Goal: Task Accomplishment & Management: Manage account settings

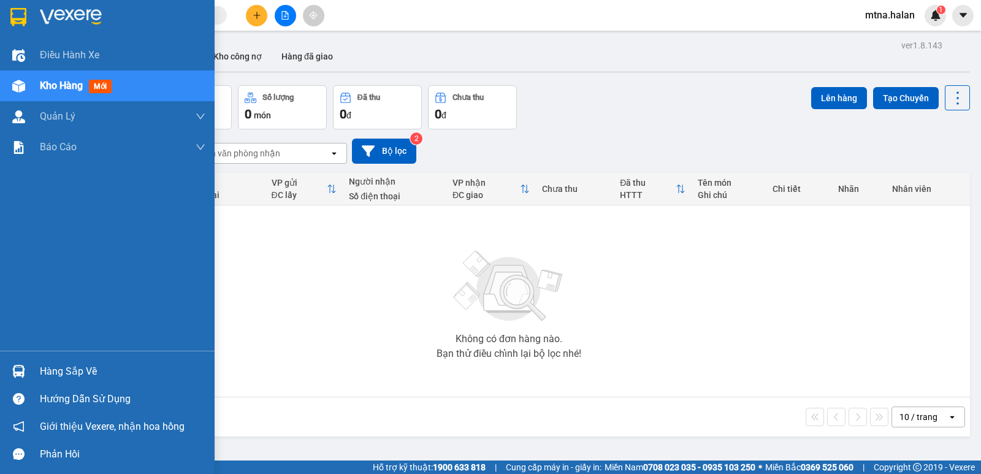
click at [18, 369] on img at bounding box center [18, 371] width 13 height 13
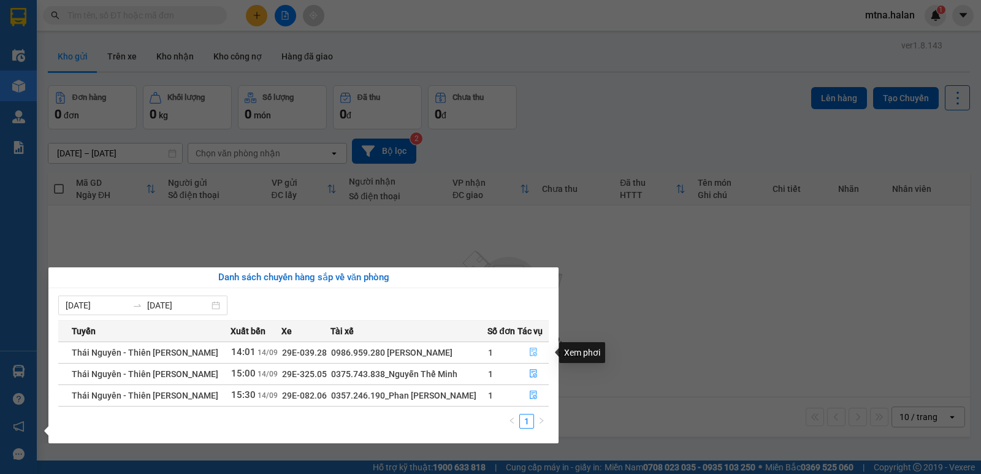
click at [532, 351] on icon "file-done" at bounding box center [533, 352] width 9 height 9
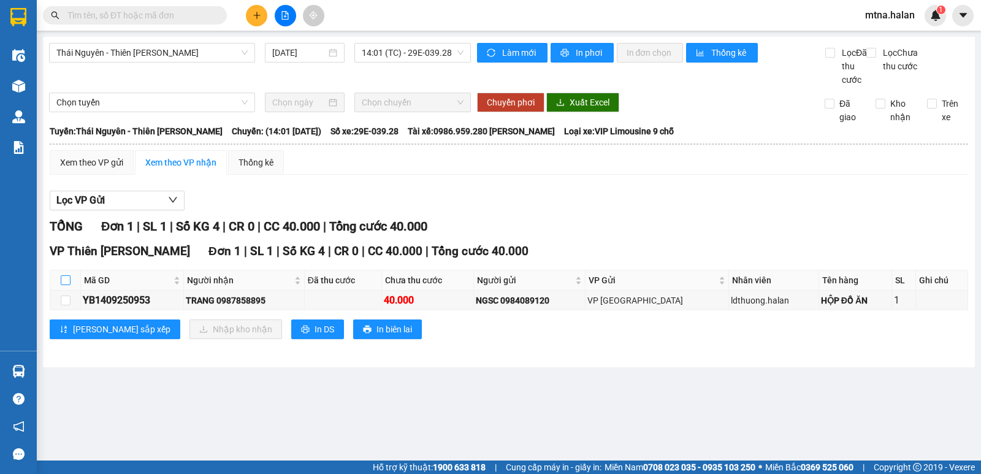
click at [66, 285] on input "checkbox" at bounding box center [66, 280] width 10 height 10
checkbox input "true"
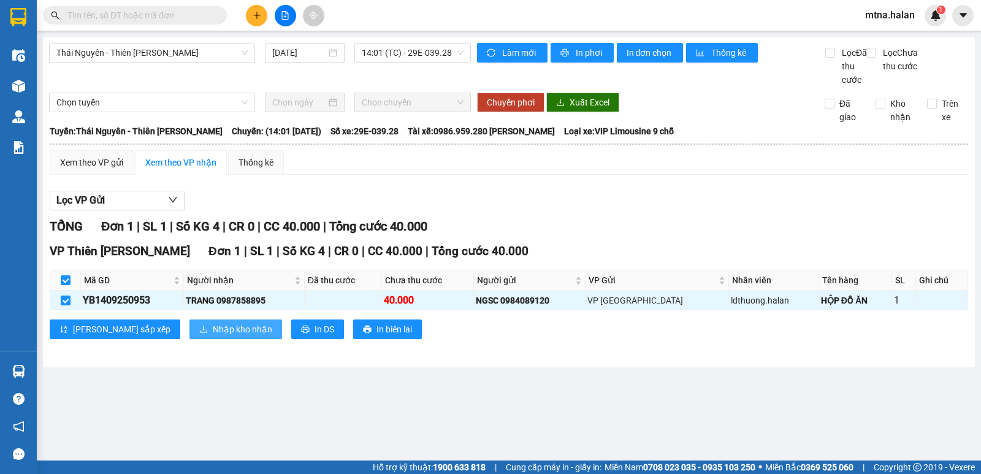
click at [213, 336] on span "Nhập kho nhận" at bounding box center [242, 329] width 59 height 13
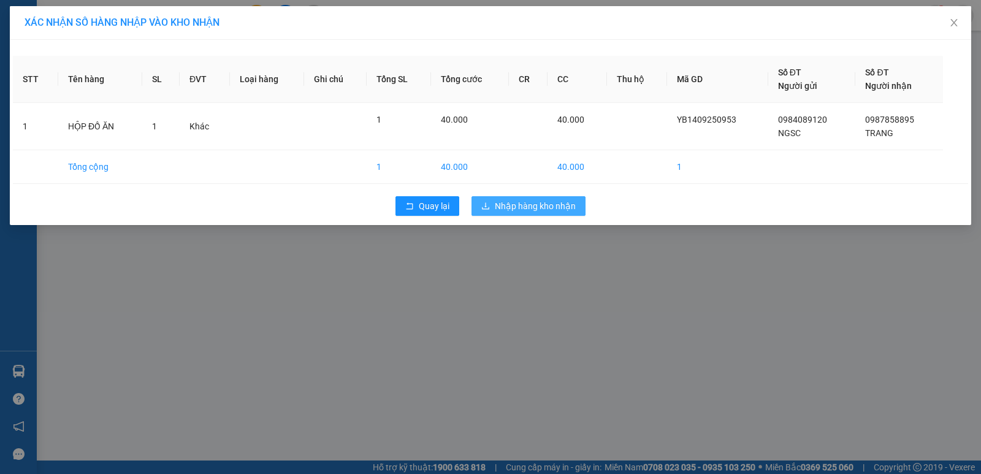
click at [542, 205] on span "Nhập hàng kho nhận" at bounding box center [535, 205] width 81 height 13
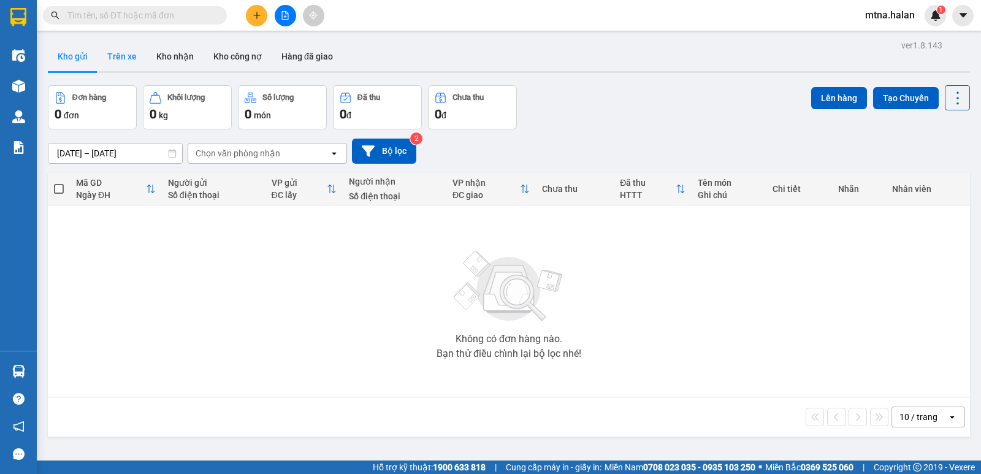
click at [129, 54] on button "Trên xe" at bounding box center [122, 56] width 49 height 29
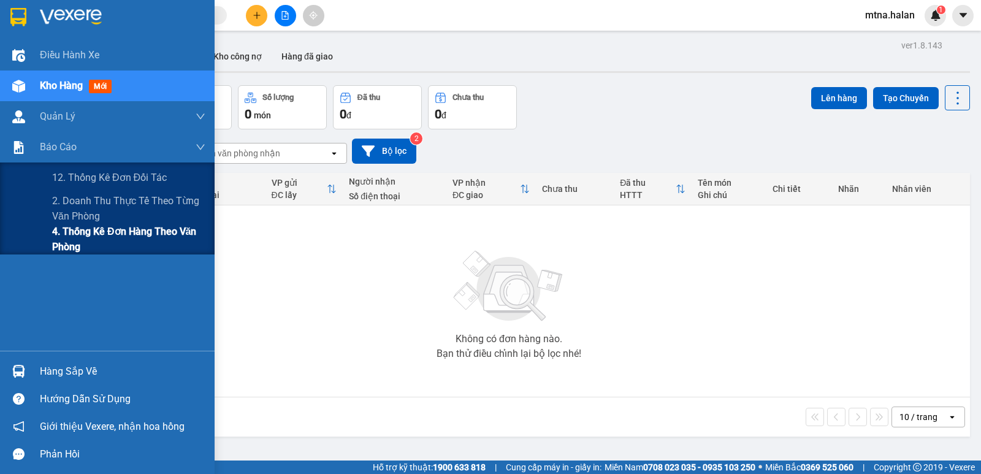
click at [64, 239] on span "4. Thống kê đơn hàng theo văn phòng" at bounding box center [128, 239] width 153 height 31
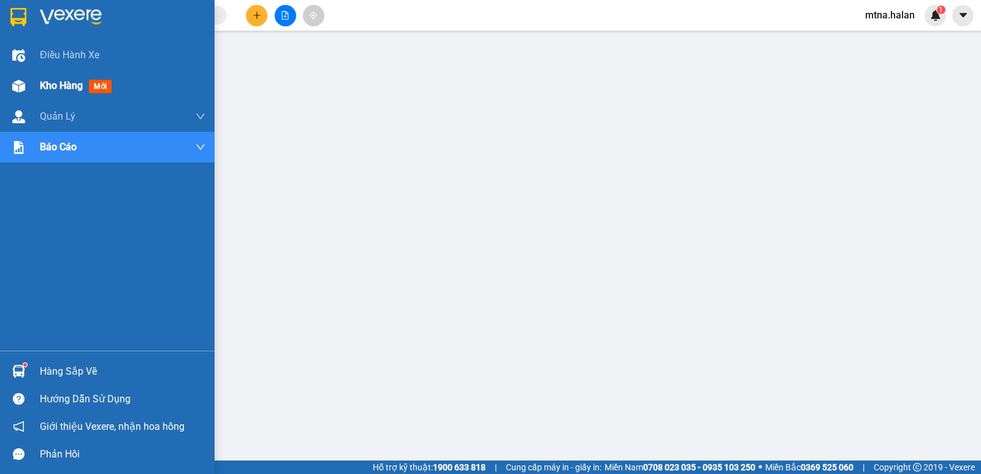
click at [21, 77] on div at bounding box center [18, 85] width 21 height 21
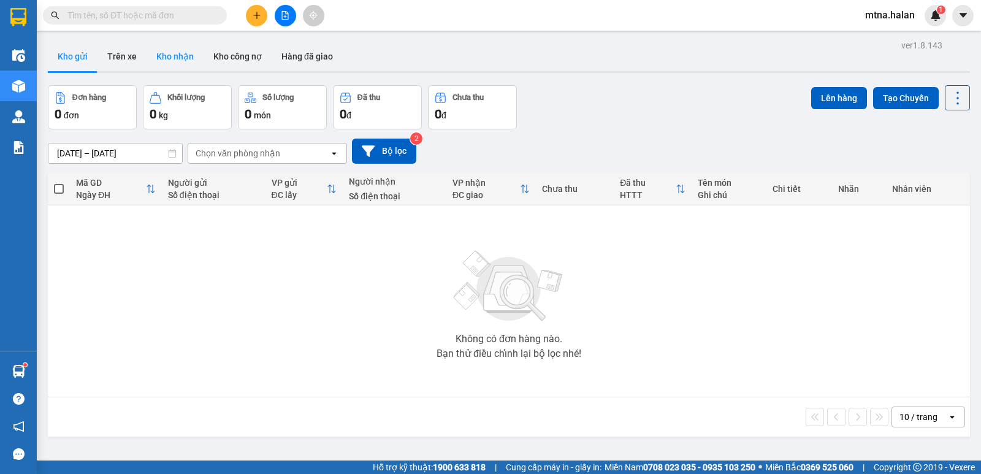
click at [176, 53] on button "Kho nhận" at bounding box center [175, 56] width 57 height 29
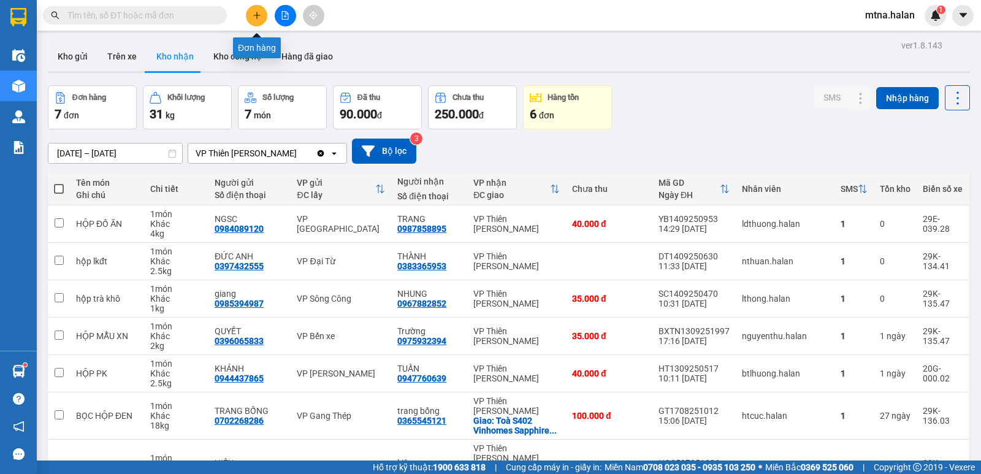
click at [258, 13] on icon "plus" at bounding box center [257, 15] width 9 height 9
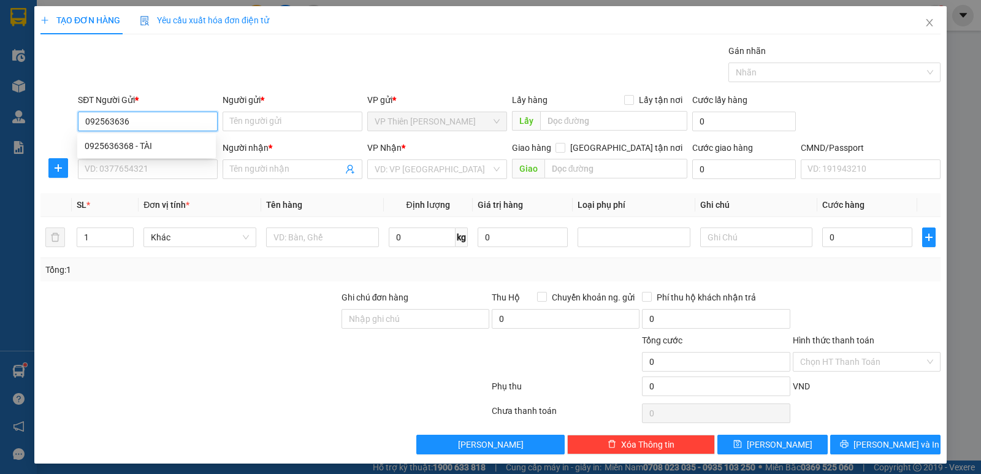
type input "0925636368"
click at [131, 140] on div "0925636368 - TÀI" at bounding box center [147, 145] width 124 height 13
type input "TÀI"
type input "0925636368"
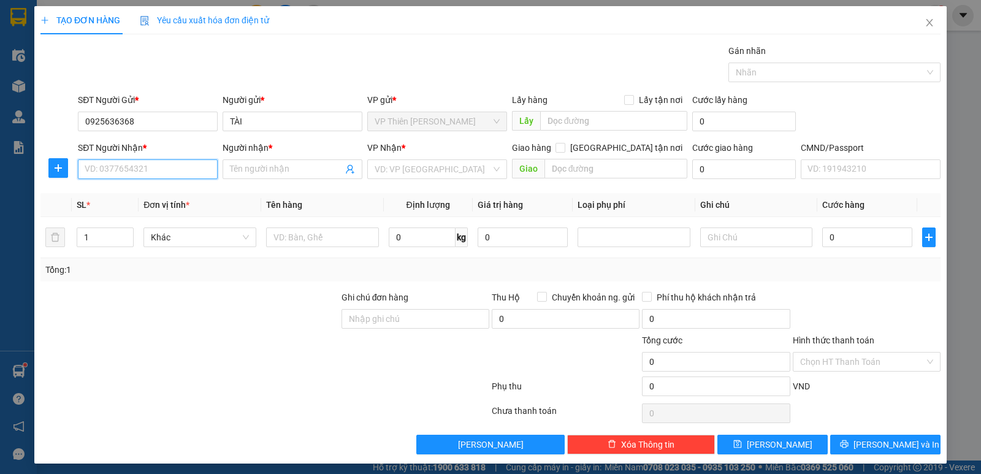
click at [149, 168] on input "SĐT Người Nhận *" at bounding box center [148, 169] width 140 height 20
click at [144, 192] on div "0976836078 - CHIỀU" at bounding box center [147, 193] width 124 height 13
type input "0976836078"
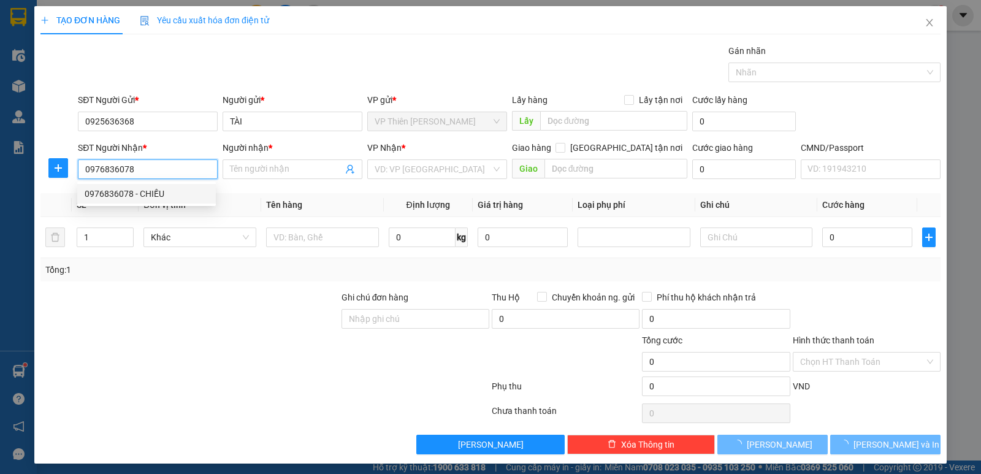
type input "CHIỀU"
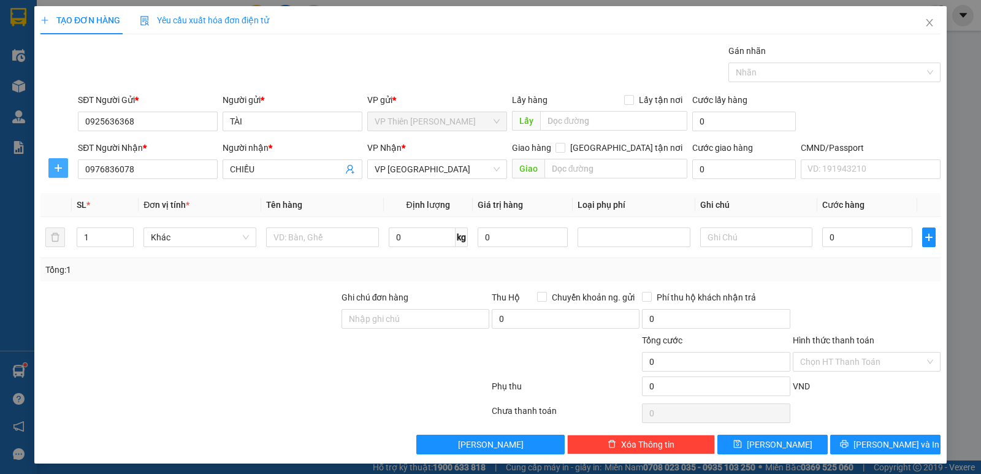
click at [55, 169] on icon "plus" at bounding box center [58, 168] width 10 height 10
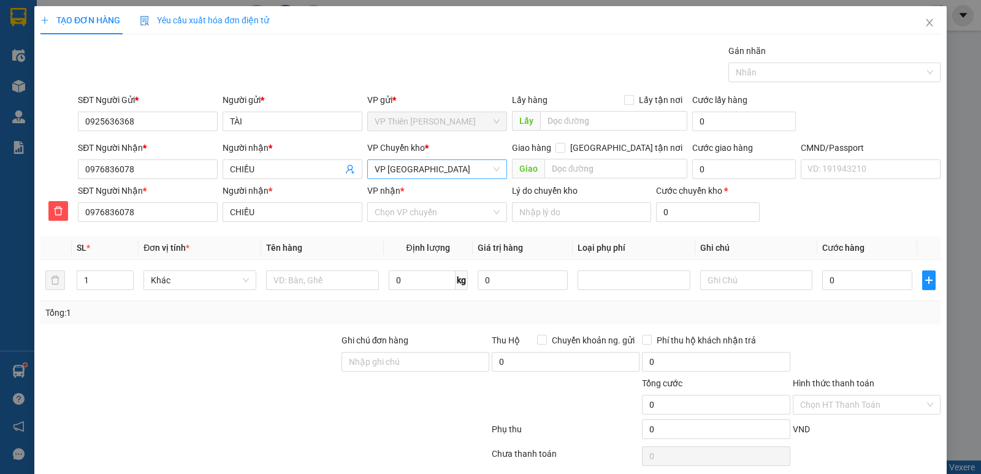
click at [447, 164] on span "VP [GEOGRAPHIC_DATA]" at bounding box center [437, 169] width 125 height 18
type input "hoang"
click at [399, 215] on div "VP [PERSON_NAME]" at bounding box center [433, 213] width 124 height 13
click at [410, 210] on input "VP nhận *" at bounding box center [433, 212] width 117 height 18
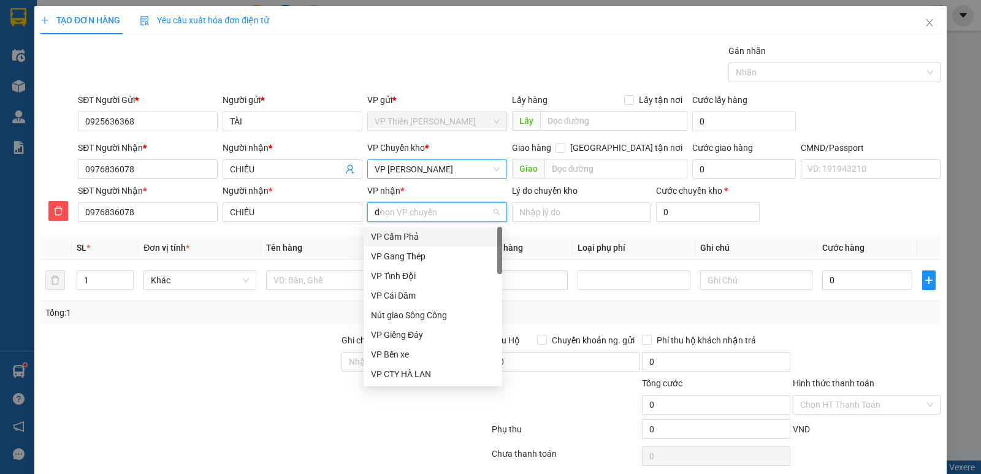
type input "d"
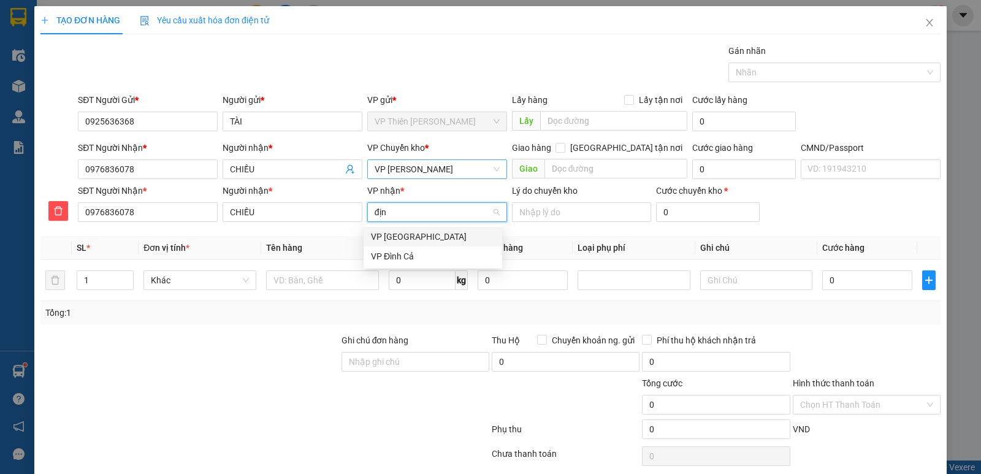
type input "định"
click at [386, 236] on div "VP [GEOGRAPHIC_DATA]" at bounding box center [433, 236] width 124 height 13
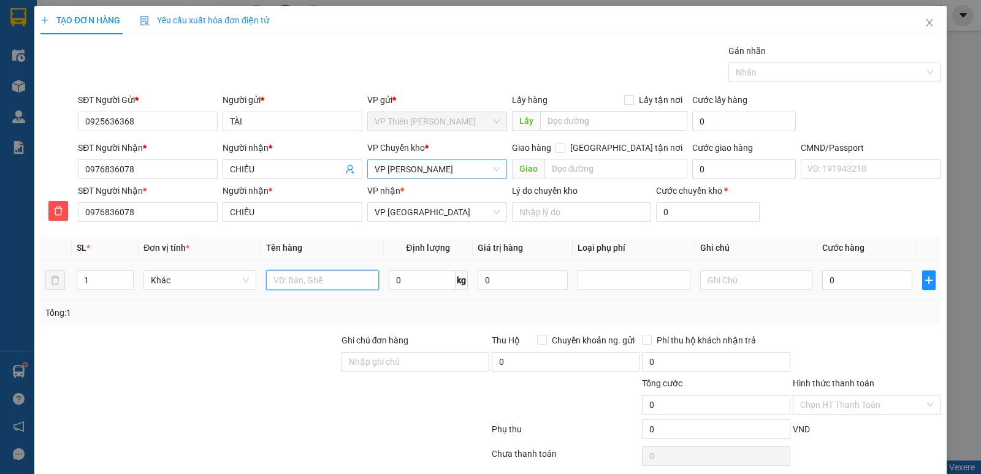
click at [346, 279] on input "text" at bounding box center [322, 280] width 113 height 20
type input "tải dây điên"
click at [420, 283] on input "0" at bounding box center [422, 280] width 67 height 20
type input "16"
click at [827, 279] on input "0" at bounding box center [868, 280] width 90 height 20
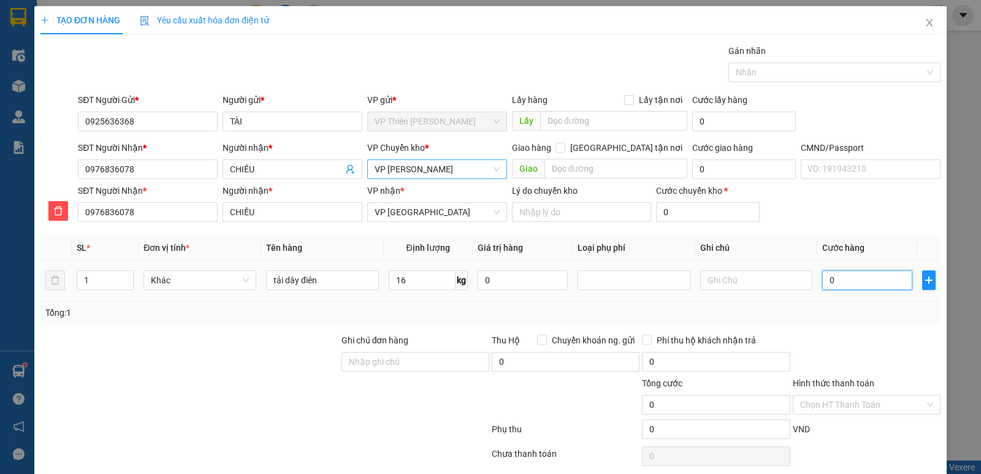
type input "7"
type input "75"
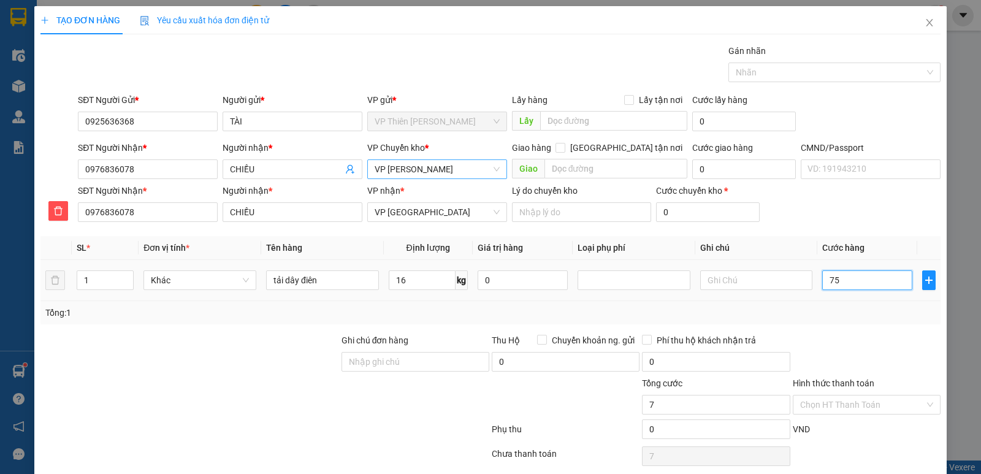
type input "75"
type input "75.000"
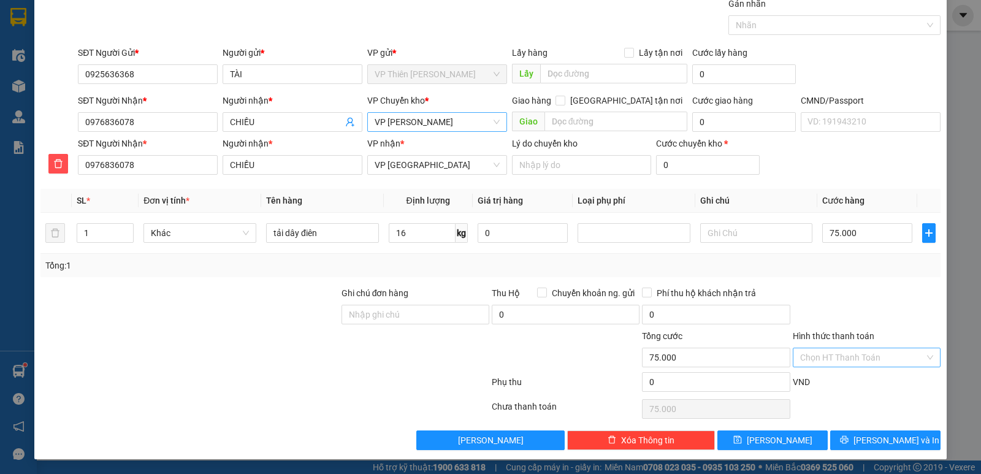
click at [860, 354] on input "Hình thức thanh toán" at bounding box center [862, 357] width 125 height 18
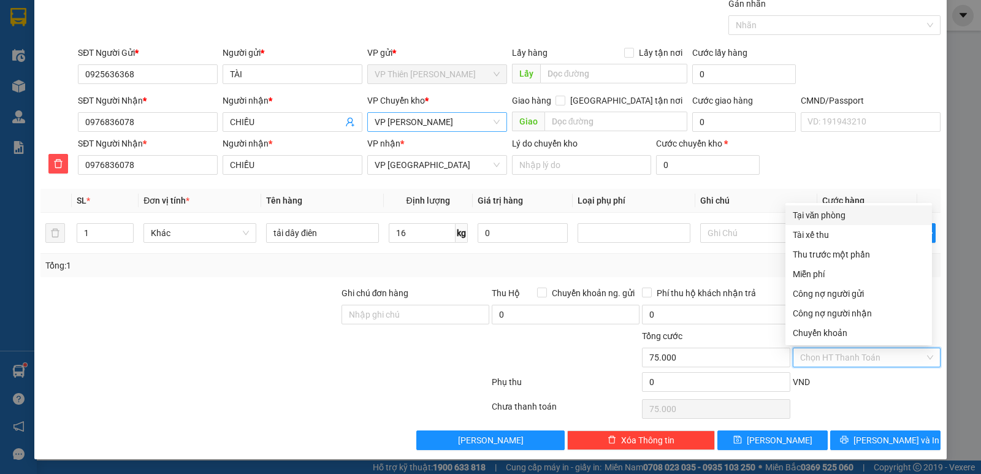
click at [826, 215] on div "Tại văn phòng" at bounding box center [859, 215] width 132 height 13
type input "0"
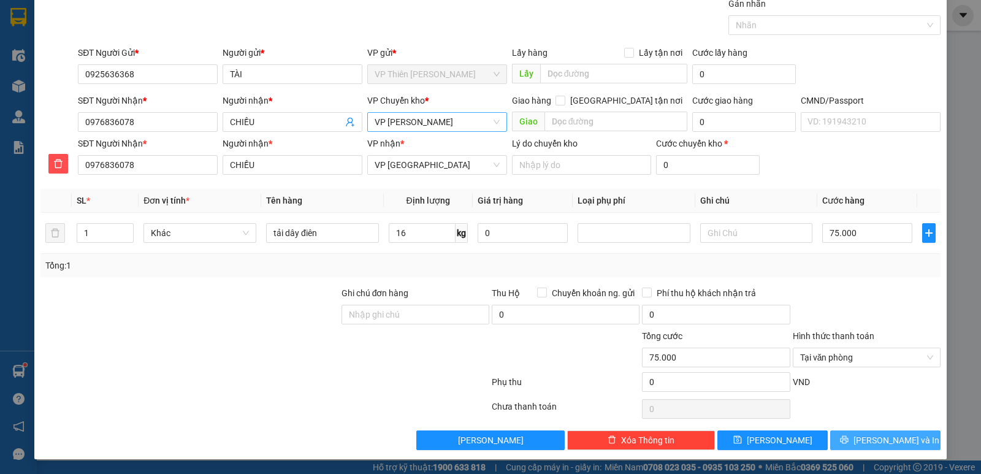
click at [886, 437] on span "[PERSON_NAME] và In" at bounding box center [897, 440] width 86 height 13
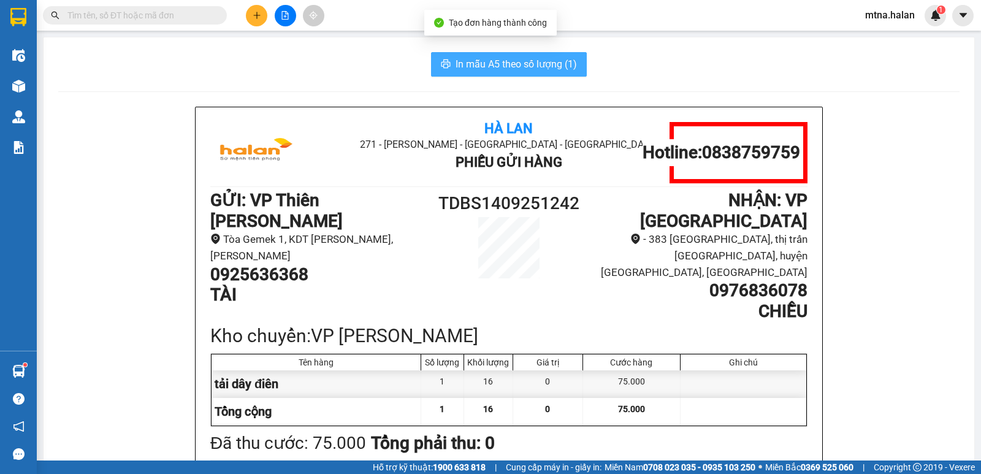
click at [472, 63] on span "In mẫu A5 theo số lượng (1)" at bounding box center [516, 63] width 121 height 15
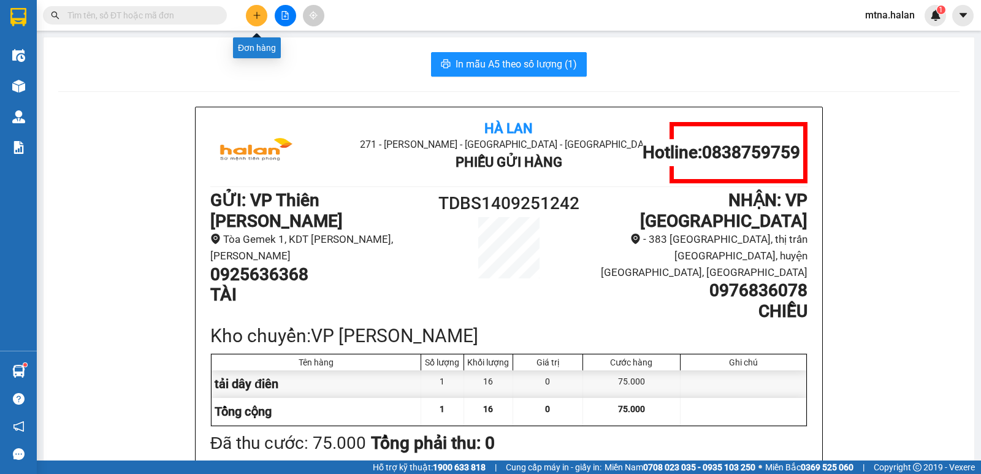
click at [255, 14] on icon "plus" at bounding box center [257, 15] width 9 height 9
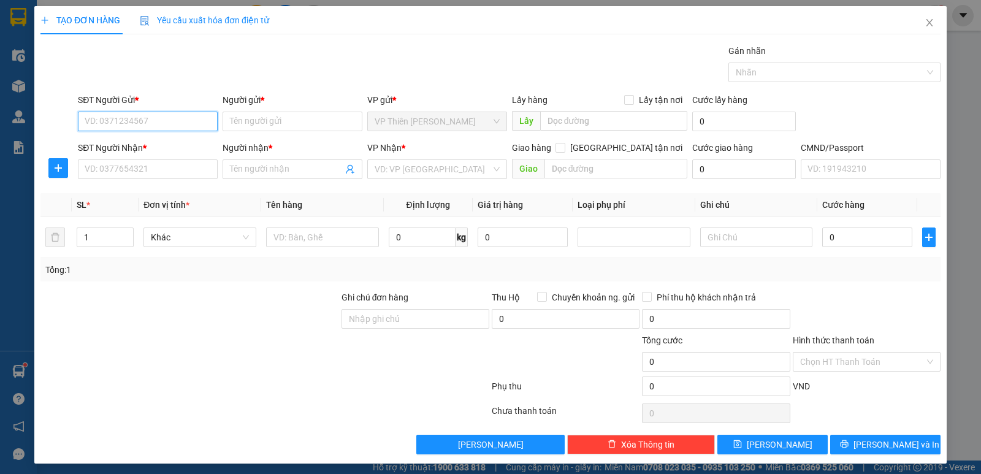
click at [158, 117] on input "SĐT Người Gửi *" at bounding box center [148, 122] width 140 height 20
type input "0983503493"
click at [274, 117] on input "Người gửi *" at bounding box center [293, 122] width 140 height 20
type input "t"
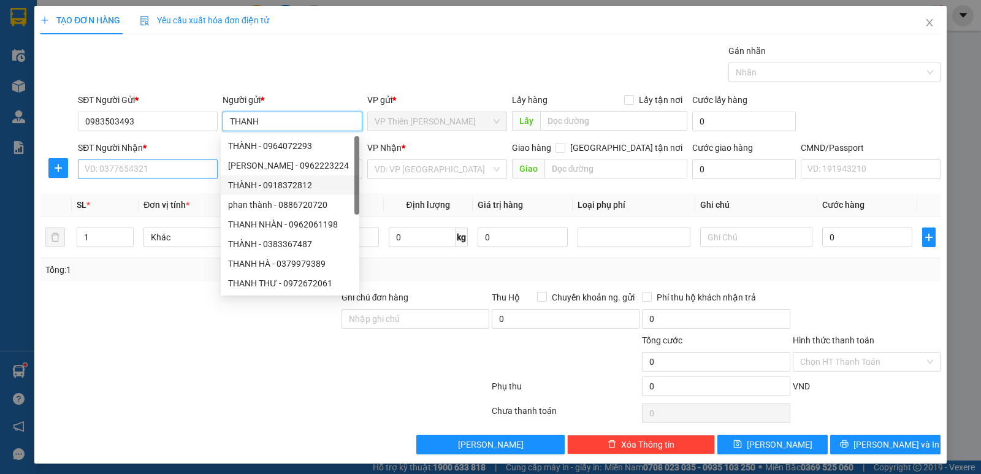
type input "THANH"
click at [171, 168] on input "SĐT Người Nhận *" at bounding box center [148, 169] width 140 height 20
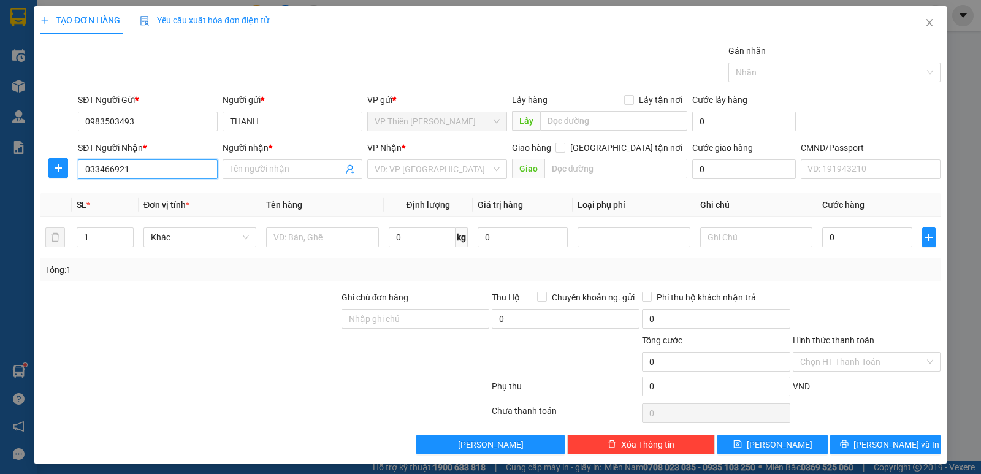
type input "0334669210"
click at [150, 191] on div "0334669210 - DŨNG" at bounding box center [147, 193] width 124 height 13
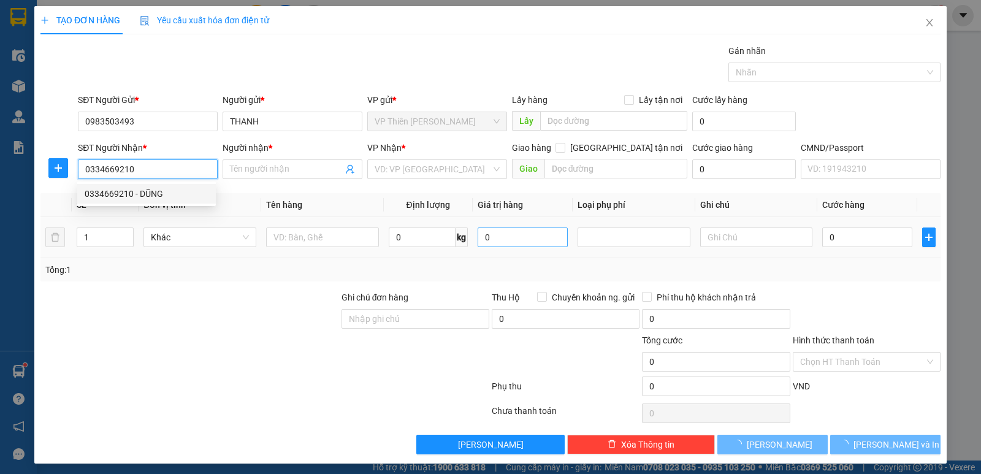
type input "DŨNG"
checkbox input "true"
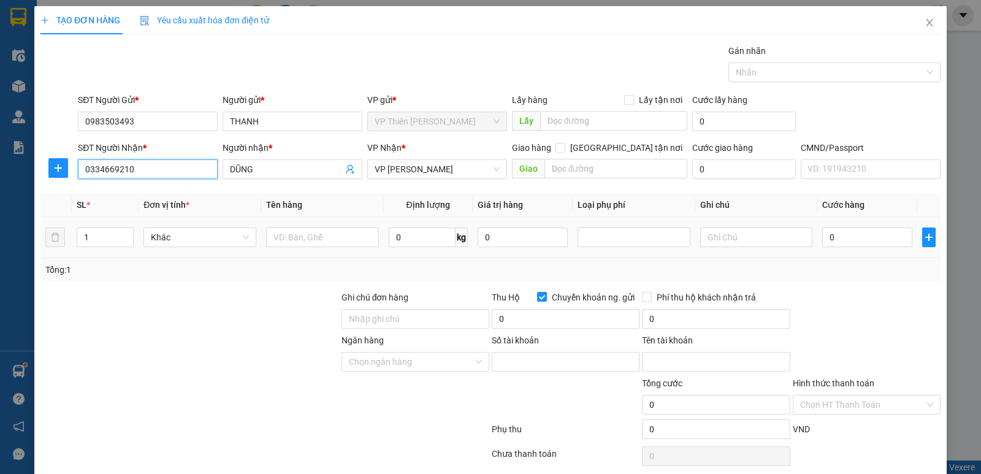
type input "0972526193"
type input "PHẠM ĐỨC VINH"
type input "0334669210"
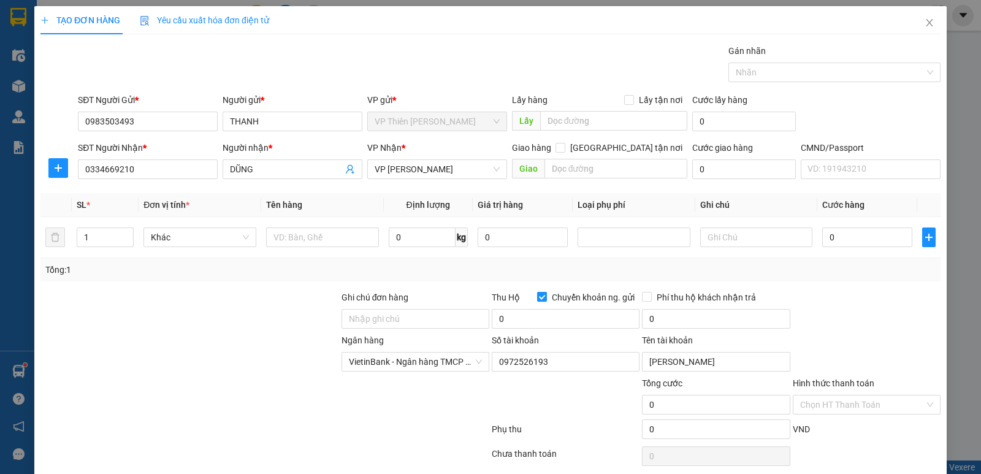
click at [537, 296] on input "Chuyển khoản ng. gửi" at bounding box center [541, 296] width 9 height 9
checkbox input "false"
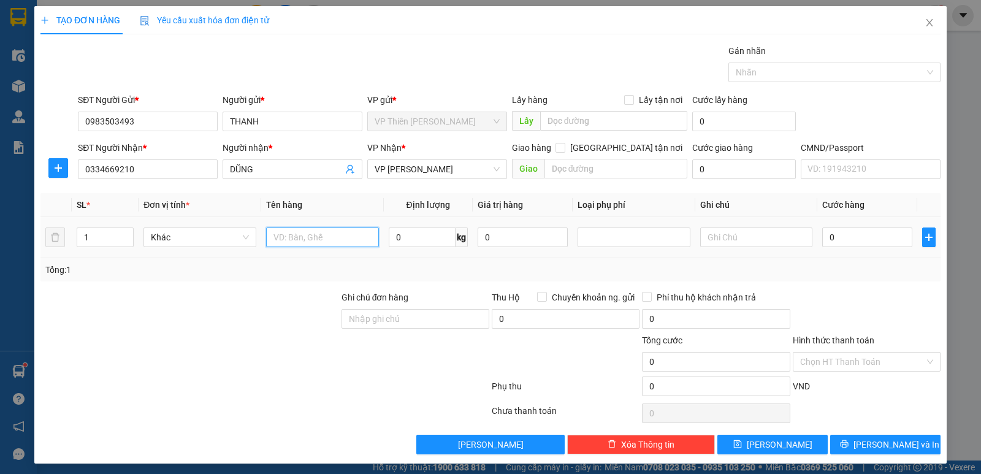
click at [318, 234] on input "text" at bounding box center [322, 238] width 113 height 20
type input "HỘP LK"
click at [418, 239] on input "0" at bounding box center [422, 238] width 67 height 20
type input "2"
click at [857, 243] on input "0" at bounding box center [868, 238] width 90 height 20
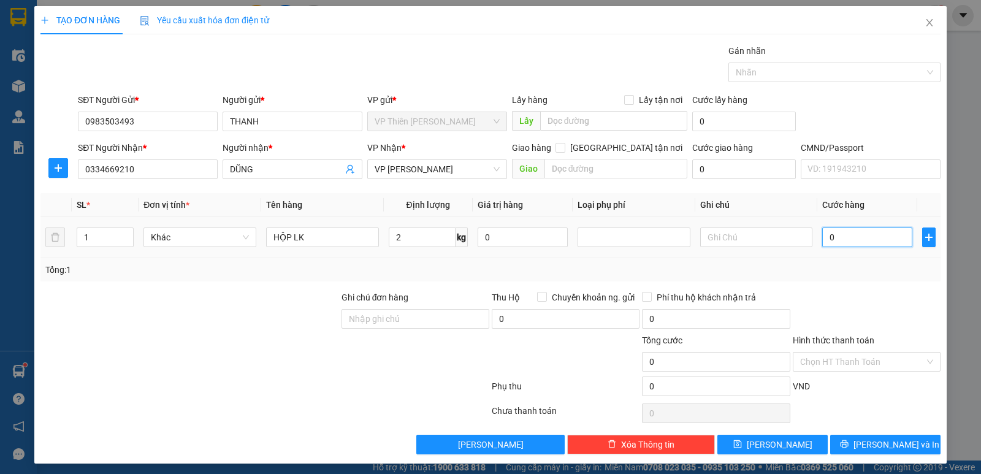
type input "3"
type input "35"
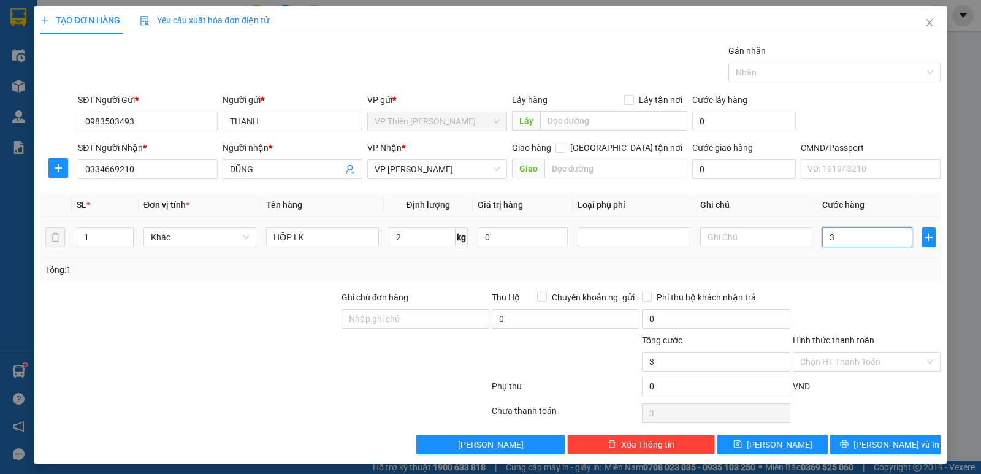
type input "35"
type input "350"
type input "3.500"
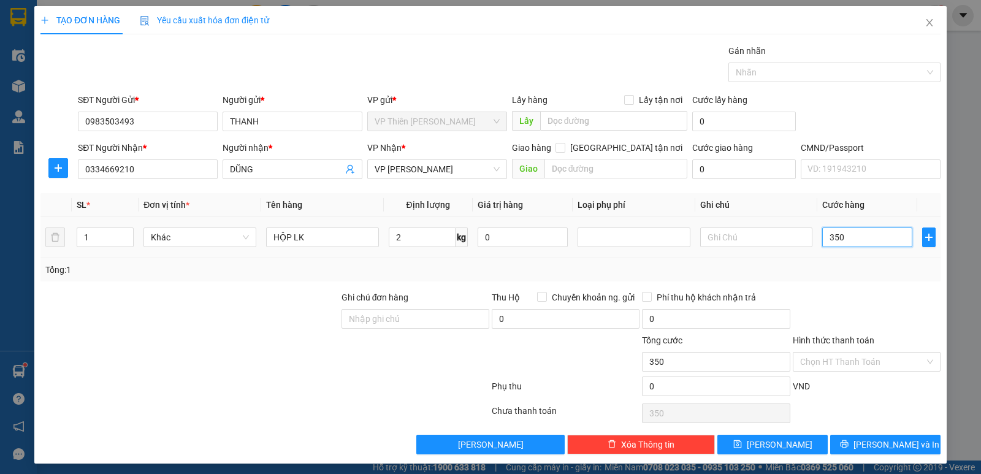
type input "3.500"
type input "35.000"
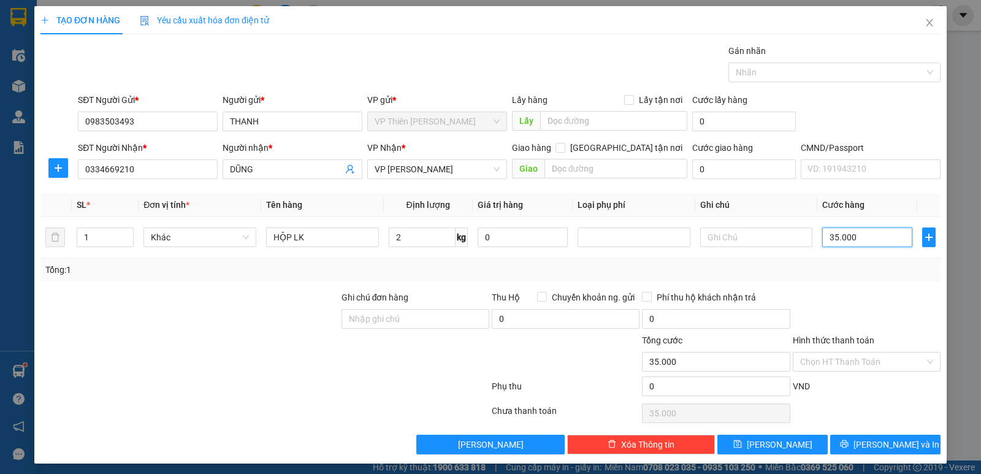
scroll to position [4, 0]
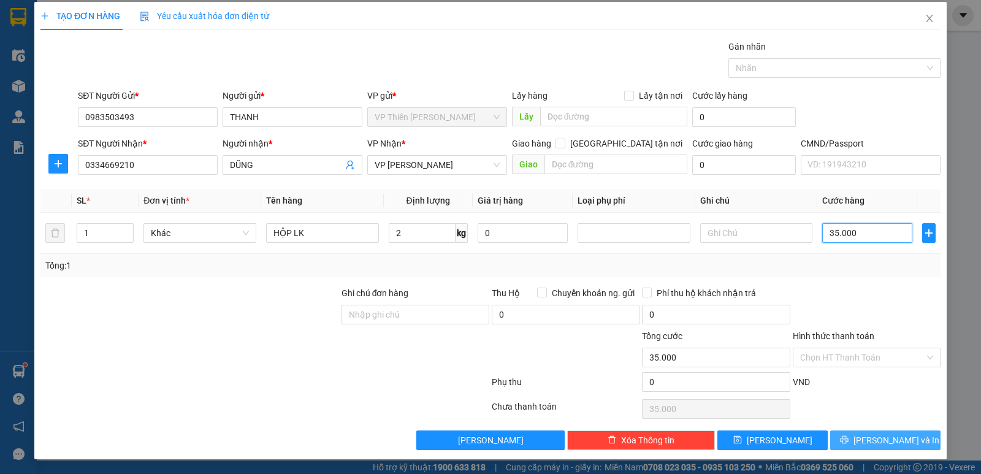
type input "35.000"
click at [875, 437] on span "[PERSON_NAME] và In" at bounding box center [897, 440] width 86 height 13
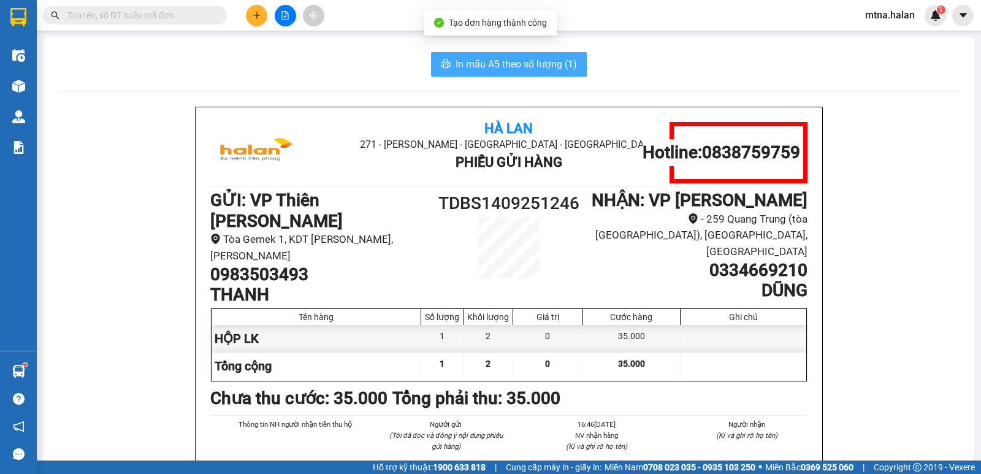
click at [547, 66] on span "In mẫu A5 theo số lượng (1)" at bounding box center [516, 63] width 121 height 15
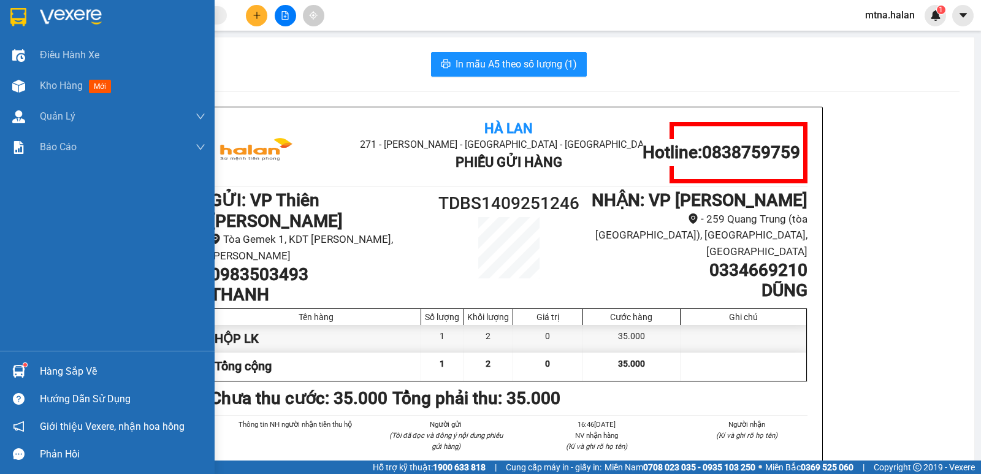
click at [19, 362] on div at bounding box center [18, 371] width 21 height 21
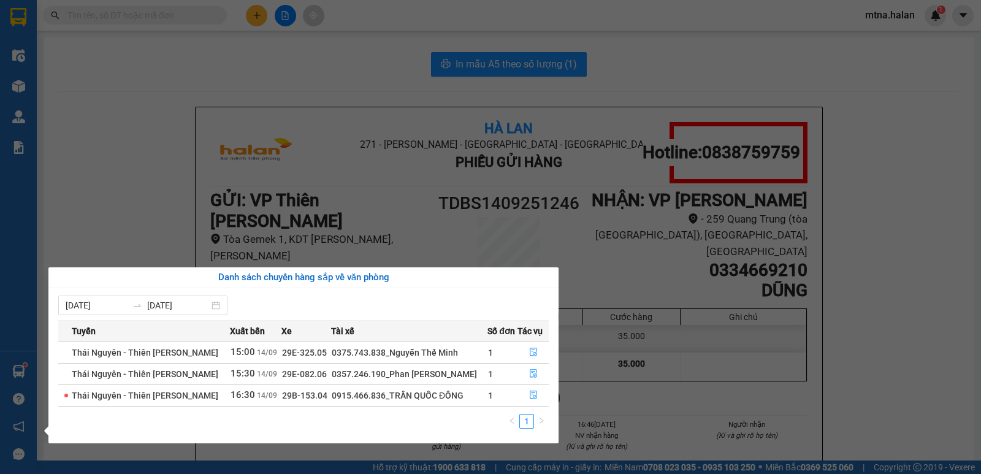
click at [150, 162] on section "Kết quả tìm kiếm ( 0 ) Bộ lọc No Data mtna.halan 1 Điều hành xe Kho hàng mới Qu…" at bounding box center [490, 237] width 981 height 474
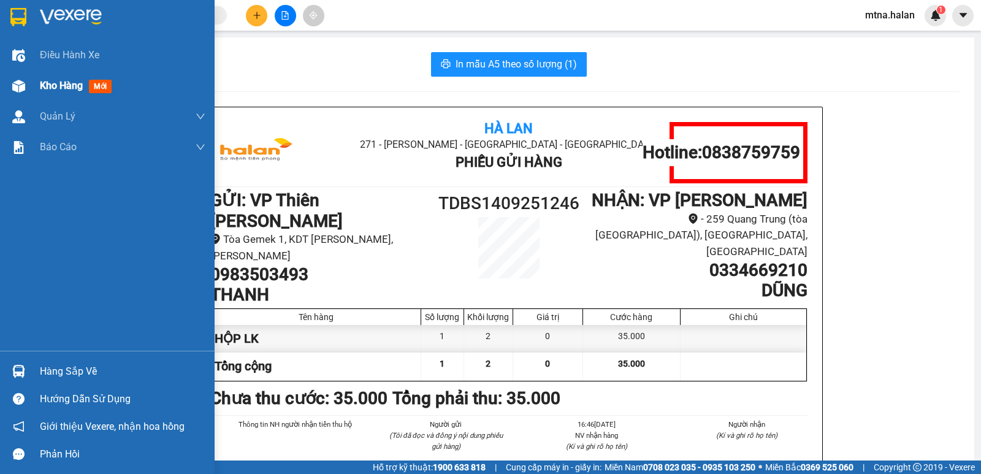
click at [17, 85] on img at bounding box center [18, 86] width 13 height 13
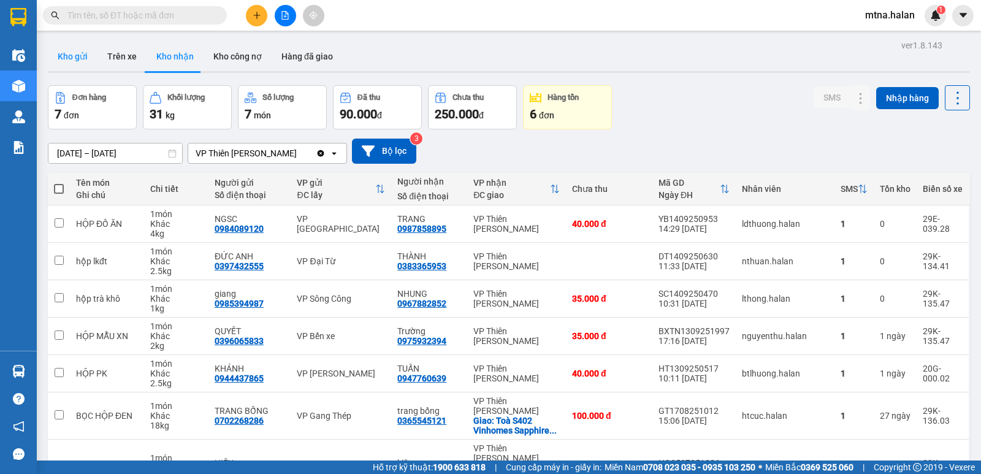
click at [66, 56] on button "Kho gửi" at bounding box center [73, 56] width 50 height 29
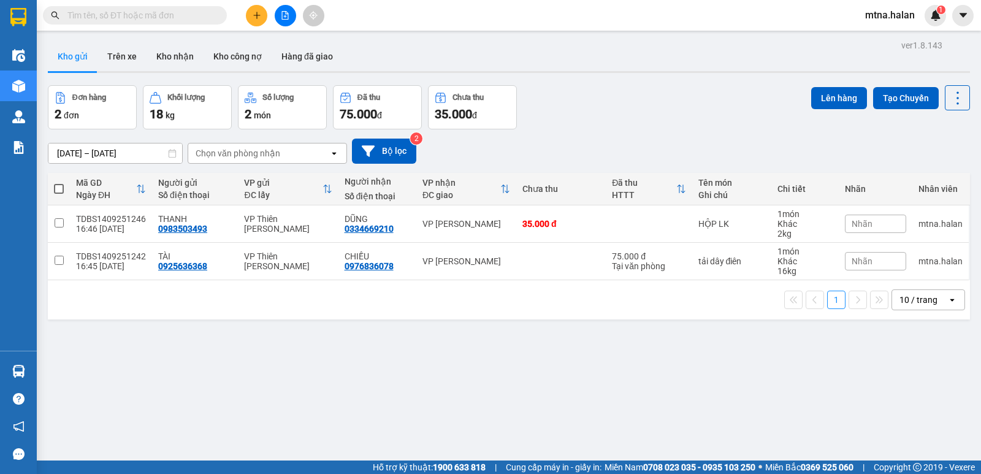
click at [222, 12] on span at bounding box center [135, 15] width 184 height 18
click at [182, 20] on input "text" at bounding box center [139, 15] width 145 height 13
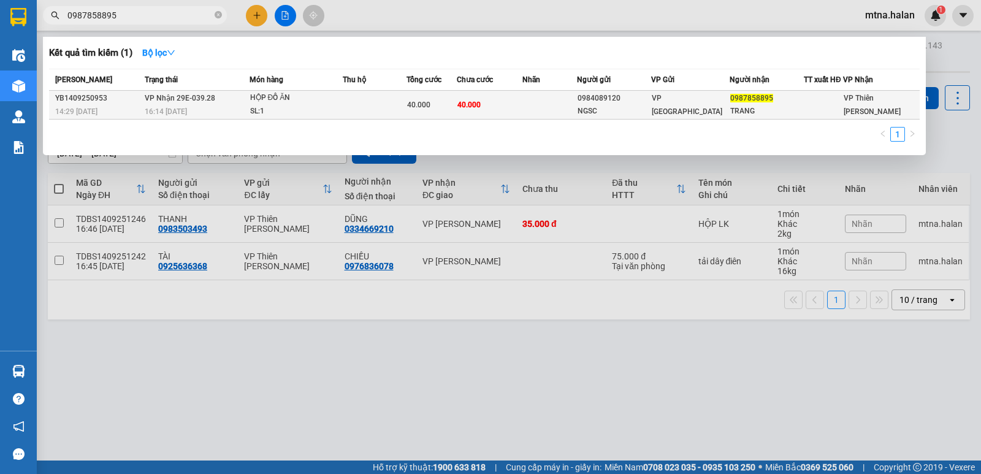
type input "0987858895"
click at [532, 107] on td at bounding box center [550, 105] width 55 height 29
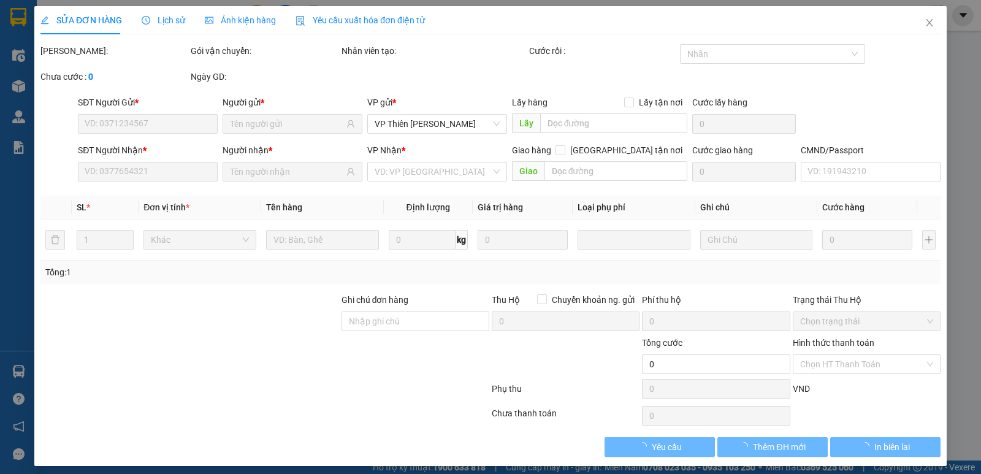
type input "0984089120"
type input "NGSC"
type input "0987858895"
type input "TRANG"
type input "40.000"
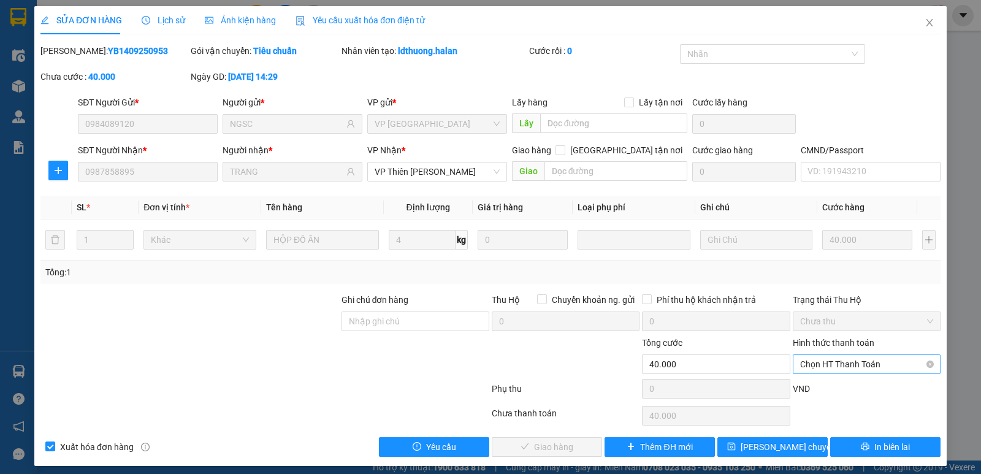
click at [843, 367] on span "Chọn HT Thanh Toán" at bounding box center [866, 364] width 133 height 18
click at [835, 263] on div "Tại văn phòng" at bounding box center [859, 261] width 132 height 13
type input "0"
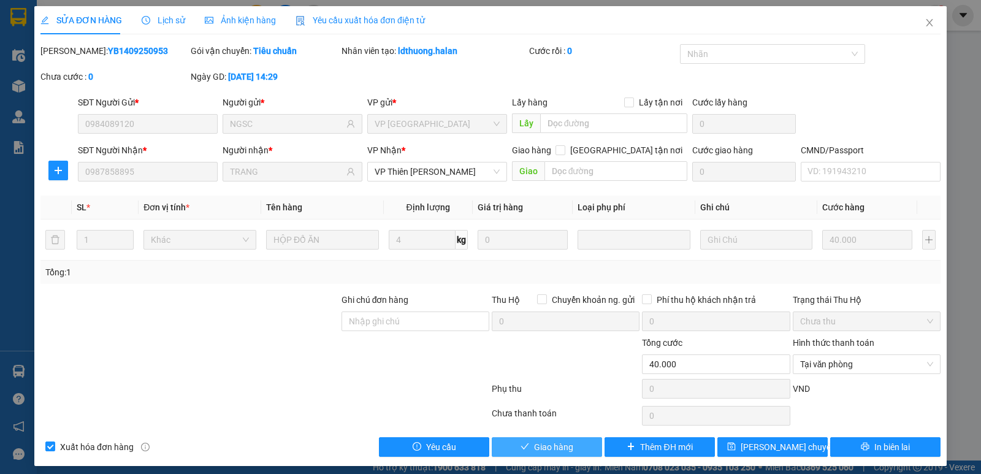
click at [574, 451] on button "Giao hàng" at bounding box center [547, 447] width 110 height 20
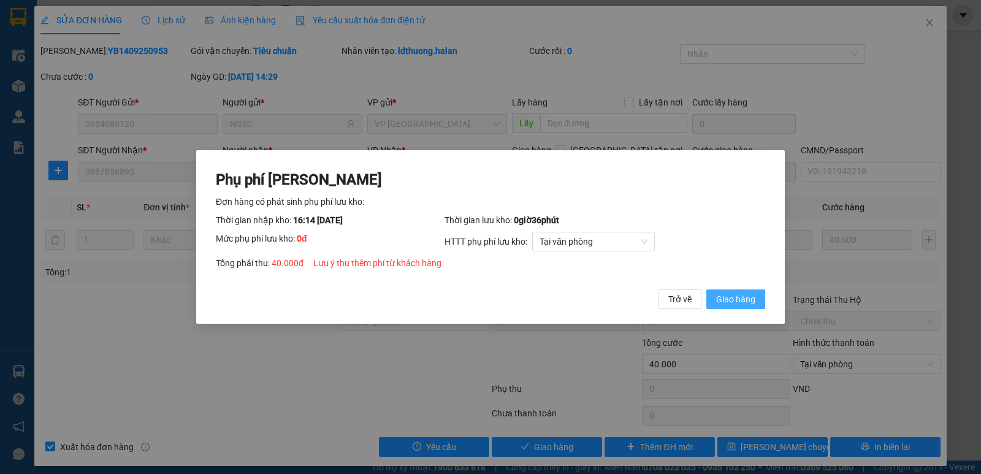
click at [751, 299] on span "Giao hàng" at bounding box center [735, 299] width 39 height 13
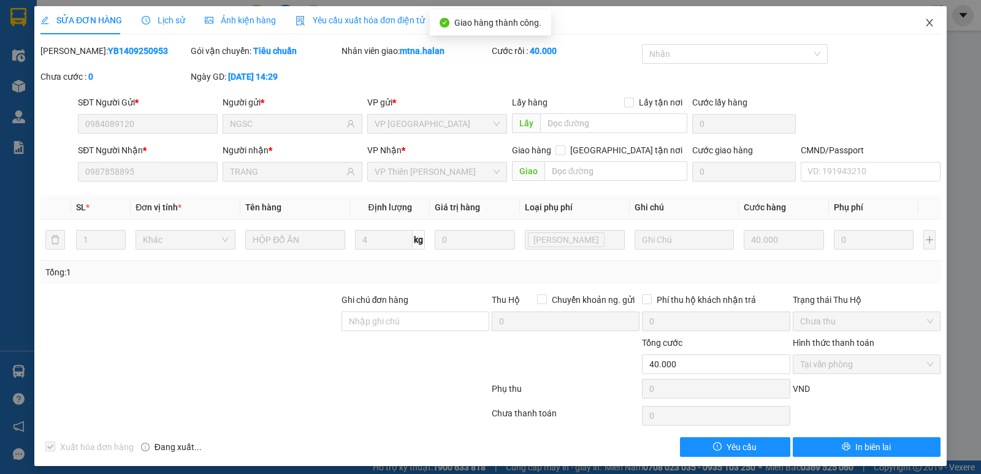
click at [925, 24] on icon "close" at bounding box center [930, 23] width 10 height 10
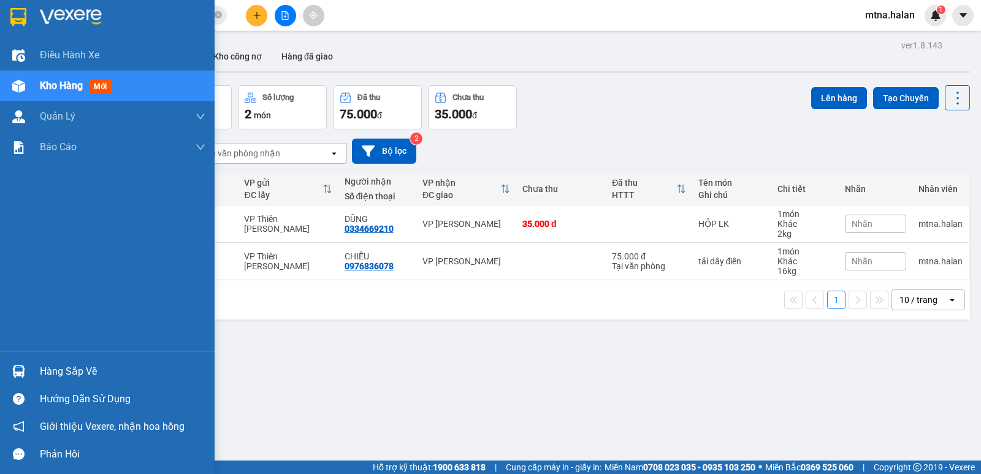
click at [15, 370] on img at bounding box center [18, 371] width 13 height 13
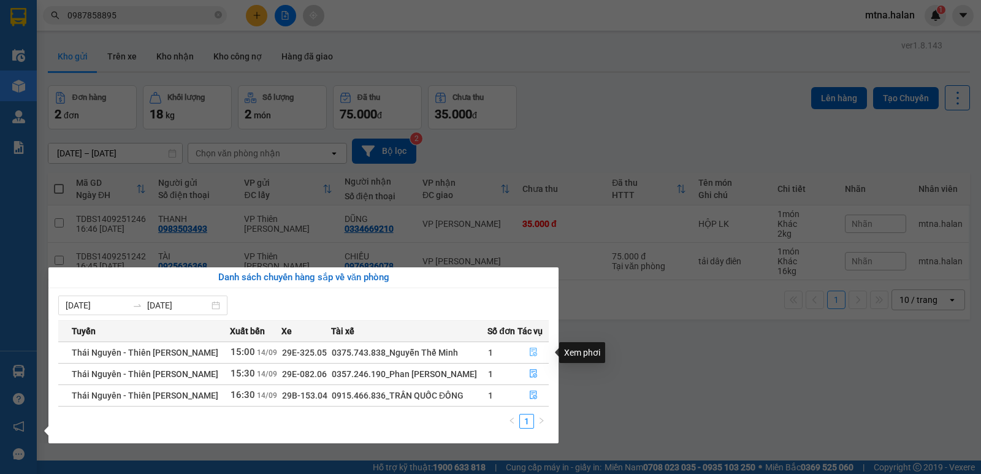
click at [532, 350] on icon "file-done" at bounding box center [533, 352] width 9 height 9
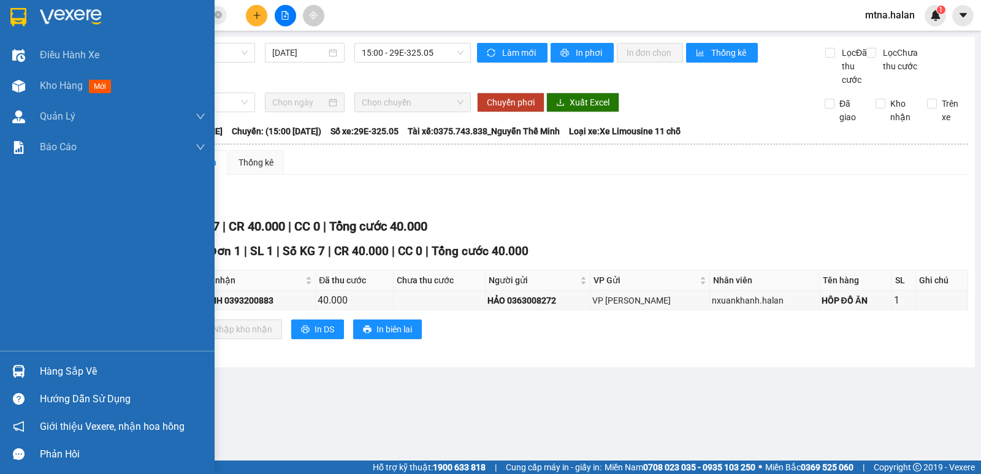
click at [20, 369] on img at bounding box center [18, 371] width 13 height 13
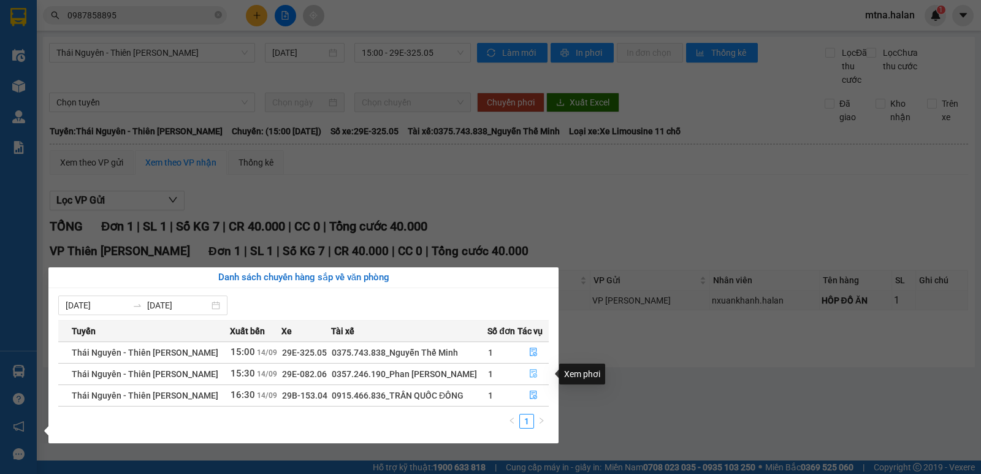
click at [533, 374] on icon "file-done" at bounding box center [533, 373] width 9 height 9
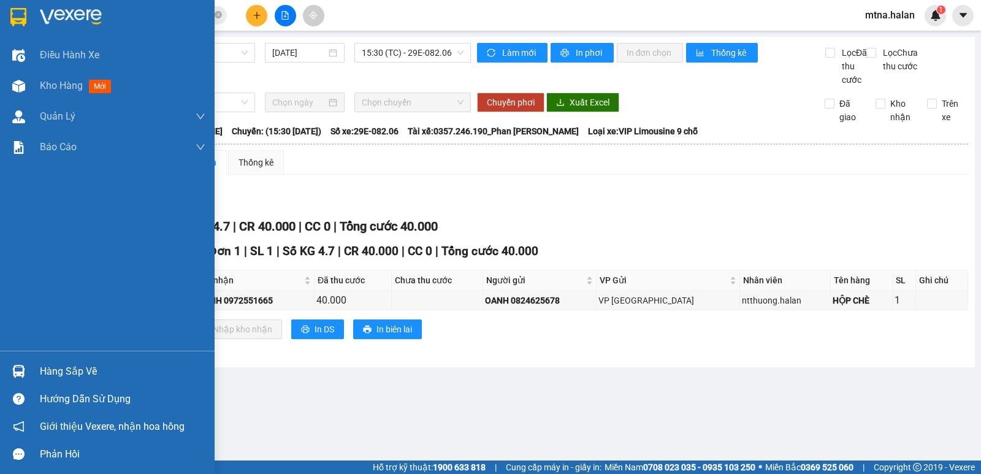
click at [15, 371] on img at bounding box center [18, 371] width 13 height 13
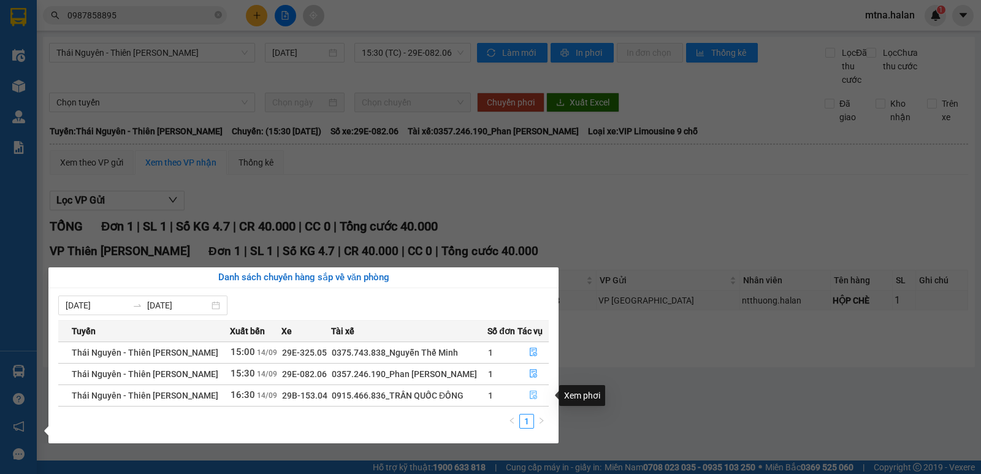
click at [534, 396] on icon "file-done" at bounding box center [533, 395] width 7 height 9
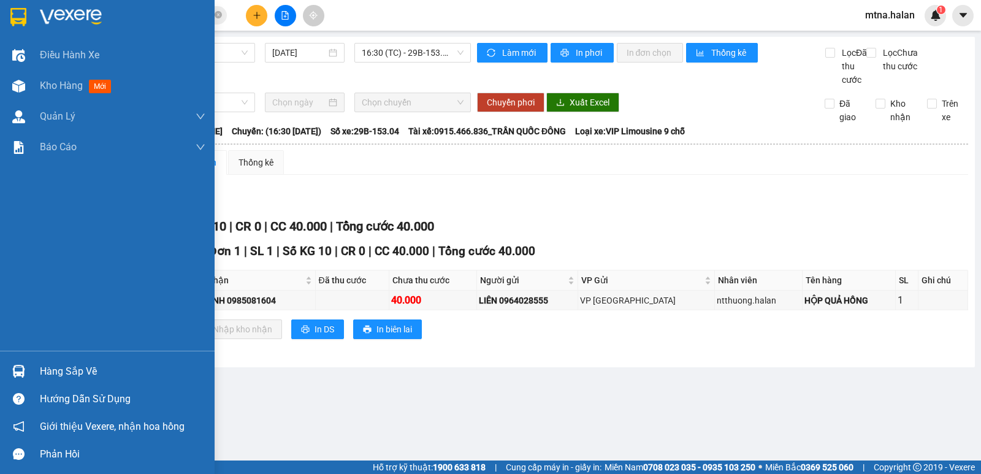
click at [25, 370] on img at bounding box center [18, 371] width 13 height 13
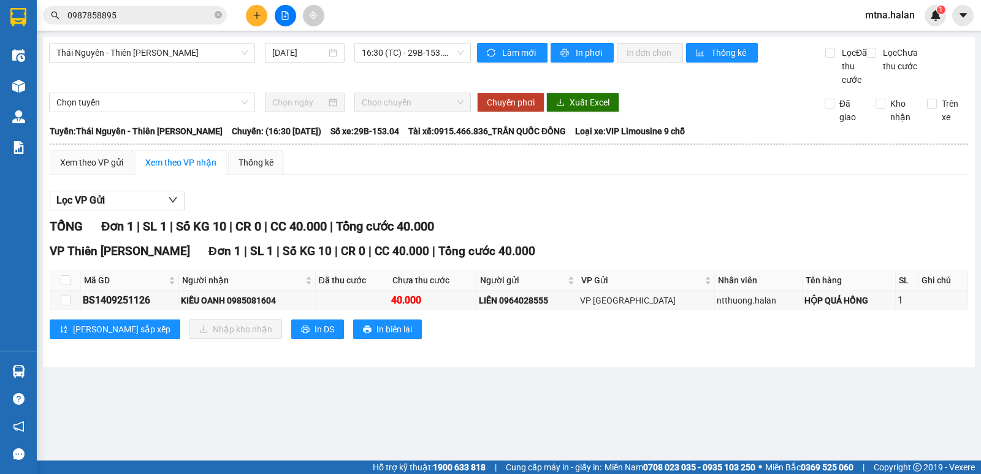
click at [680, 418] on section "Kết quả tìm kiếm ( 1 ) Bộ lọc Mã ĐH Trạng thái Món hàng Thu hộ Tổng cước Chưa c…" at bounding box center [490, 237] width 981 height 474
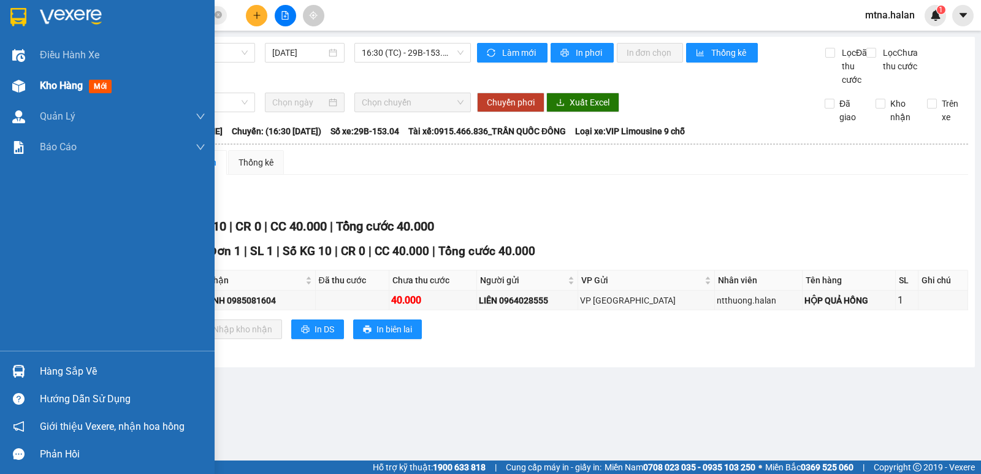
click at [16, 88] on img at bounding box center [18, 86] width 13 height 13
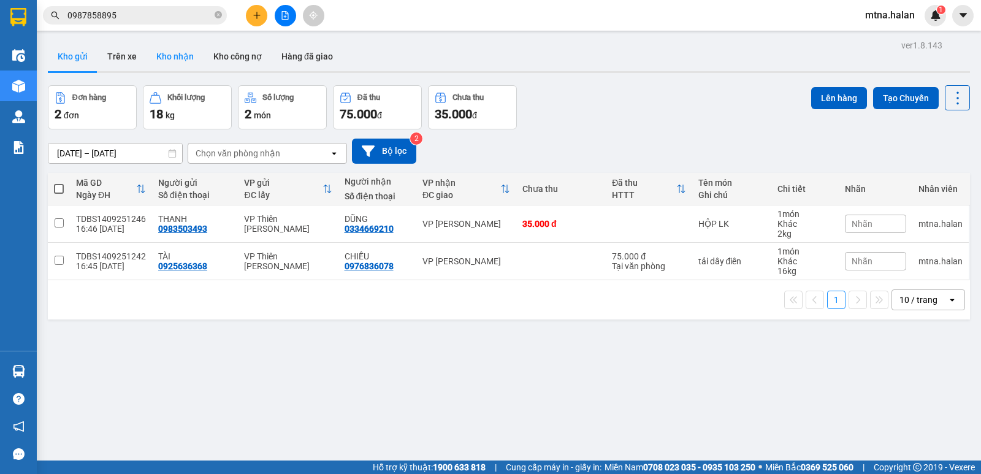
click at [183, 53] on button "Kho nhận" at bounding box center [175, 56] width 57 height 29
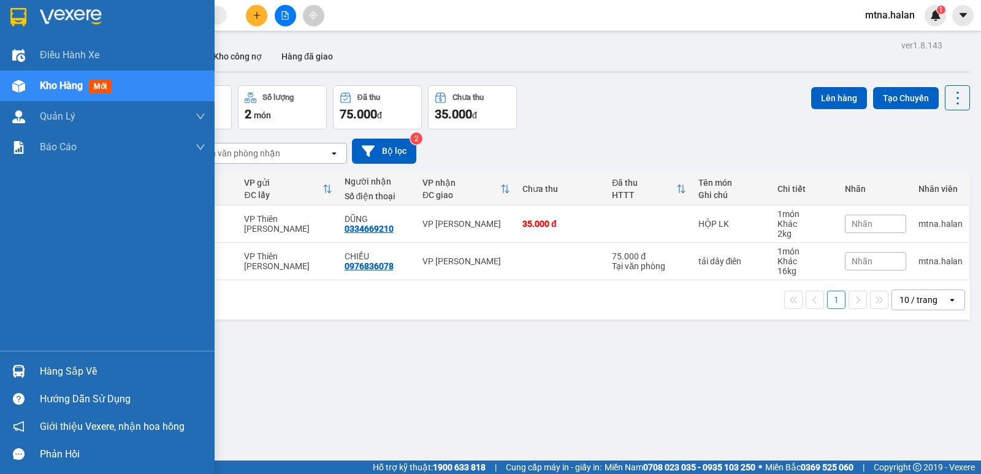
click at [13, 370] on img at bounding box center [18, 371] width 13 height 13
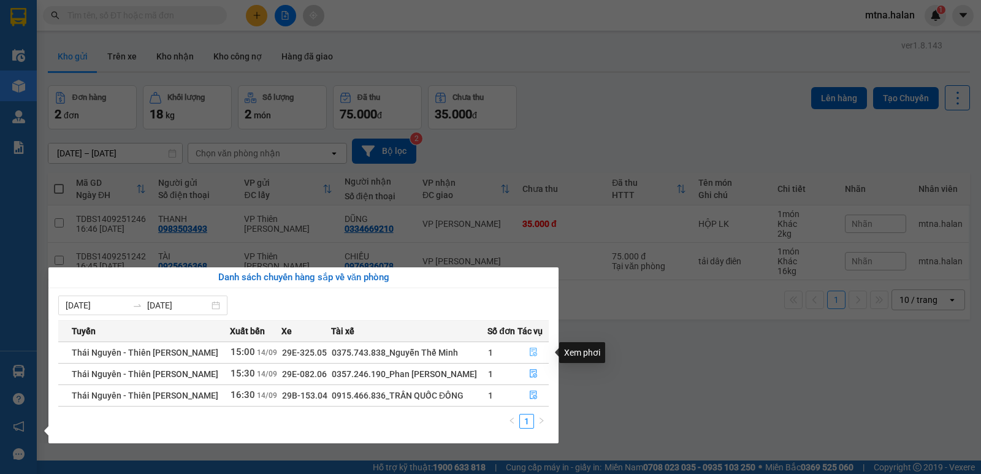
click at [535, 353] on icon "file-done" at bounding box center [533, 352] width 9 height 9
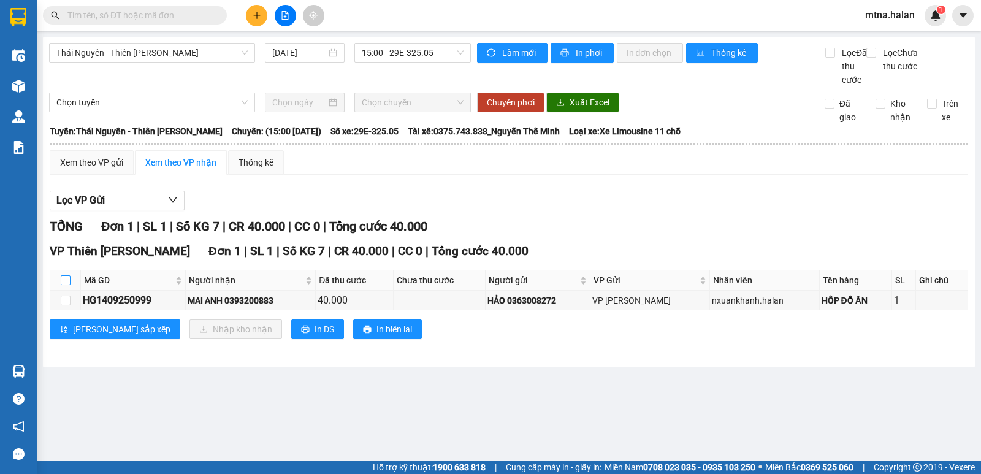
click at [63, 285] on input "checkbox" at bounding box center [66, 280] width 10 height 10
checkbox input "true"
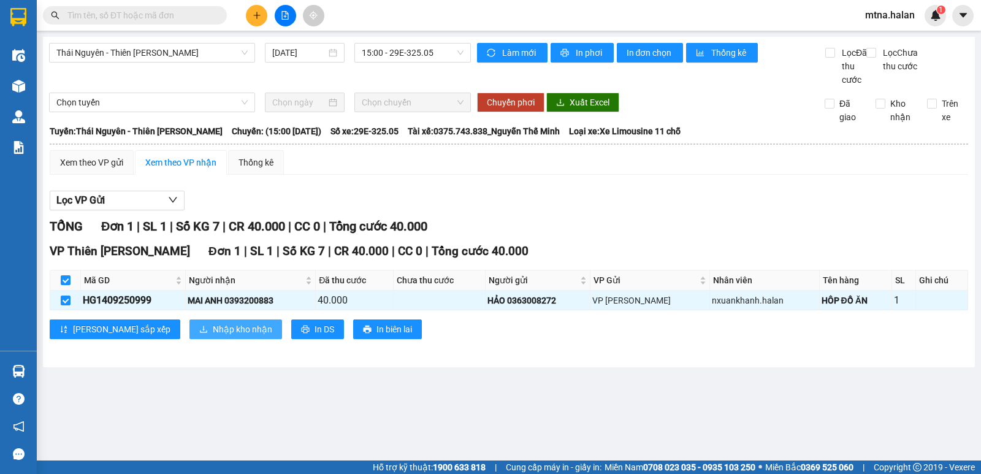
click at [213, 336] on span "Nhập kho nhận" at bounding box center [242, 329] width 59 height 13
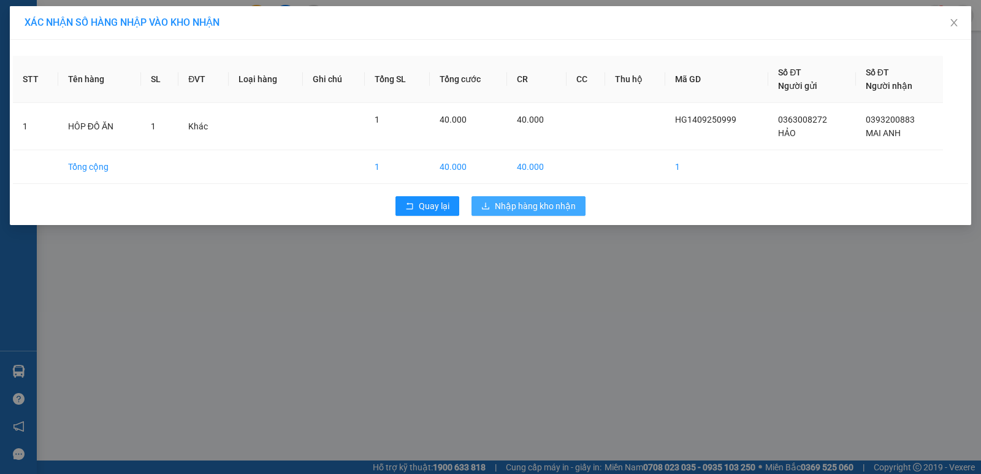
click at [546, 207] on span "Nhập hàng kho nhận" at bounding box center [535, 205] width 81 height 13
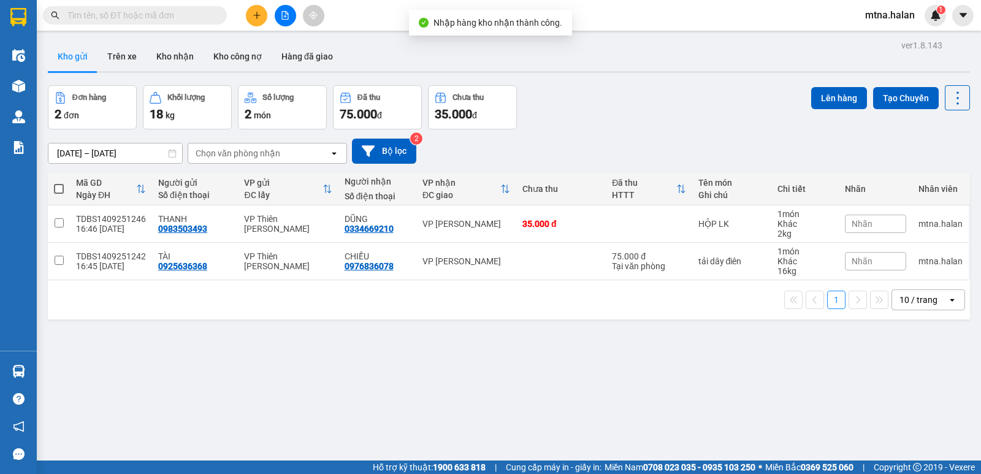
click at [56, 190] on span at bounding box center [59, 189] width 10 height 10
click at [59, 183] on input "checkbox" at bounding box center [59, 183] width 0 height 0
checkbox input "true"
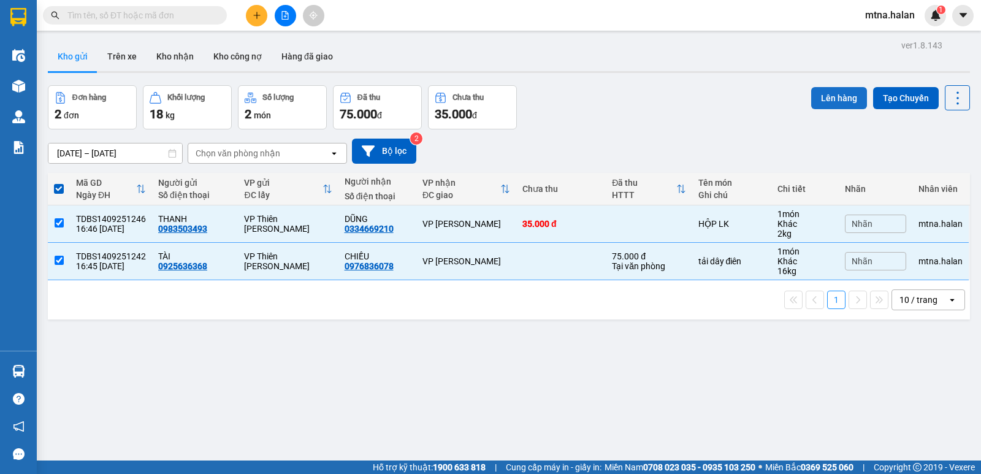
click at [832, 101] on button "Lên hàng" at bounding box center [839, 98] width 56 height 22
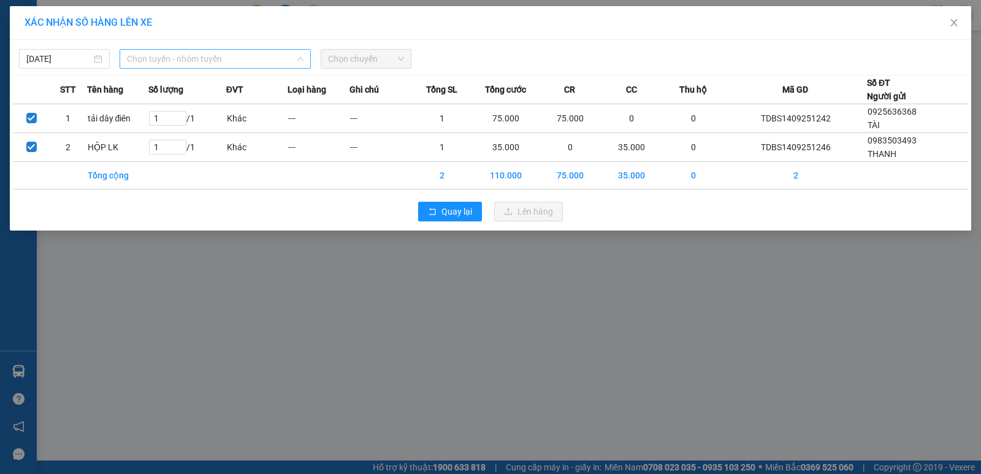
click at [247, 59] on span "Chọn tuyến - nhóm tuyến" at bounding box center [215, 59] width 177 height 18
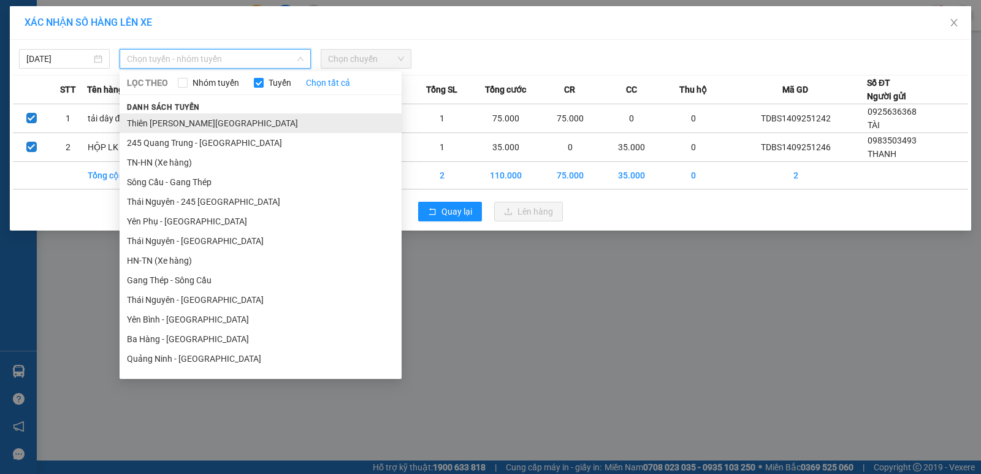
click at [198, 125] on li "Thiên [PERSON_NAME][GEOGRAPHIC_DATA]" at bounding box center [261, 123] width 282 height 20
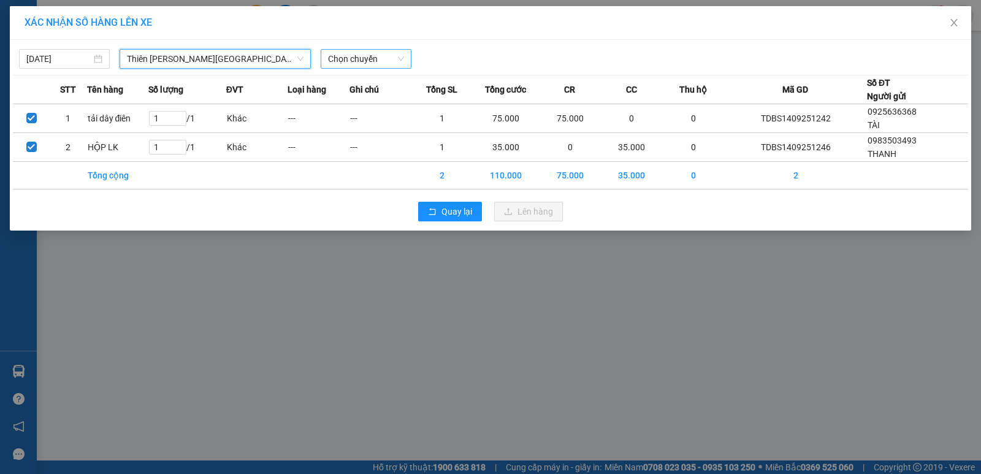
click at [380, 56] on span "Chọn chuyến" at bounding box center [366, 59] width 76 height 18
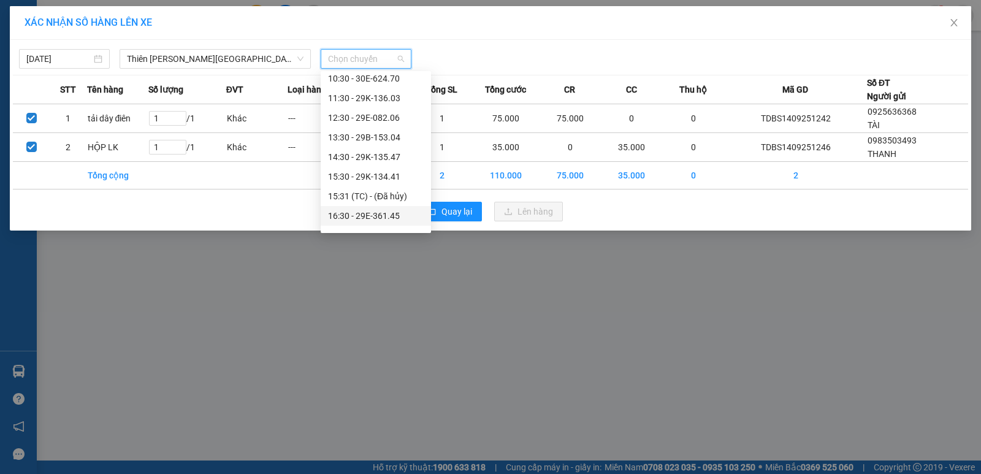
scroll to position [184, 0]
click at [376, 192] on div "17:30 - 29E-325.05" at bounding box center [376, 193] width 96 height 13
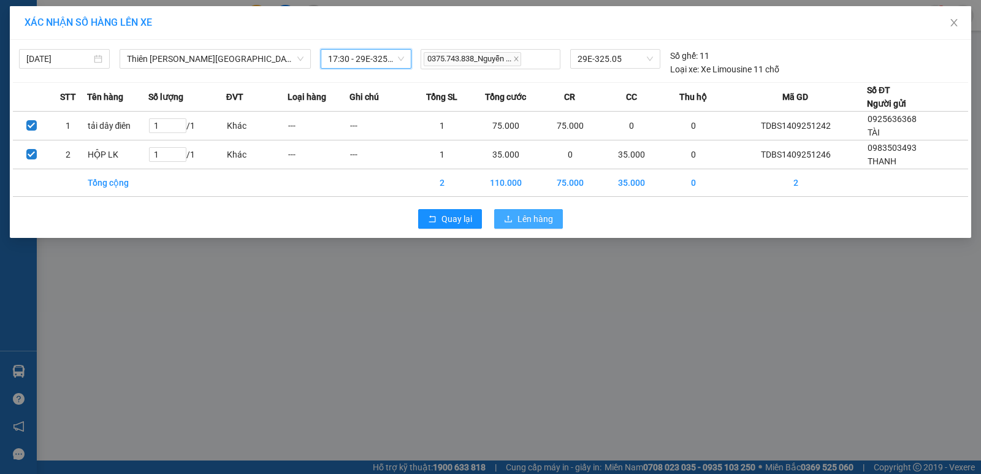
click at [532, 217] on span "Lên hàng" at bounding box center [536, 218] width 36 height 13
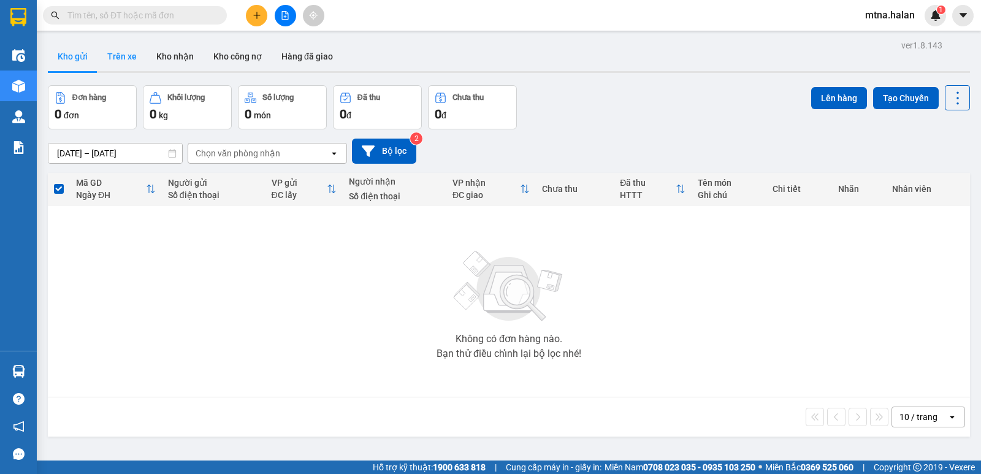
click at [115, 58] on button "Trên xe" at bounding box center [122, 56] width 49 height 29
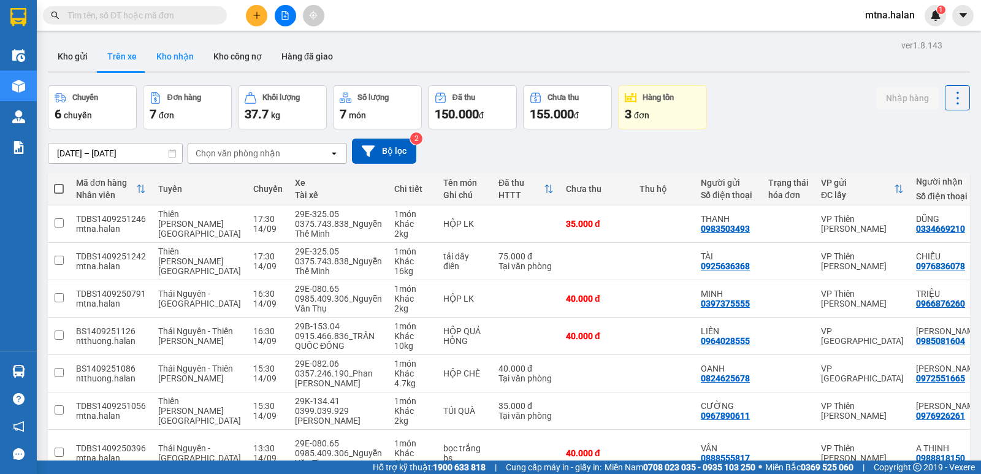
click at [176, 56] on button "Kho nhận" at bounding box center [175, 56] width 57 height 29
type input "[DATE] – [DATE]"
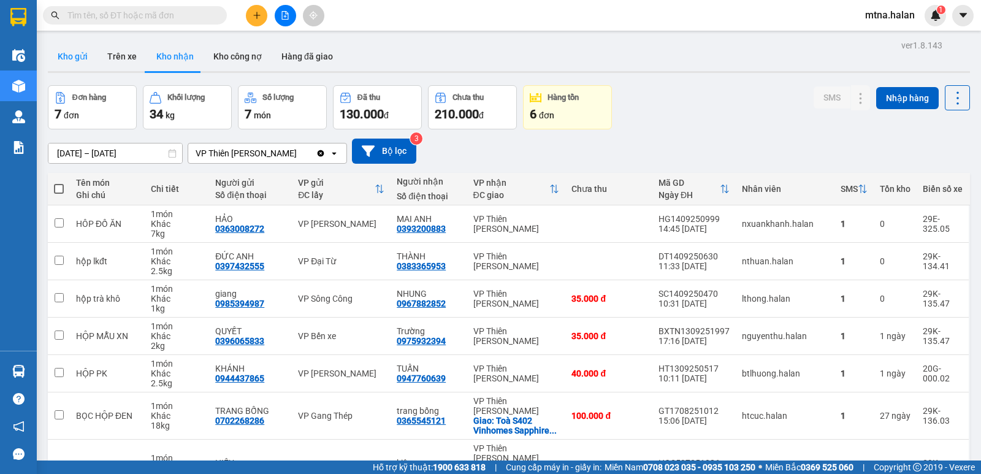
click at [73, 55] on button "Kho gửi" at bounding box center [73, 56] width 50 height 29
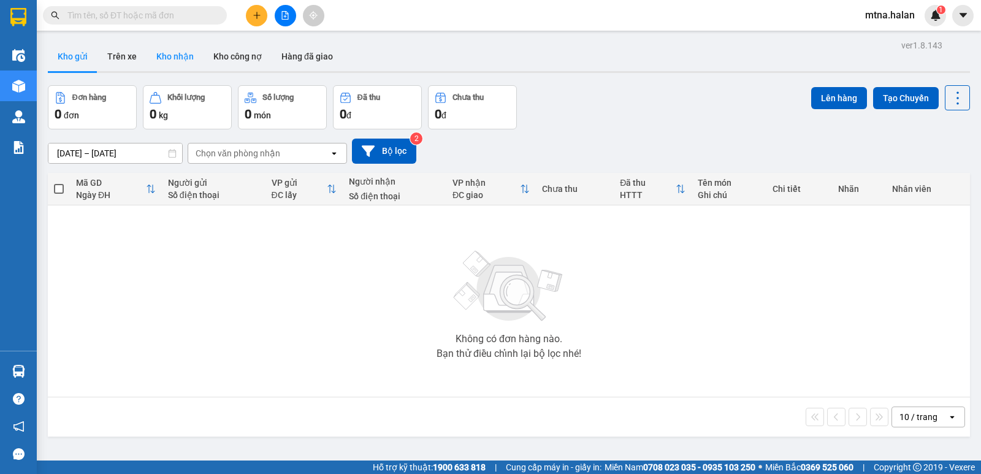
click at [170, 58] on button "Kho nhận" at bounding box center [175, 56] width 57 height 29
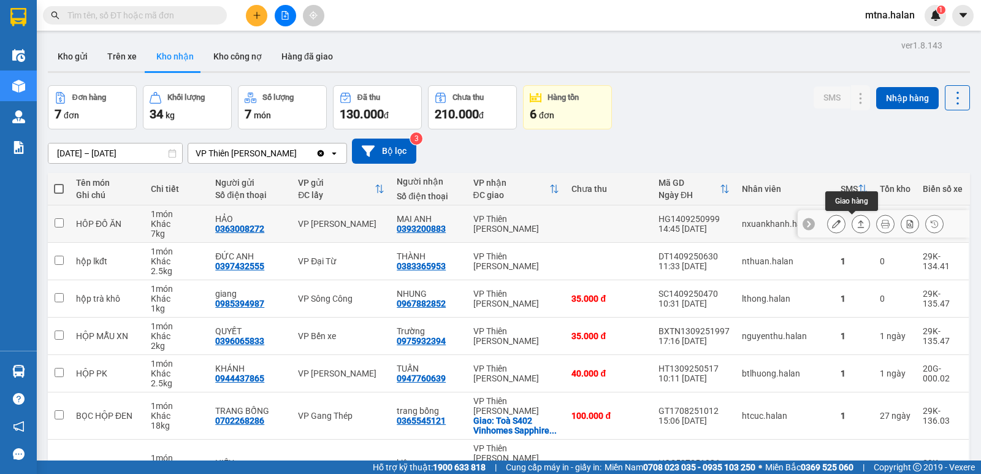
click at [858, 228] on icon at bounding box center [861, 223] width 7 height 7
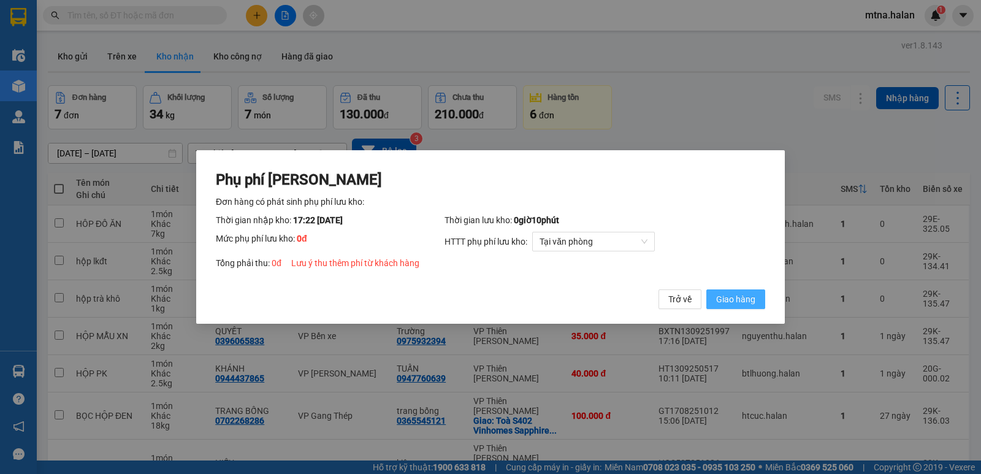
click at [740, 301] on span "Giao hàng" at bounding box center [735, 299] width 39 height 13
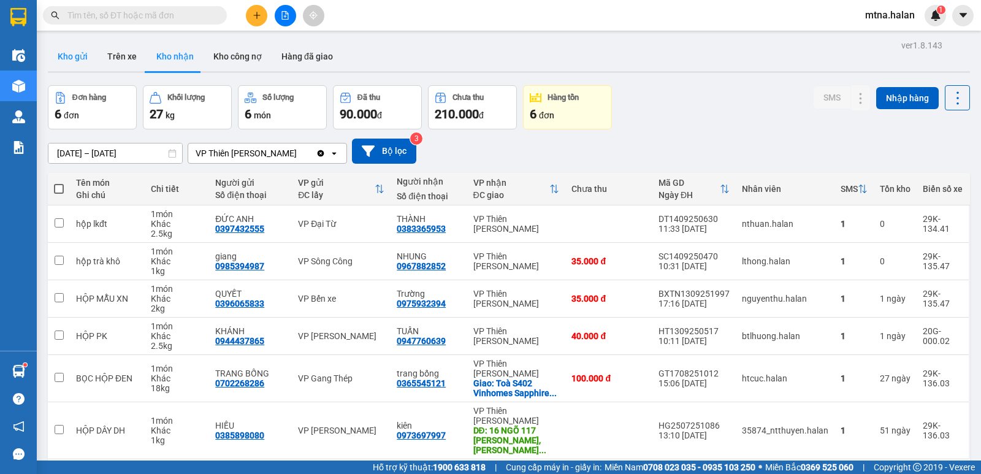
click at [68, 56] on button "Kho gửi" at bounding box center [73, 56] width 50 height 29
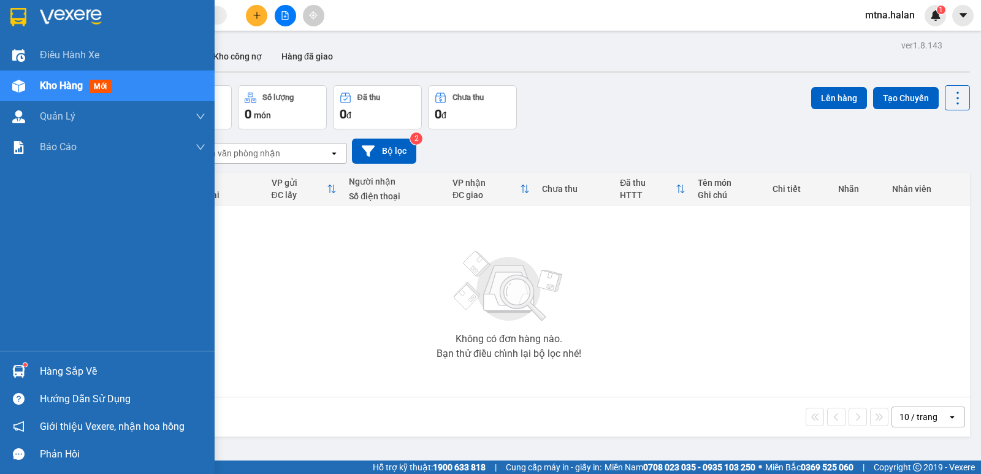
click at [16, 372] on img at bounding box center [18, 371] width 13 height 13
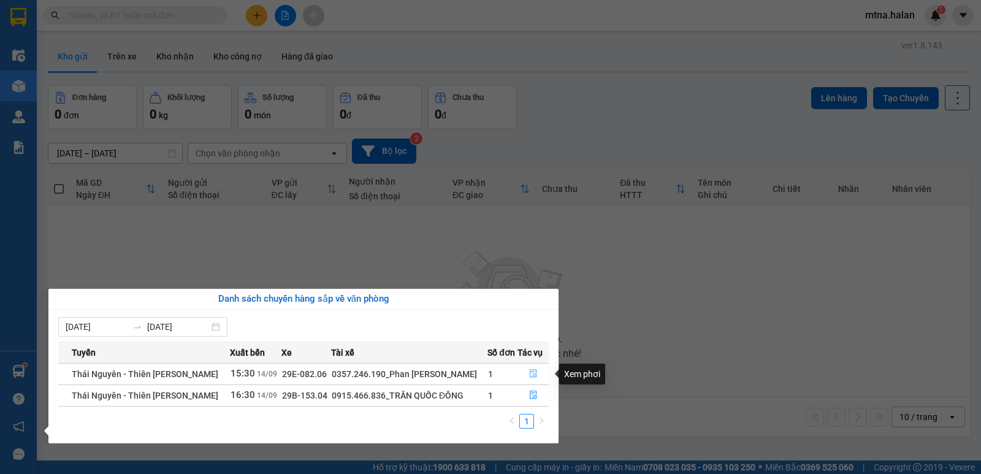
click at [529, 374] on icon "file-done" at bounding box center [533, 373] width 9 height 9
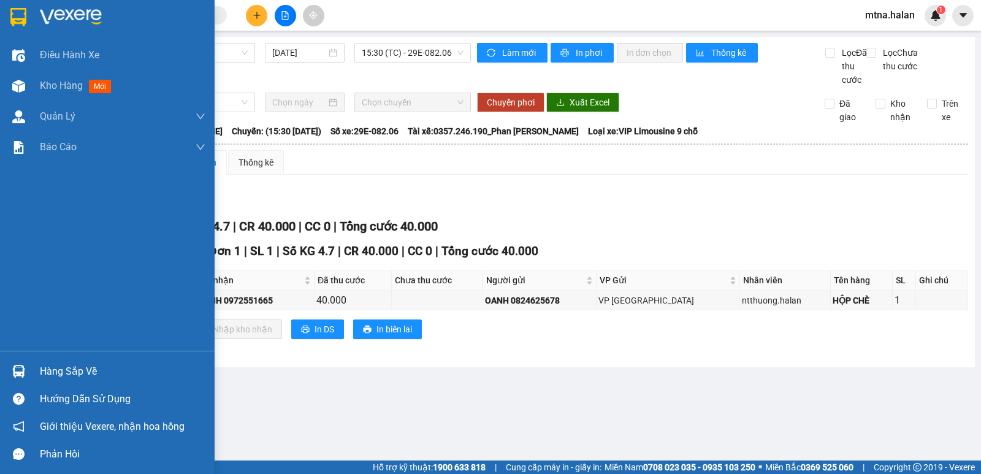
click at [18, 372] on img at bounding box center [18, 371] width 13 height 13
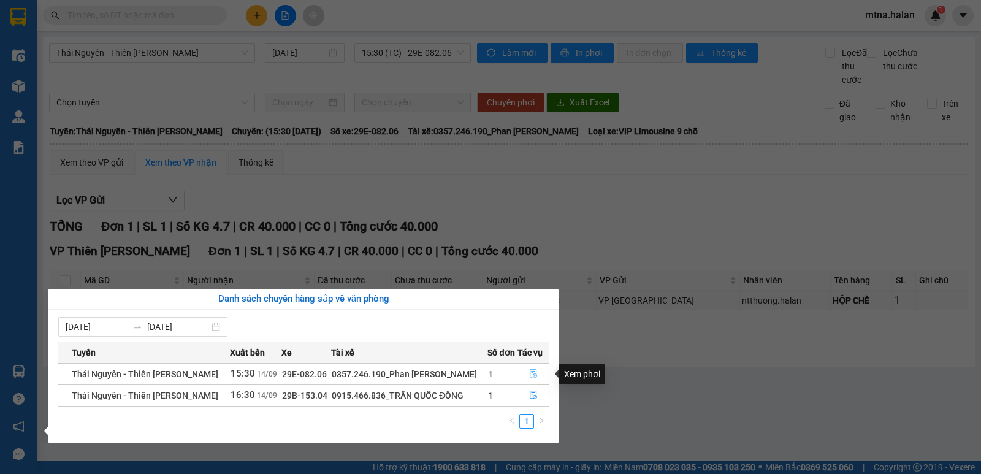
click at [534, 373] on icon "file-done" at bounding box center [533, 373] width 9 height 9
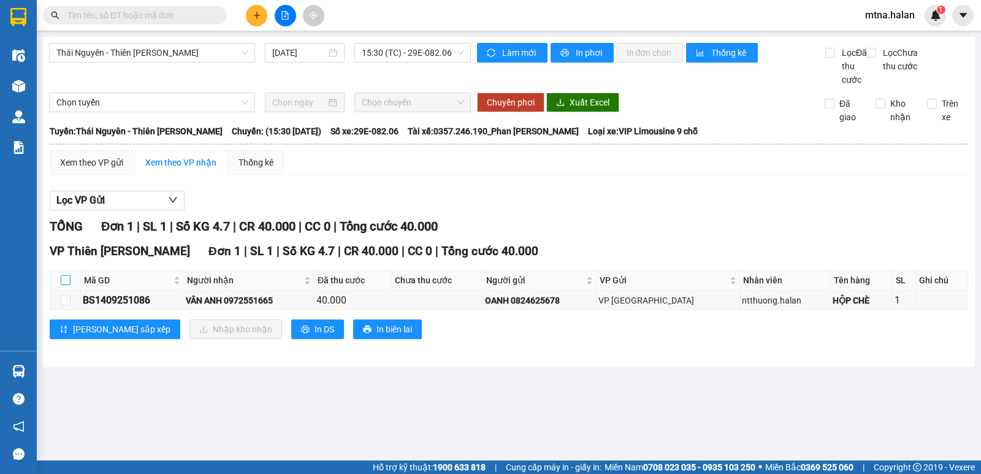
click at [69, 285] on input "checkbox" at bounding box center [66, 280] width 10 height 10
checkbox input "true"
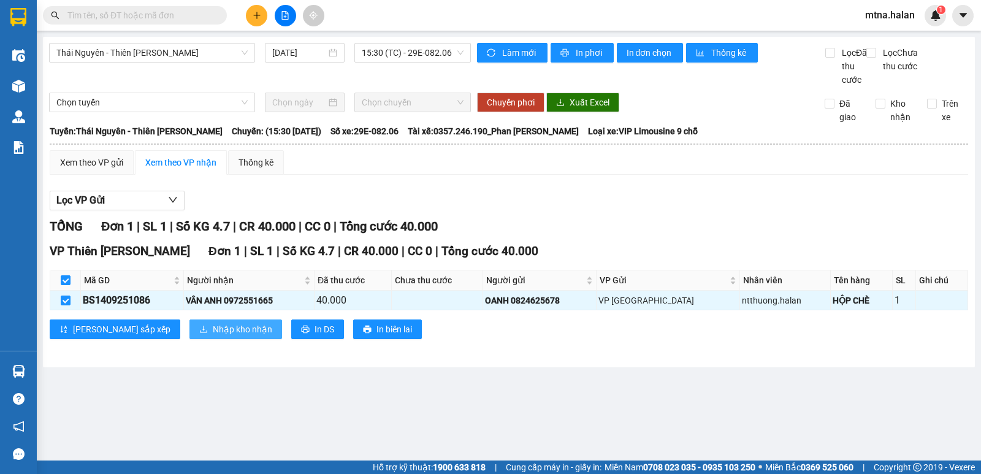
click at [213, 336] on span "Nhập kho nhận" at bounding box center [242, 329] width 59 height 13
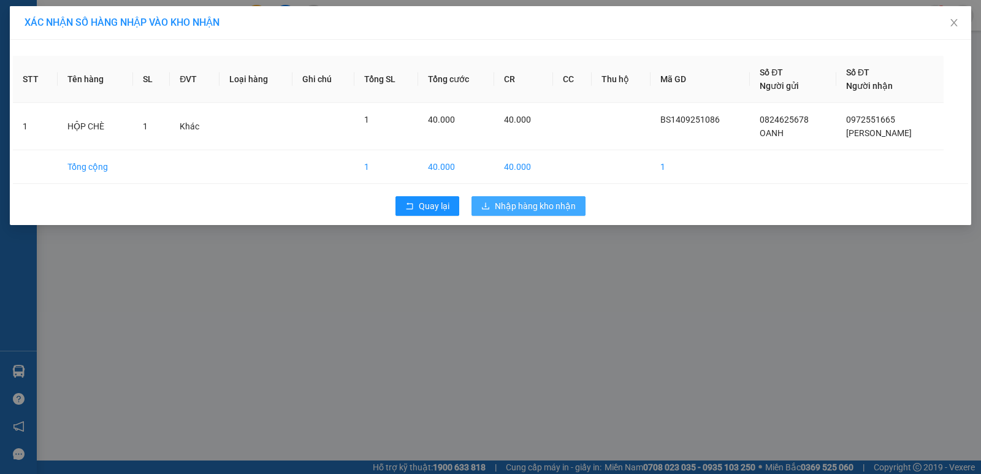
click at [543, 201] on span "Nhập hàng kho nhận" at bounding box center [535, 205] width 81 height 13
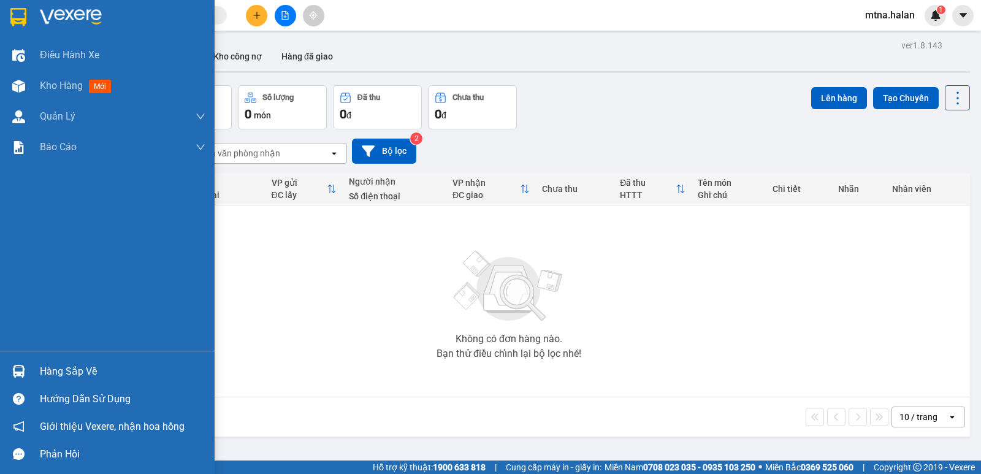
click at [24, 369] on img at bounding box center [18, 371] width 13 height 13
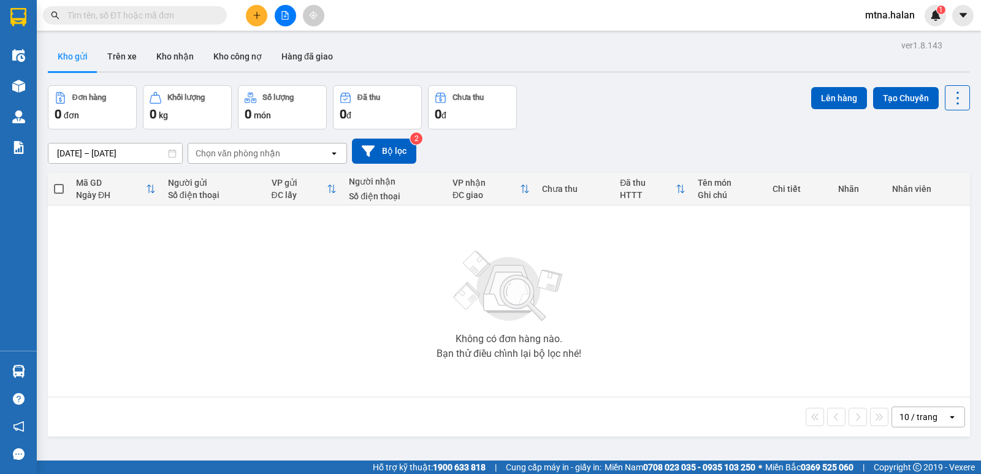
click at [671, 290] on section "Kết quả tìm kiếm ( 0 ) Bộ lọc No Data mtna.halan 1 Điều hành xe Kho hàng mới Qu…" at bounding box center [490, 237] width 981 height 474
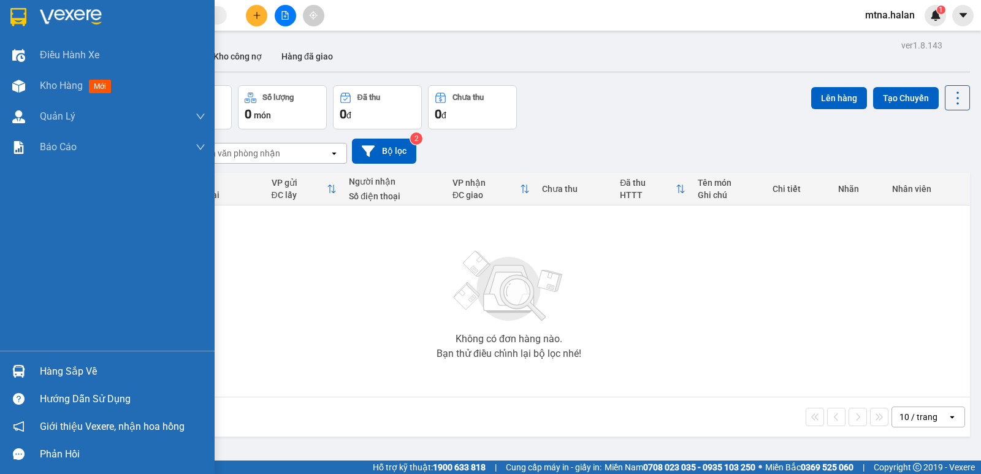
click at [15, 368] on img at bounding box center [18, 371] width 13 height 13
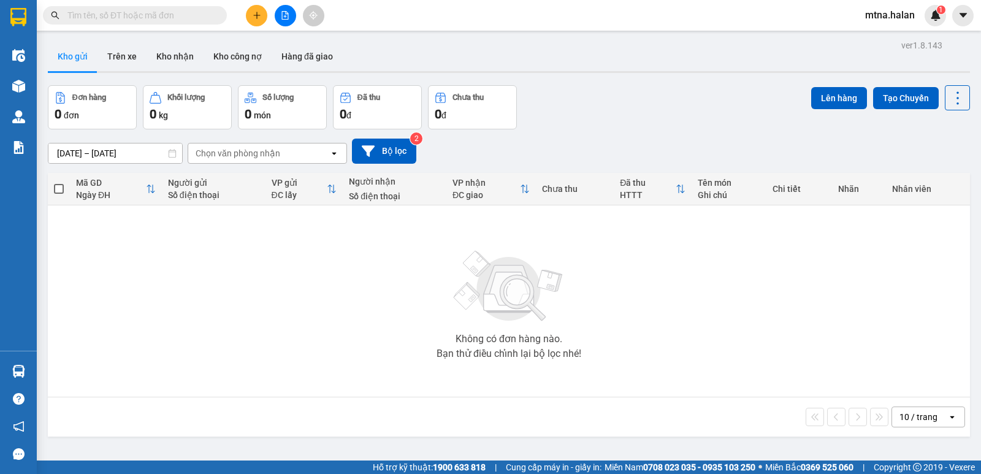
drag, startPoint x: 582, startPoint y: 350, endPoint x: 604, endPoint y: 338, distance: 24.4
click at [582, 350] on section "Kết quả tìm kiếm ( 0 ) Bộ lọc No Data mtna.halan 1 Điều hành xe Kho hàng mới Qu…" at bounding box center [490, 237] width 981 height 474
click at [253, 17] on icon "plus" at bounding box center [257, 15] width 9 height 9
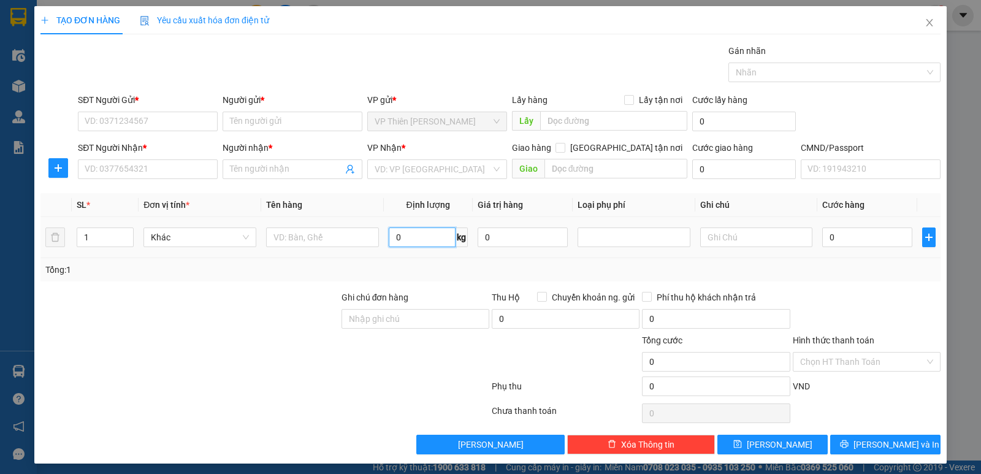
click at [420, 239] on input "0" at bounding box center [422, 238] width 67 height 20
type input "18"
click at [166, 120] on input "SĐT Người Gửi *" at bounding box center [148, 122] width 140 height 20
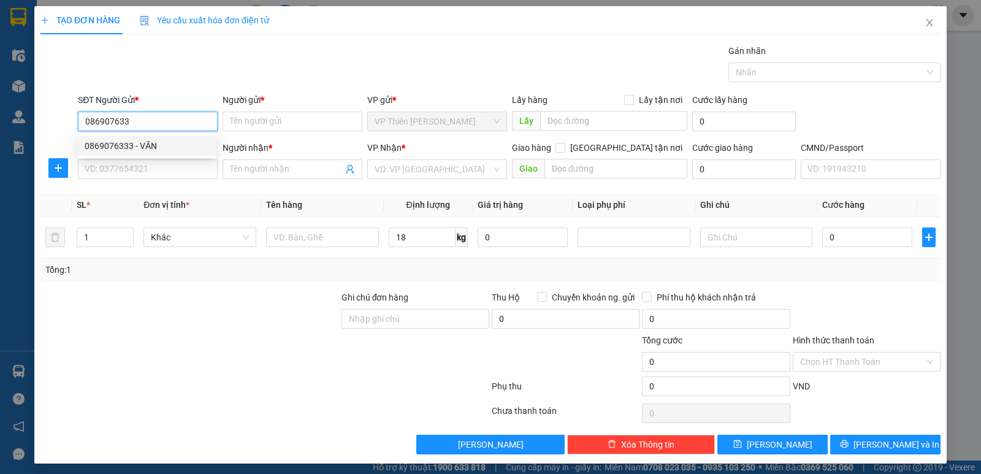
click at [142, 144] on div "0869076333 - VĂN" at bounding box center [147, 145] width 124 height 13
type input "0869076333"
type input "VĂN"
type input "0869076333"
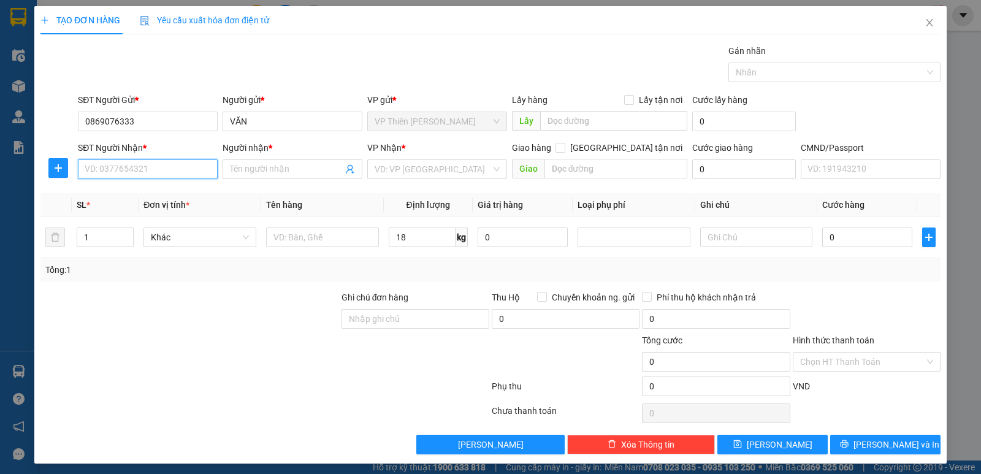
click at [144, 167] on input "SĐT Người Nhận *" at bounding box center [148, 169] width 140 height 20
click at [140, 195] on div "0869076333 - VĂN" at bounding box center [147, 193] width 124 height 13
type input "0869076333"
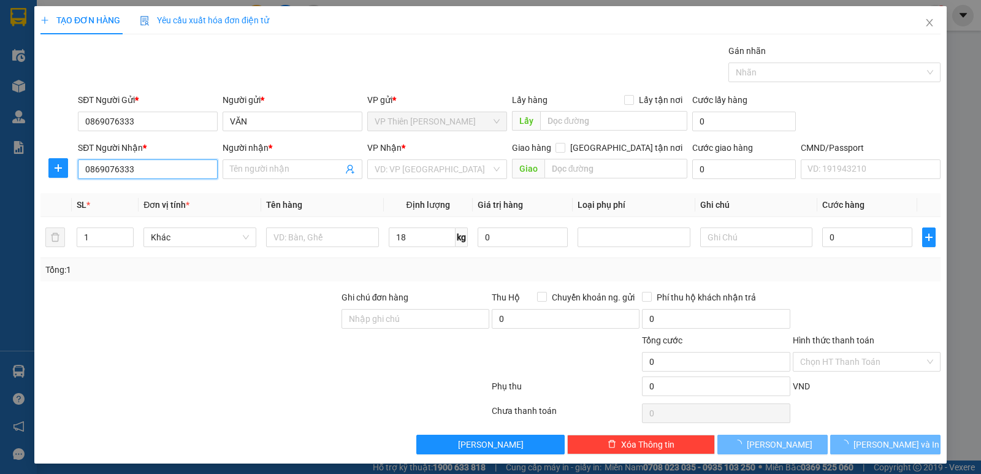
type input "VĂN"
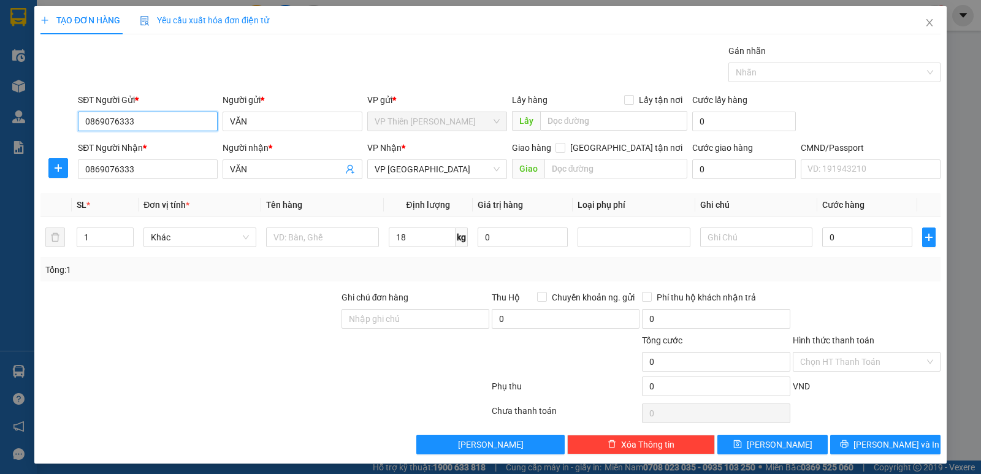
click at [136, 119] on input "0869076333" at bounding box center [148, 122] width 140 height 20
type input "0964892088"
click at [270, 120] on input "VĂN" at bounding box center [293, 122] width 140 height 20
type input "V"
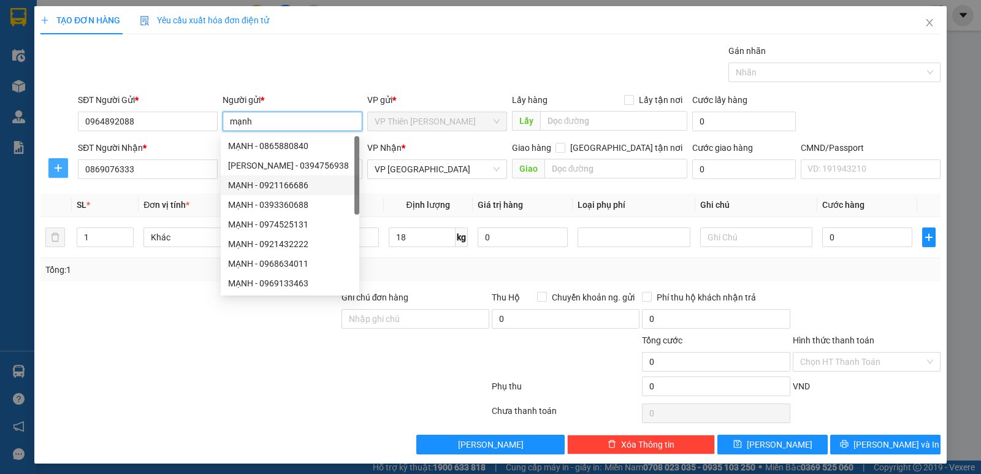
type input "mạnh"
click at [58, 169] on icon "plus" at bounding box center [58, 168] width 10 height 10
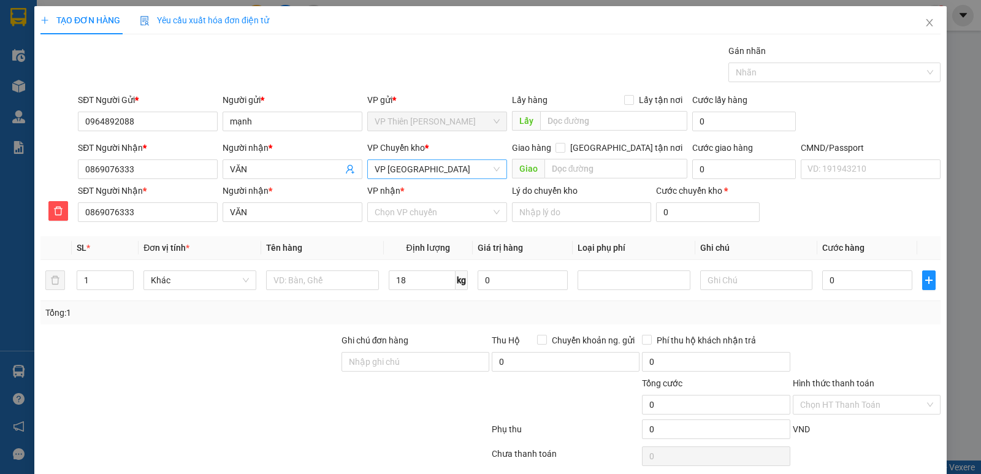
click at [431, 172] on span "VP [GEOGRAPHIC_DATA]" at bounding box center [437, 169] width 125 height 18
type input "hoang"
click at [409, 209] on div "VP [PERSON_NAME]" at bounding box center [433, 213] width 124 height 13
click at [424, 213] on input "VP nhận *" at bounding box center [433, 212] width 117 height 18
type input "ben"
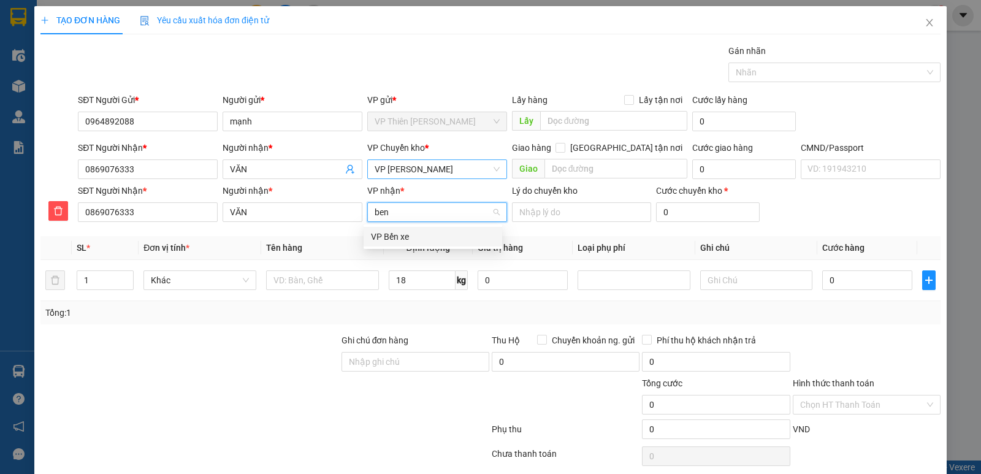
click at [395, 234] on div "VP Bến xe" at bounding box center [433, 236] width 124 height 13
click at [336, 277] on input "text" at bounding box center [322, 280] width 113 height 20
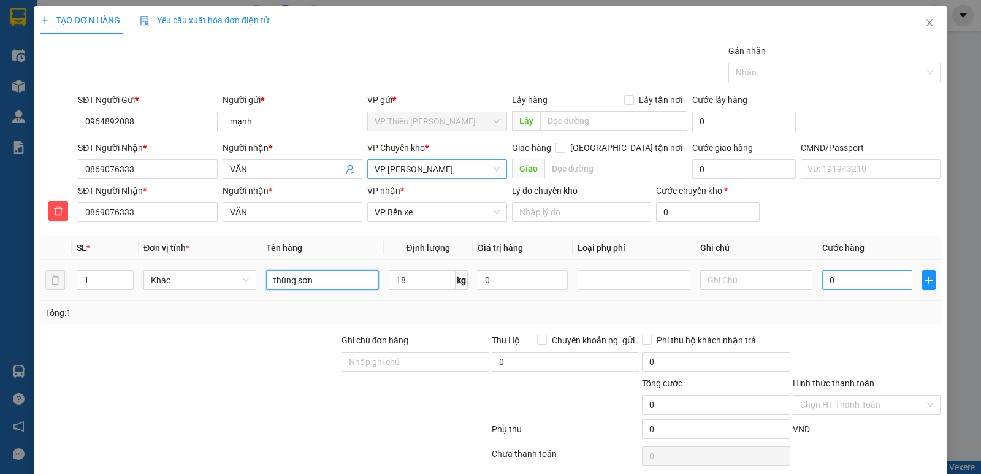
type input "thùng sơn"
click at [851, 283] on input "0" at bounding box center [868, 280] width 90 height 20
type input "6"
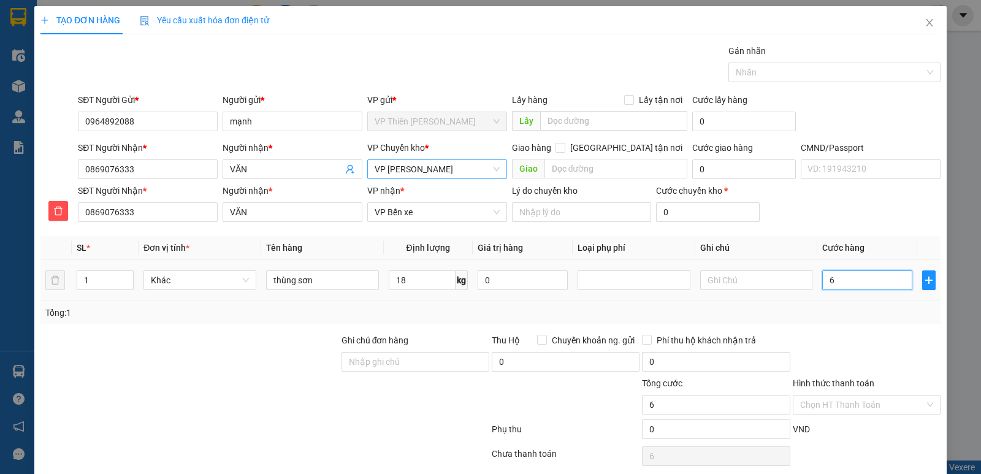
type input "60"
type input "600"
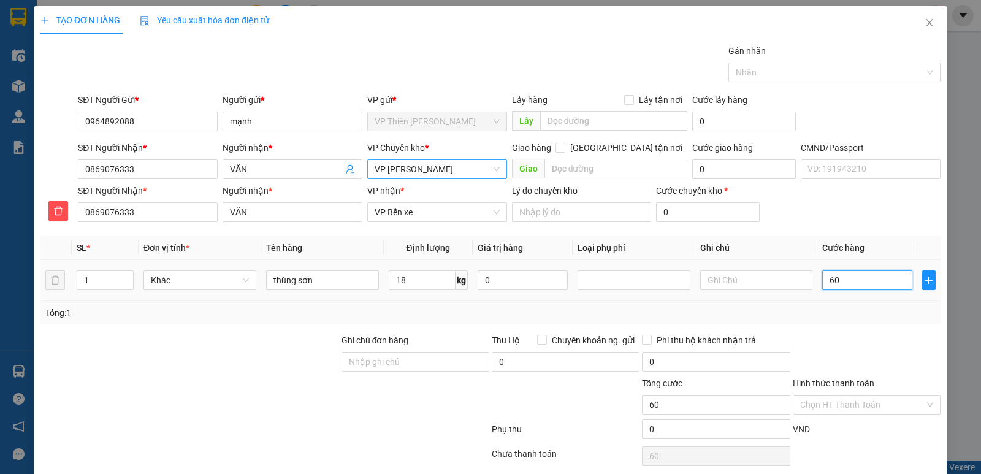
type input "600"
type input "6.000"
type input "60.000"
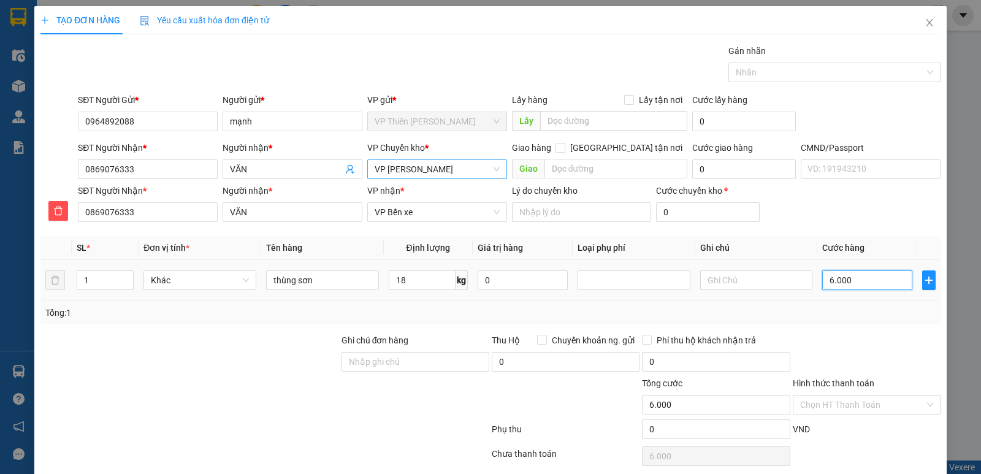
type input "60.000"
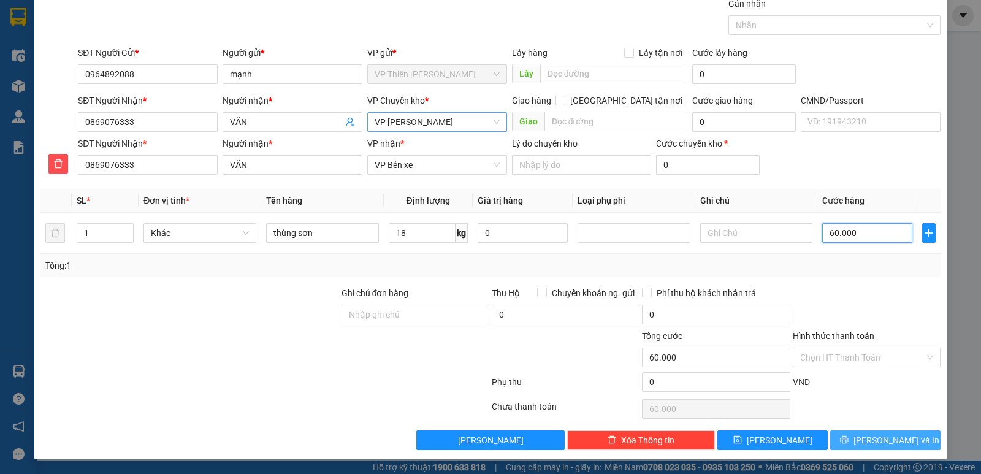
type input "60.000"
drag, startPoint x: 885, startPoint y: 436, endPoint x: 885, endPoint y: 429, distance: 6.7
click at [886, 435] on span "[PERSON_NAME] và In" at bounding box center [897, 440] width 86 height 13
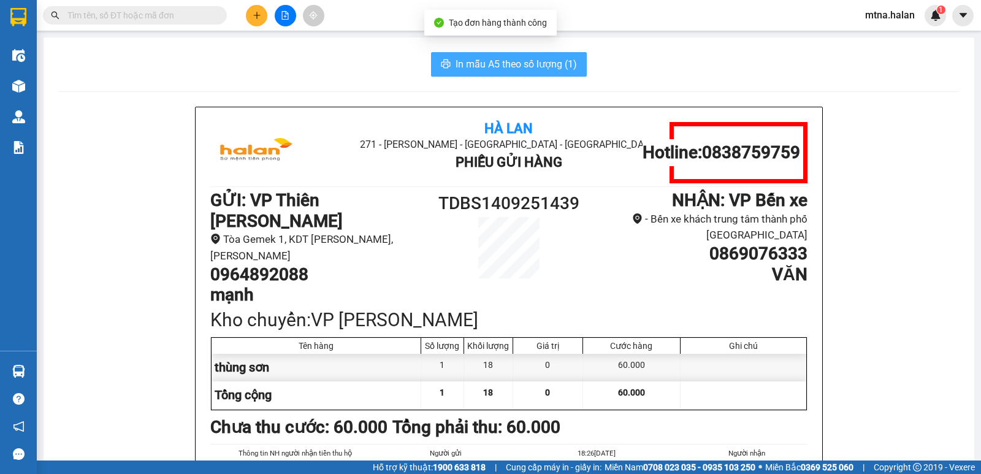
click at [501, 62] on span "In mẫu A5 theo số lượng (1)" at bounding box center [516, 63] width 121 height 15
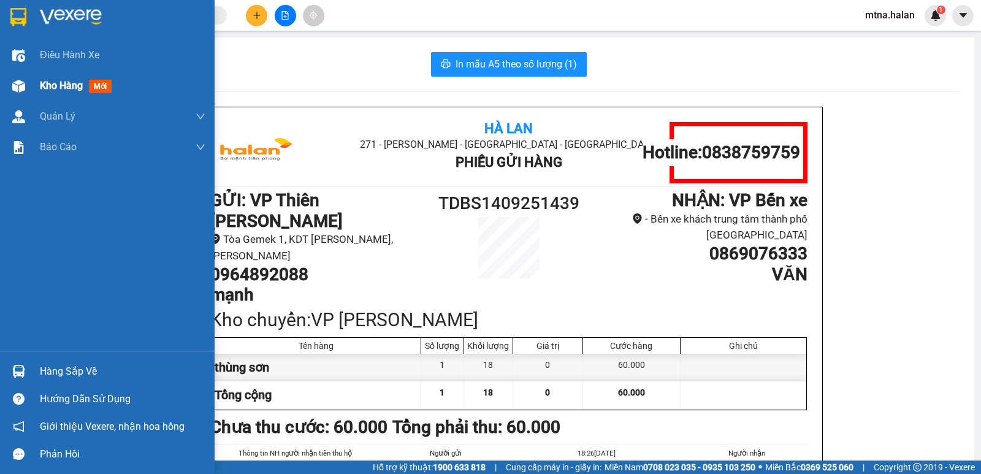
click at [15, 86] on img at bounding box center [18, 86] width 13 height 13
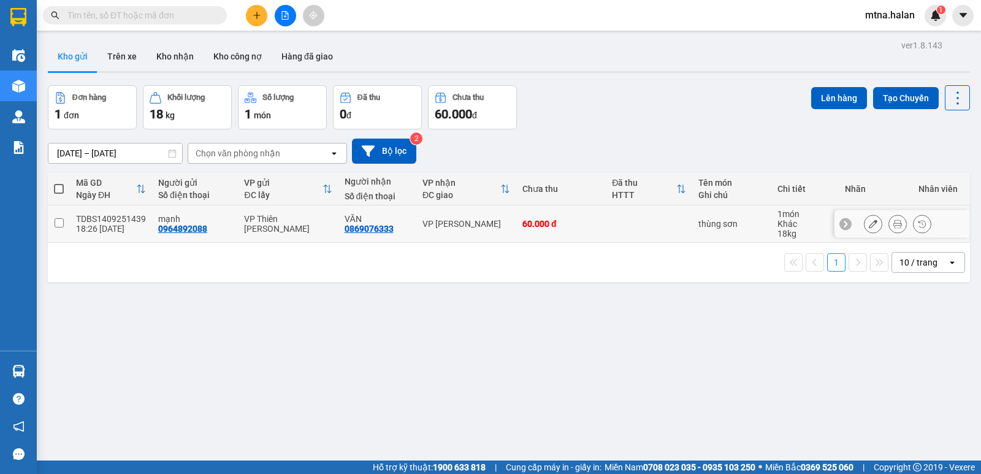
click at [57, 223] on input "checkbox" at bounding box center [59, 222] width 9 height 9
checkbox input "true"
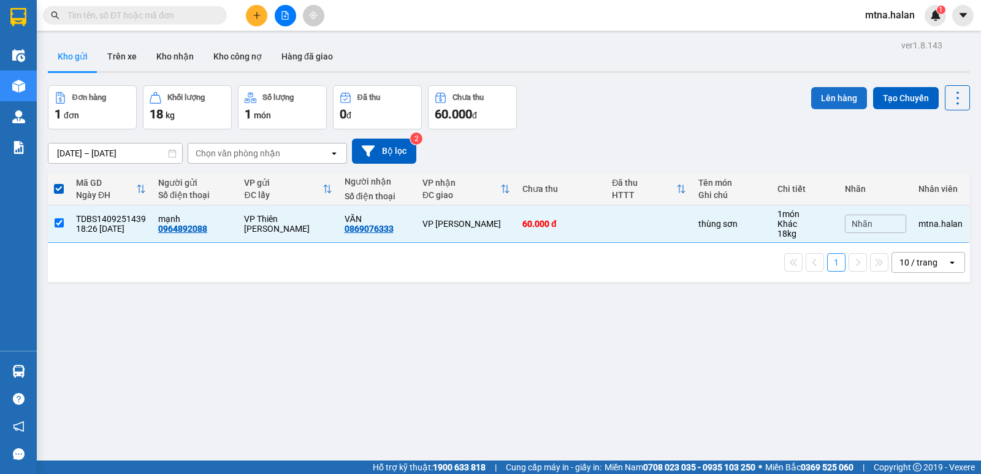
click at [824, 92] on button "Lên hàng" at bounding box center [839, 98] width 56 height 22
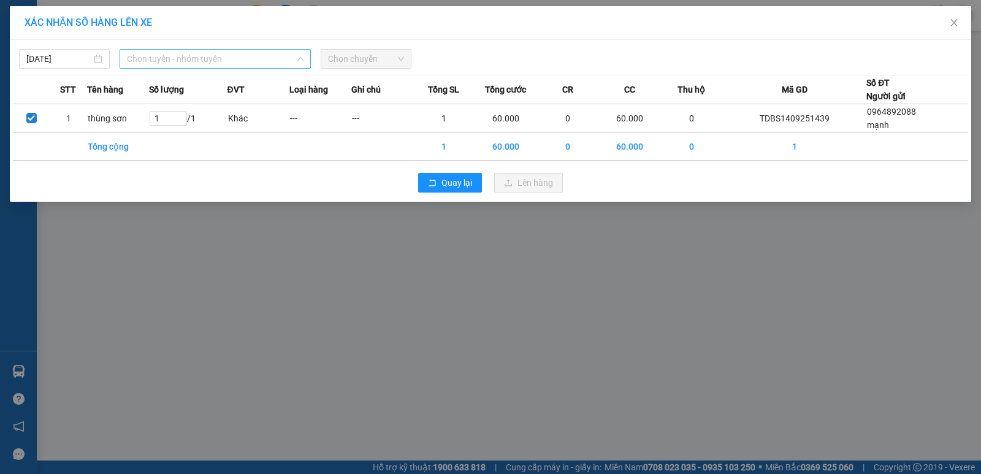
click at [240, 57] on span "Chọn tuyến - nhóm tuyến" at bounding box center [215, 59] width 177 height 18
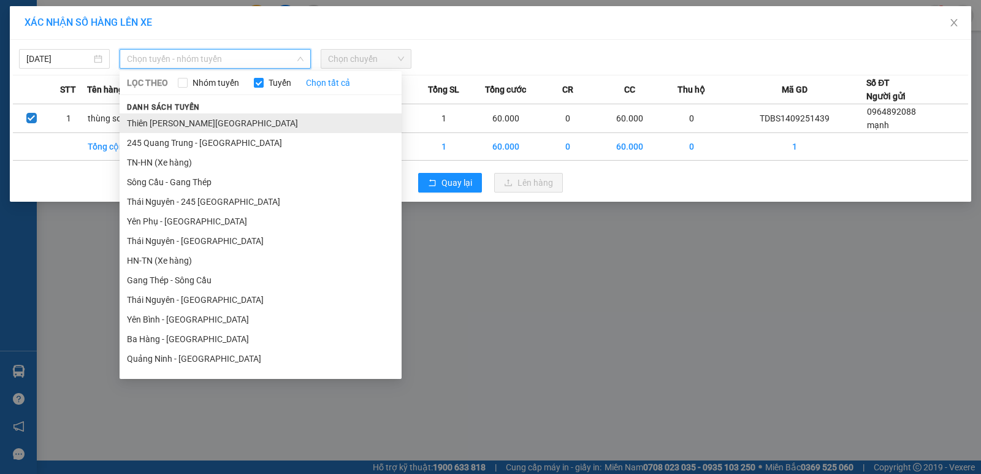
click at [221, 123] on li "Thiên [PERSON_NAME][GEOGRAPHIC_DATA]" at bounding box center [261, 123] width 282 height 20
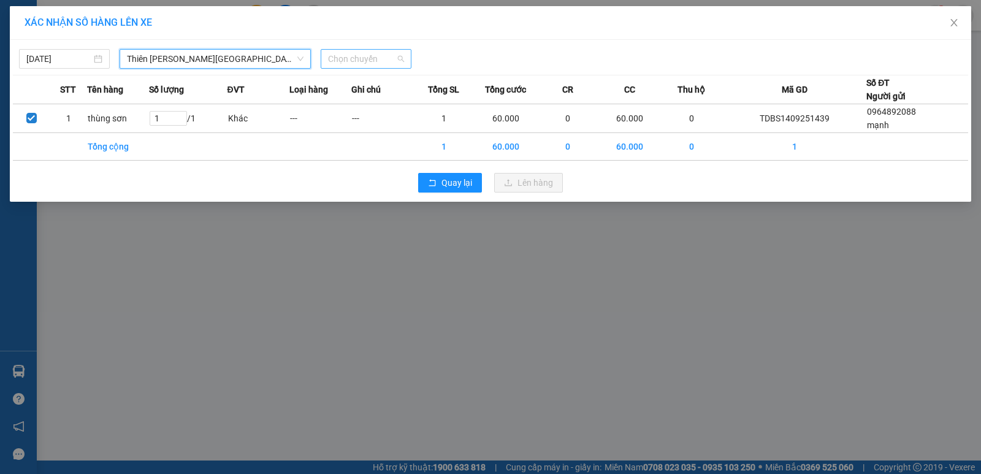
click at [386, 59] on span "Chọn chuyến" at bounding box center [366, 59] width 76 height 18
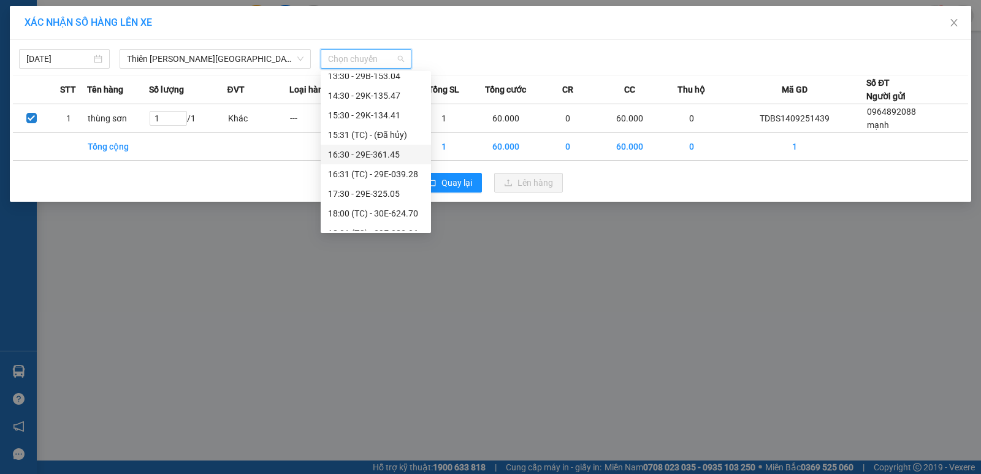
scroll to position [294, 0]
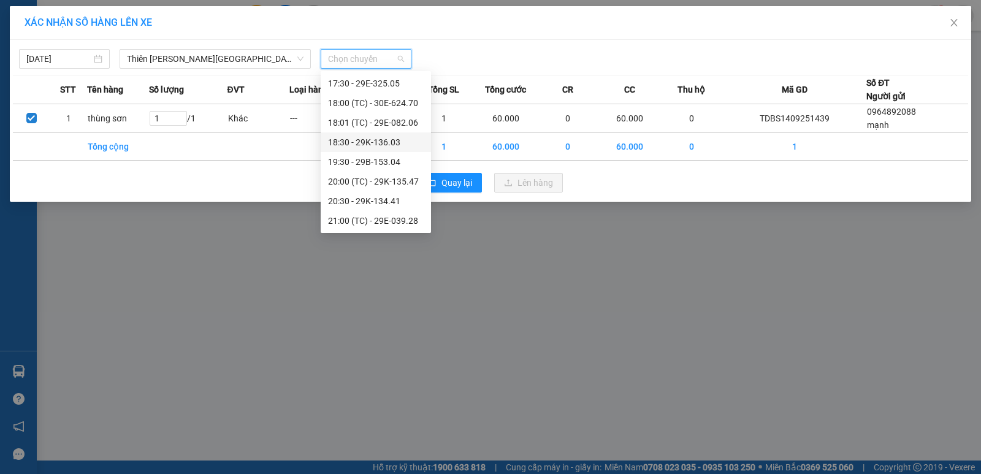
click at [377, 142] on div "18:30 - 29K-136.03" at bounding box center [376, 142] width 96 height 13
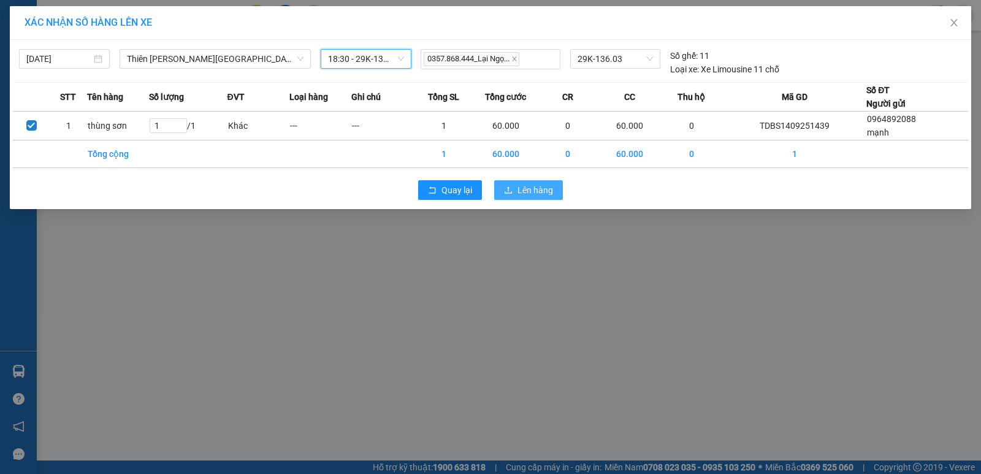
click at [539, 188] on span "Lên hàng" at bounding box center [536, 189] width 36 height 13
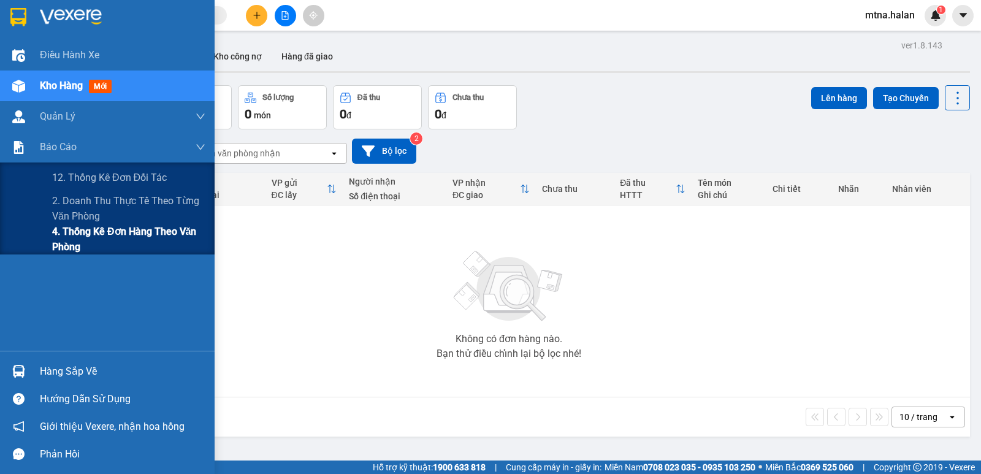
click at [70, 240] on span "4. Thống kê đơn hàng theo văn phòng" at bounding box center [128, 239] width 153 height 31
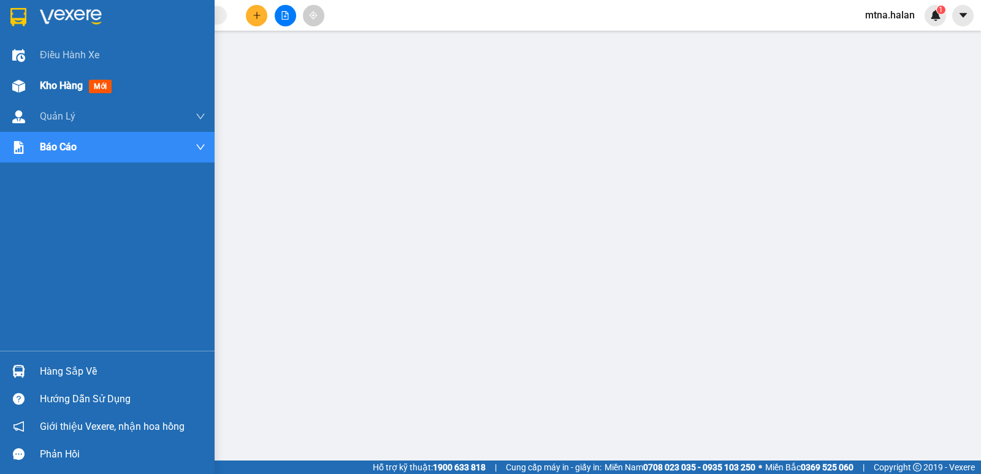
click at [15, 89] on img at bounding box center [18, 86] width 13 height 13
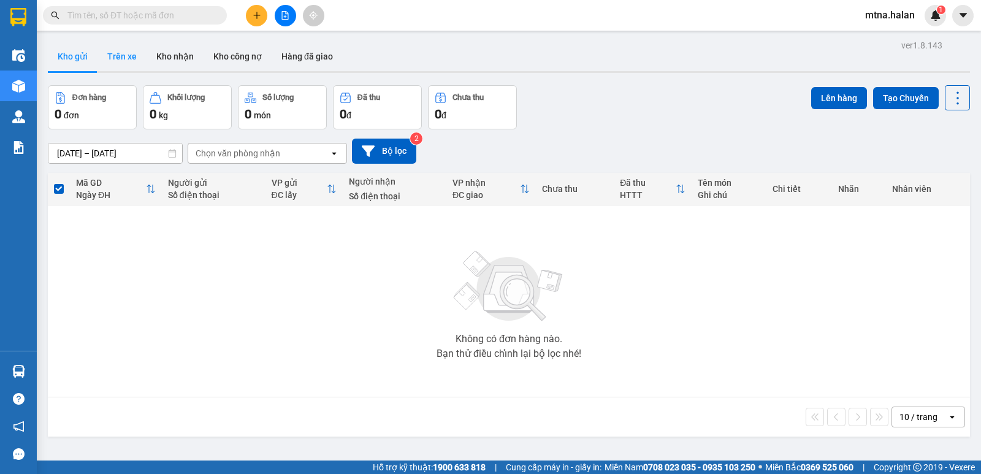
click at [114, 55] on button "Trên xe" at bounding box center [122, 56] width 49 height 29
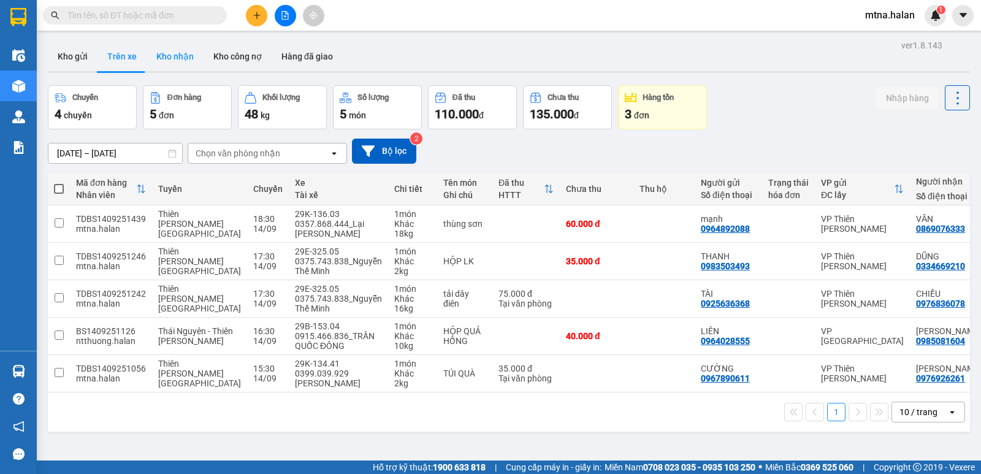
click at [172, 55] on button "Kho nhận" at bounding box center [175, 56] width 57 height 29
type input "[DATE] – [DATE]"
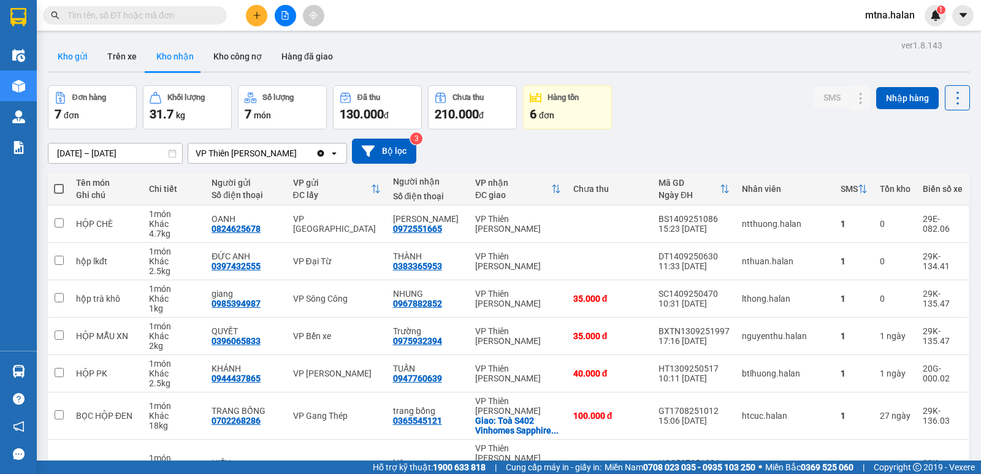
click at [66, 55] on button "Kho gửi" at bounding box center [73, 56] width 50 height 29
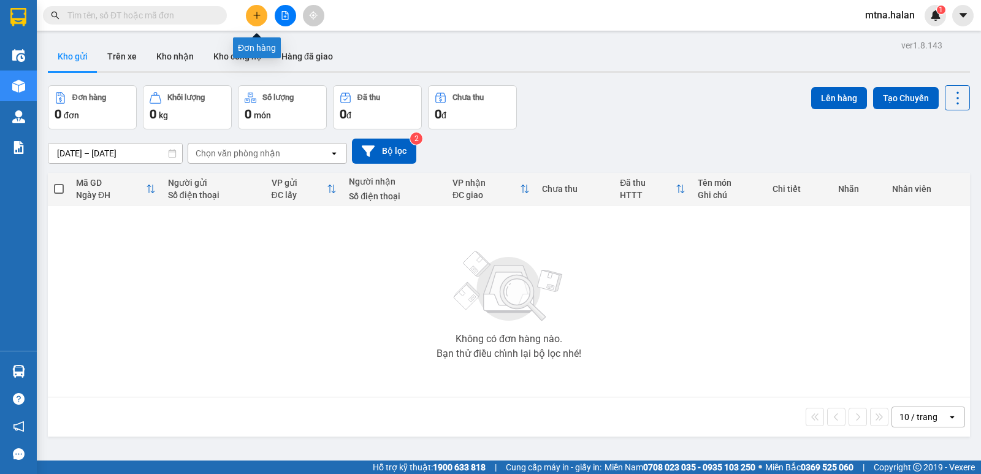
click at [256, 13] on icon "plus" at bounding box center [257, 15] width 9 height 9
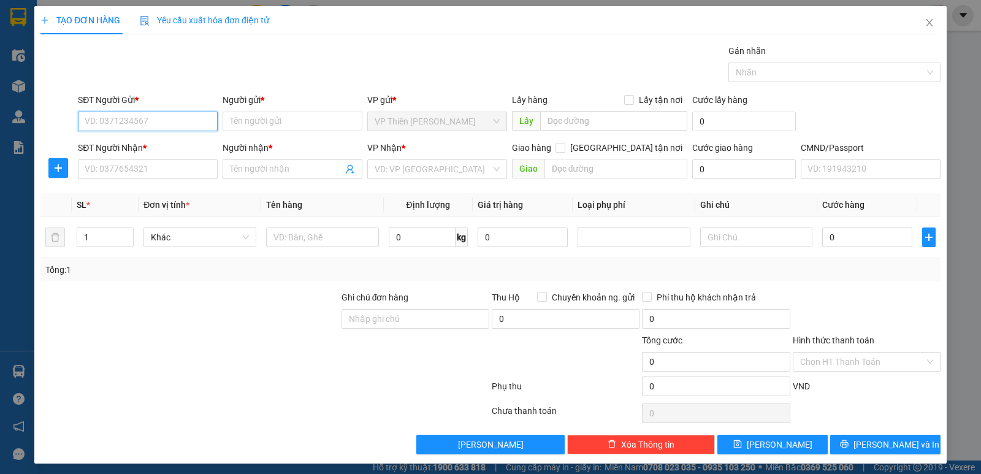
click at [180, 124] on input "SĐT Người Gửi *" at bounding box center [148, 122] width 140 height 20
type input "0359987777"
click at [287, 123] on input "Người gửi *" at bounding box center [293, 122] width 140 height 20
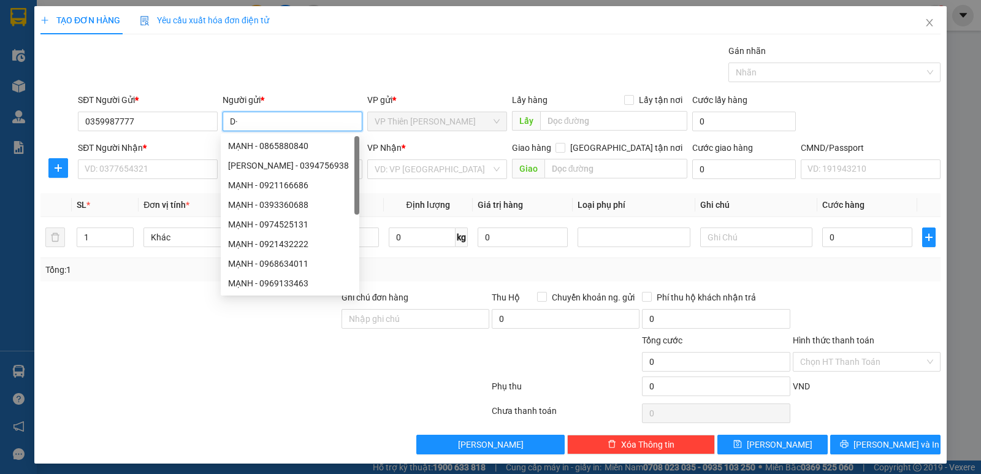
type input "D"
type input "ĐĂNG"
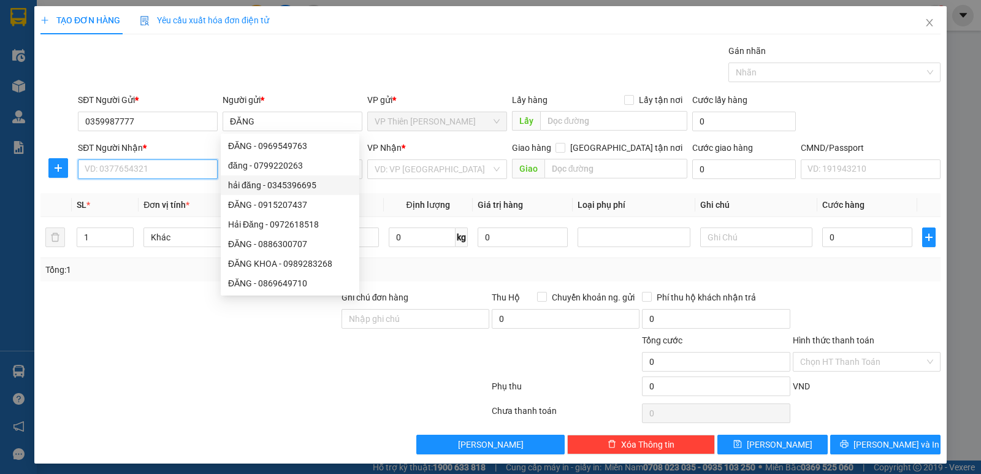
click at [131, 168] on input "SĐT Người Nhận *" at bounding box center [148, 169] width 140 height 20
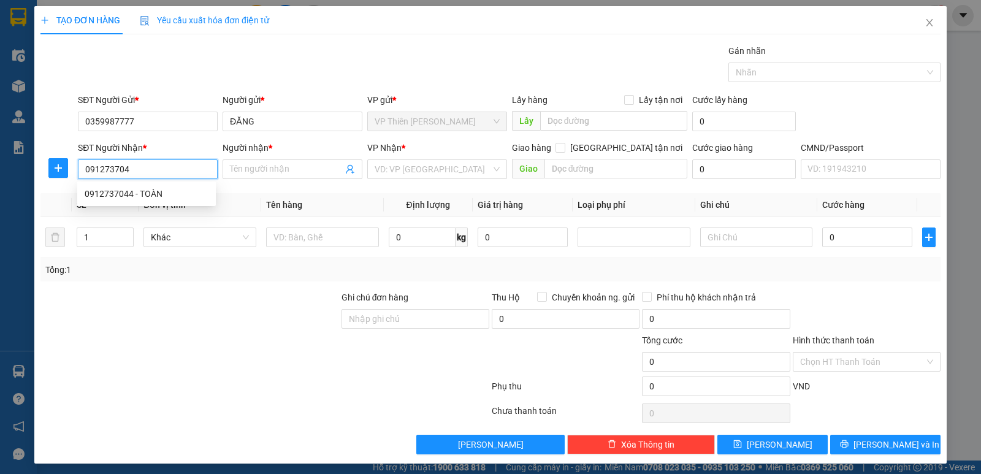
type input "0912737044"
click at [145, 191] on div "0912737044 - TOÀN" at bounding box center [147, 193] width 124 height 13
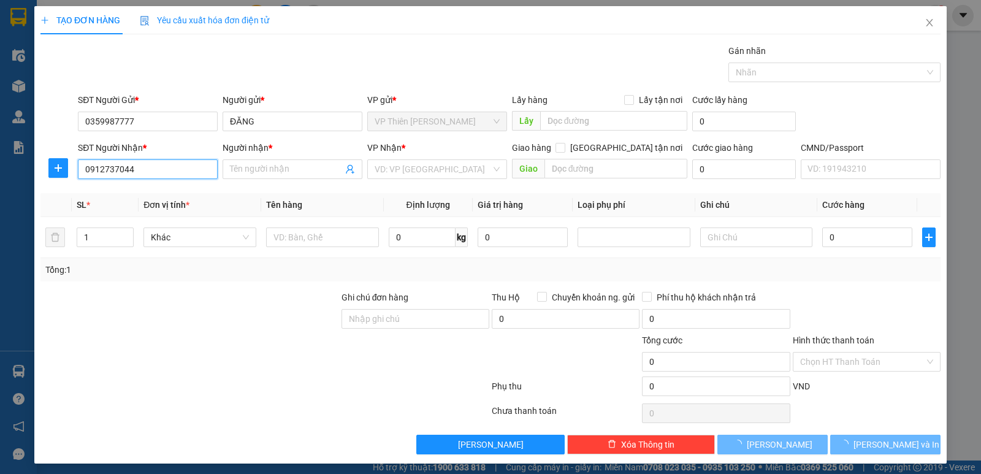
type input "TOÀN"
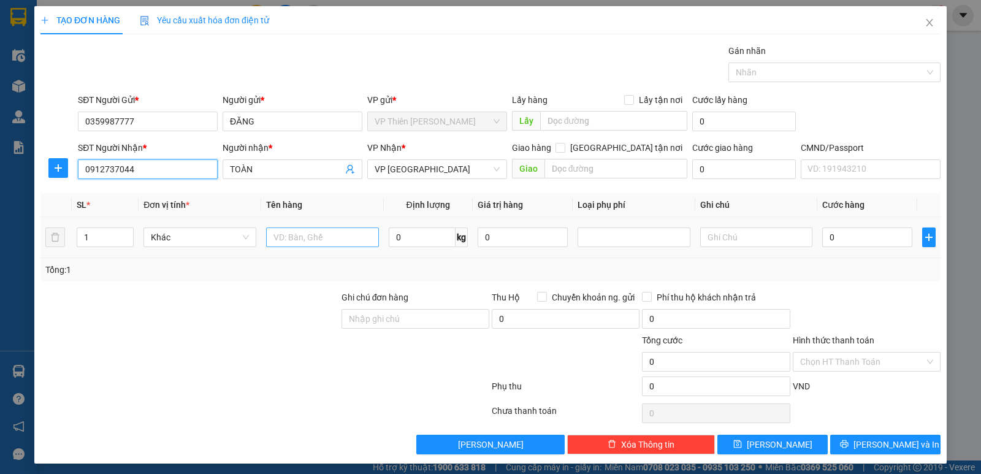
type input "0912737044"
click at [325, 236] on input "text" at bounding box center [322, 238] width 113 height 20
type input "BỌC ĐEN BS"
click at [410, 239] on input "0" at bounding box center [422, 238] width 67 height 20
type input "1"
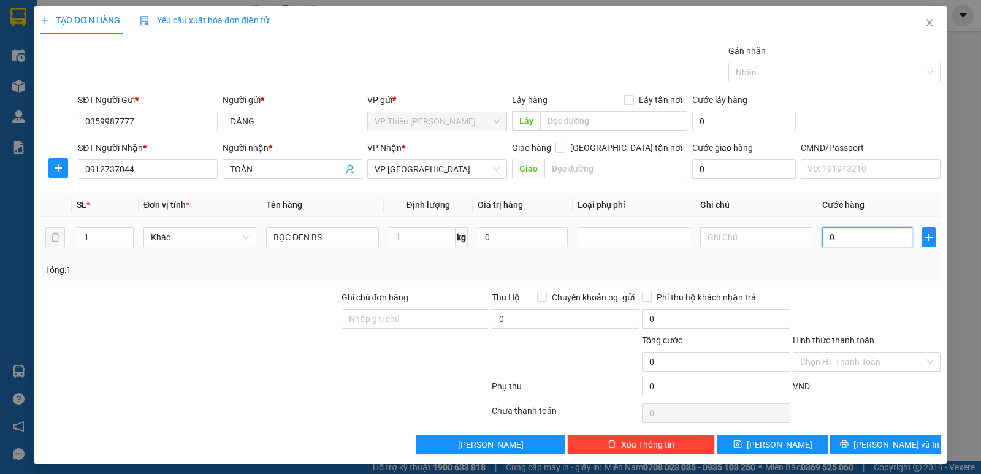
click at [844, 233] on input "0" at bounding box center [868, 238] width 90 height 20
type input "3"
type input "35"
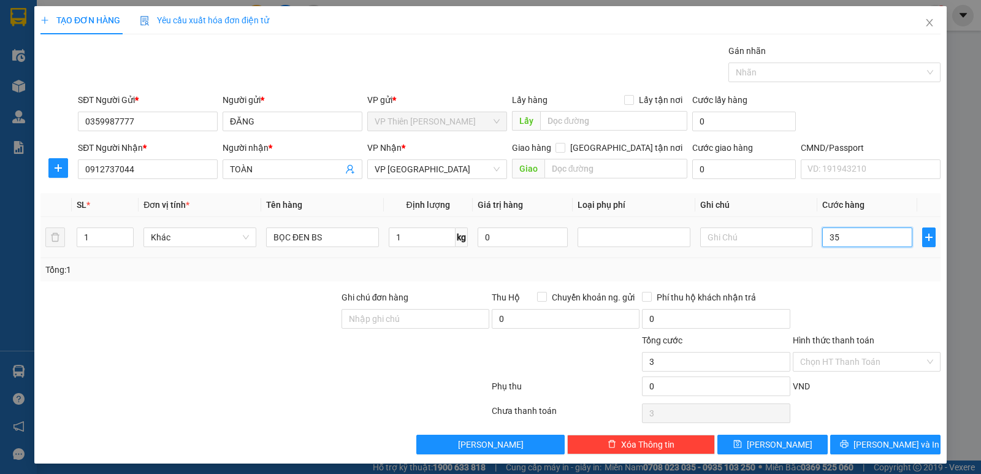
type input "35"
type input "350"
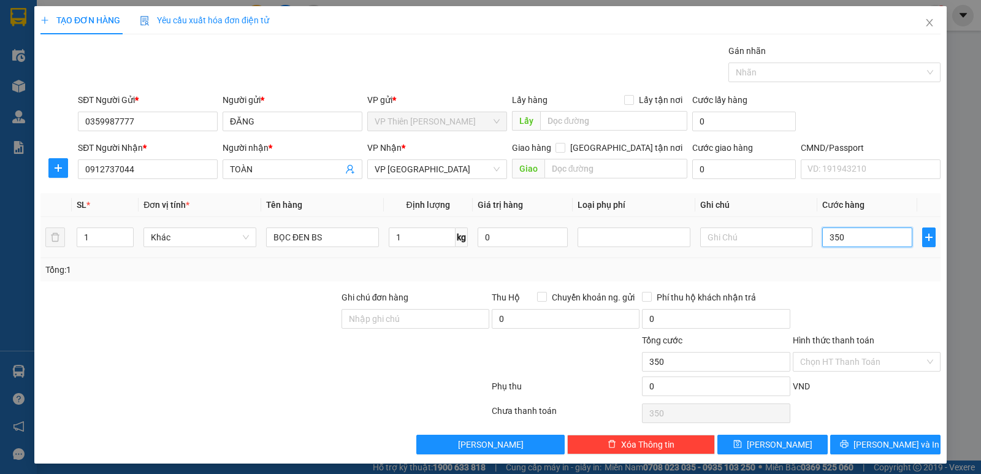
type input "3.500"
type input "35.000"
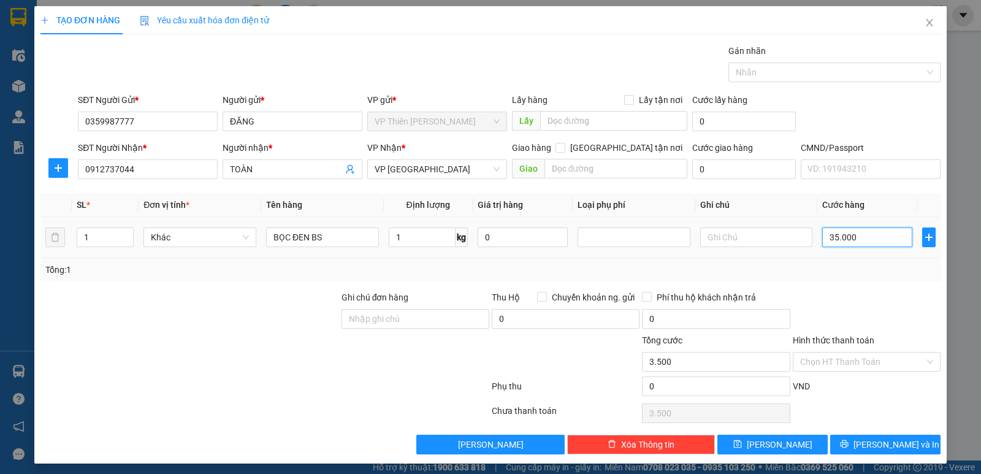
type input "35.000"
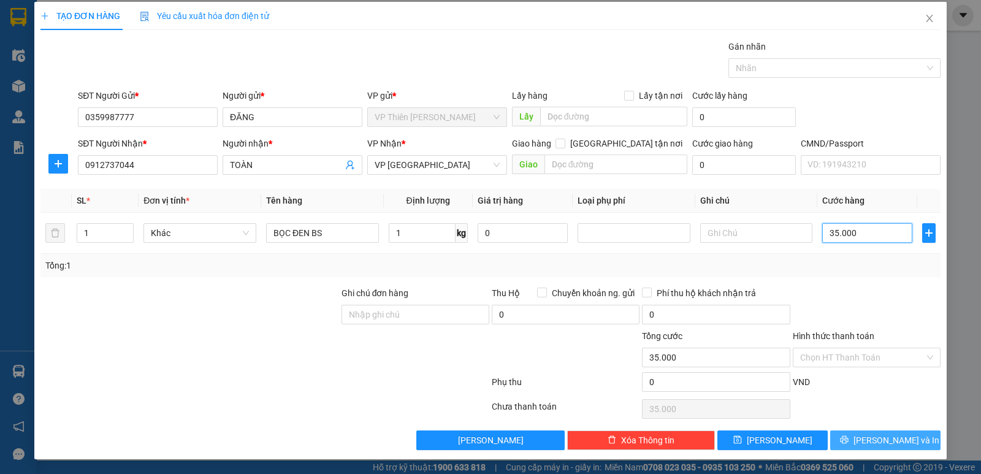
type input "35.000"
click at [874, 442] on span "[PERSON_NAME] và In" at bounding box center [897, 440] width 86 height 13
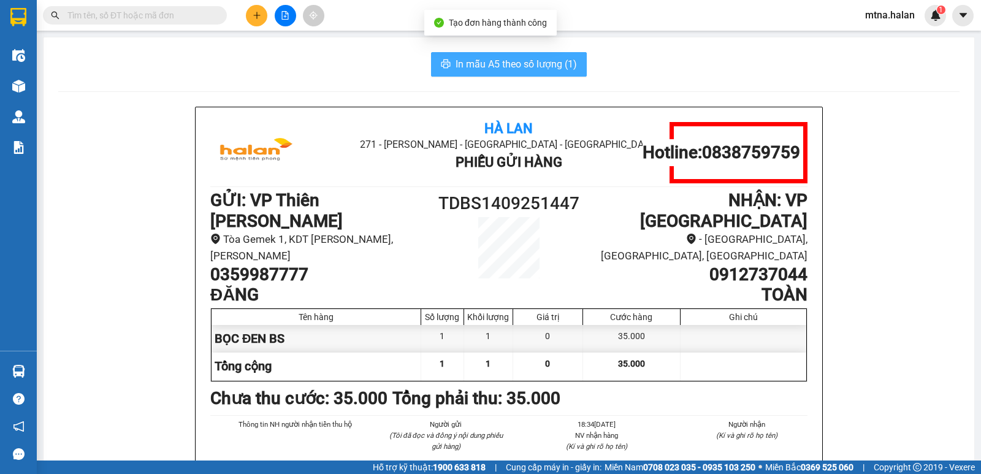
click at [489, 64] on span "In mẫu A5 theo số lượng (1)" at bounding box center [516, 63] width 121 height 15
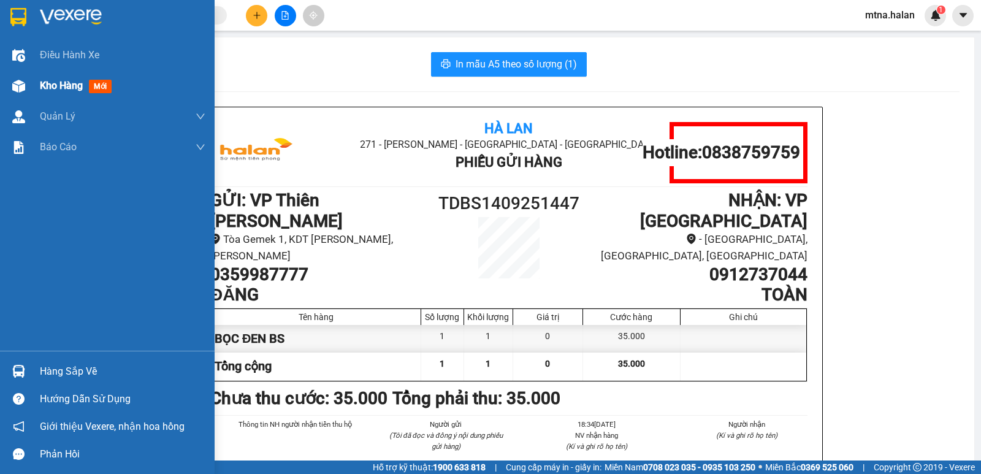
click at [19, 81] on img at bounding box center [18, 86] width 13 height 13
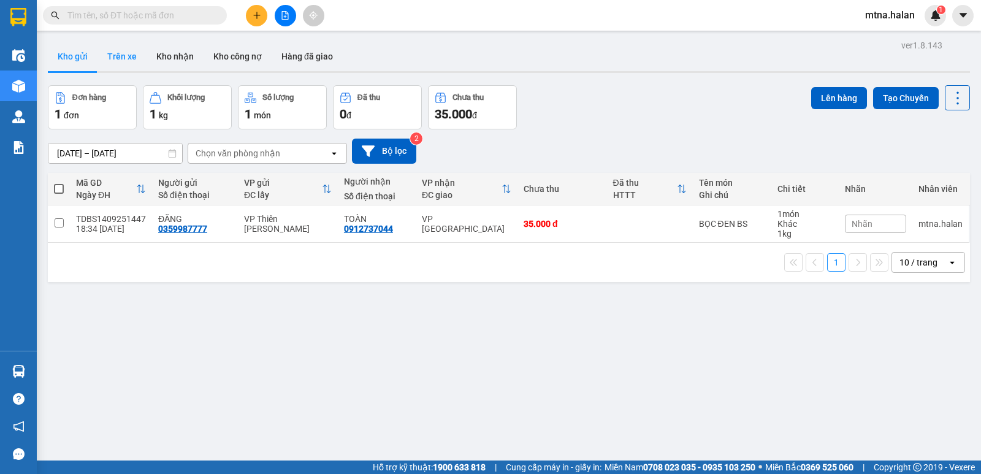
click at [127, 58] on button "Trên xe" at bounding box center [122, 56] width 49 height 29
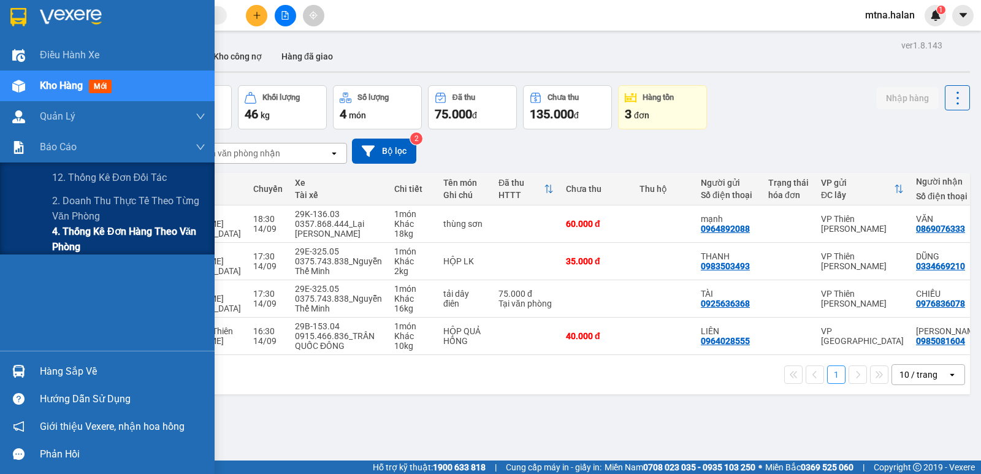
click at [83, 232] on span "4. Thống kê đơn hàng theo văn phòng" at bounding box center [128, 239] width 153 height 31
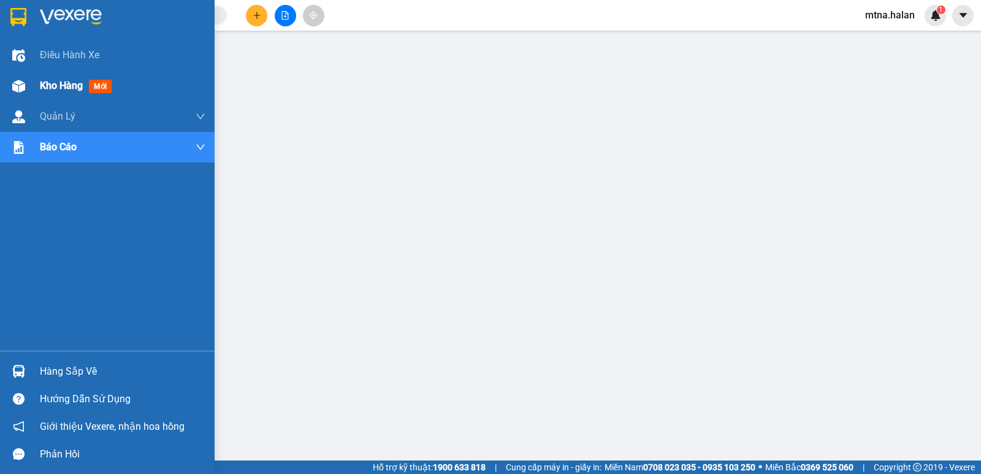
click at [12, 85] on img at bounding box center [18, 86] width 13 height 13
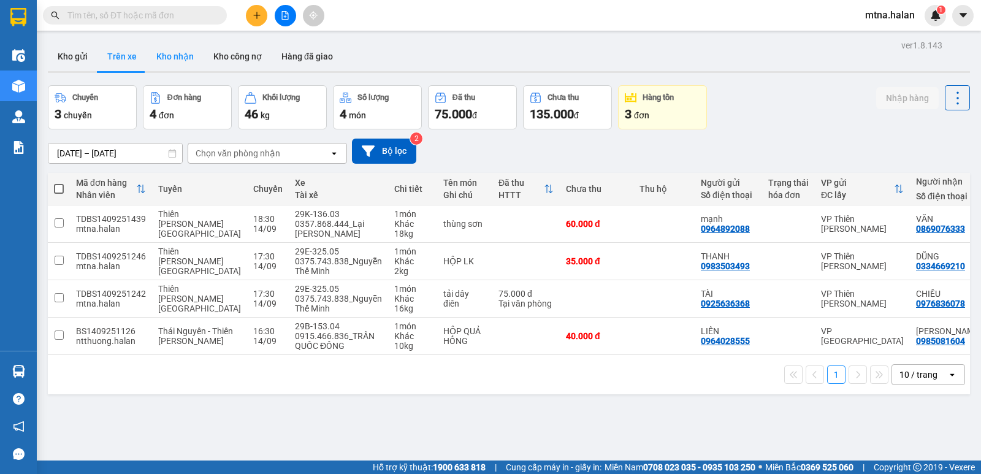
click at [183, 56] on button "Kho nhận" at bounding box center [175, 56] width 57 height 29
type input "[DATE] – [DATE]"
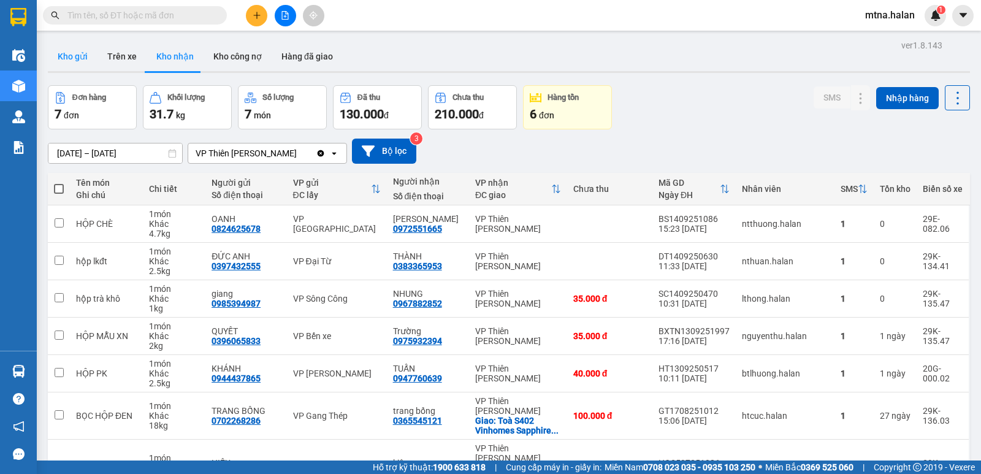
click at [69, 55] on button "Kho gửi" at bounding box center [73, 56] width 50 height 29
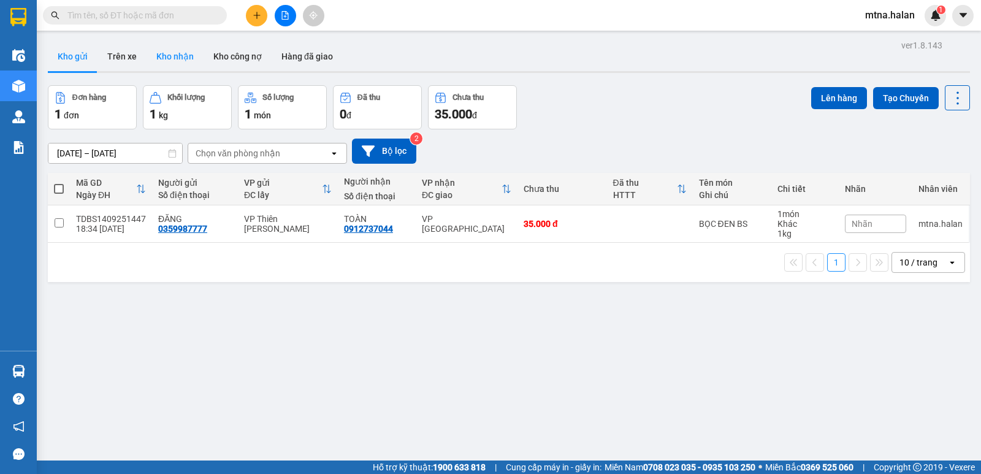
click at [177, 55] on button "Kho nhận" at bounding box center [175, 56] width 57 height 29
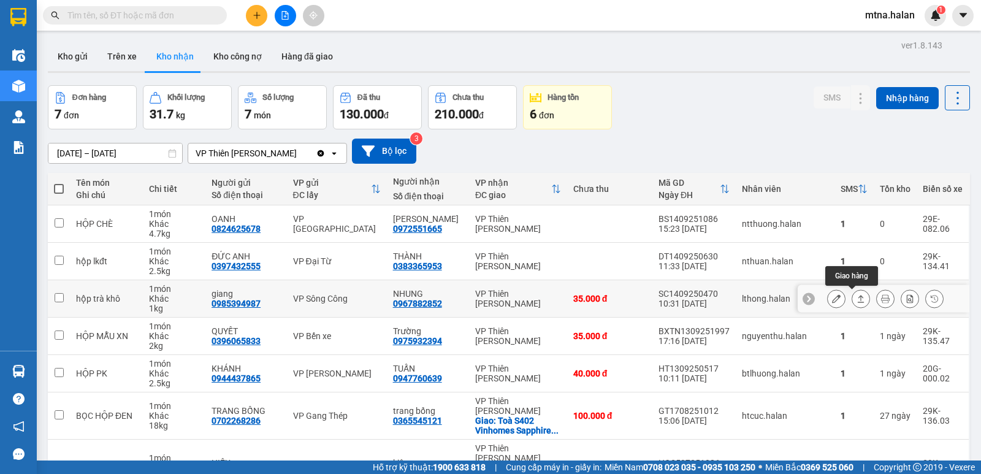
click at [858, 297] on icon at bounding box center [861, 298] width 7 height 7
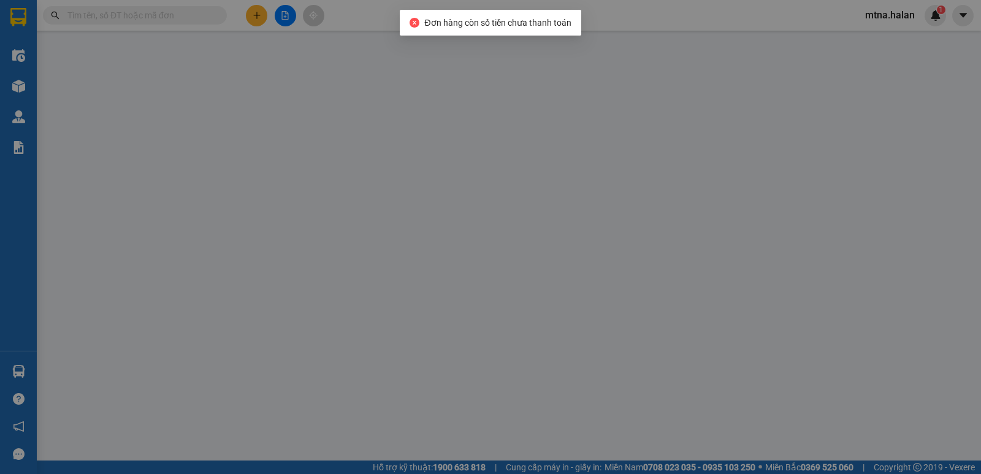
type input "0985394987"
type input "giang"
type input "0967882852"
type input "NHUNG"
type input "35.000"
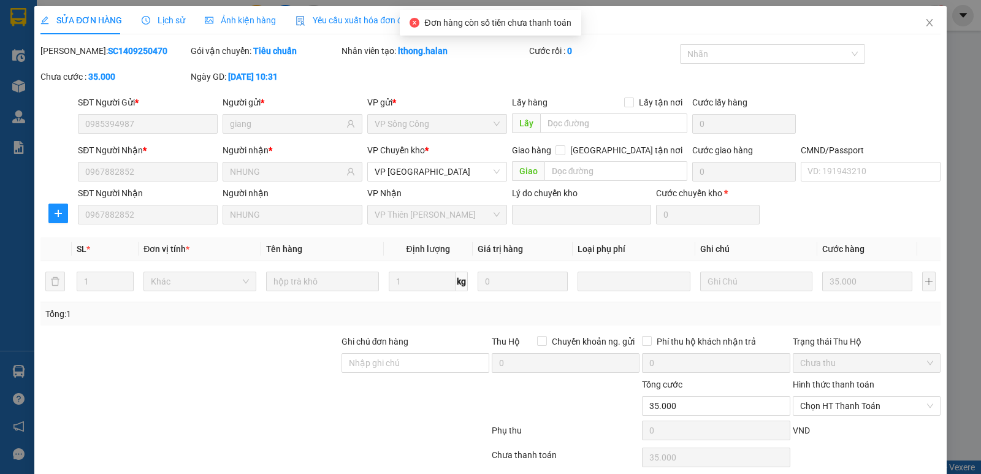
scroll to position [48, 0]
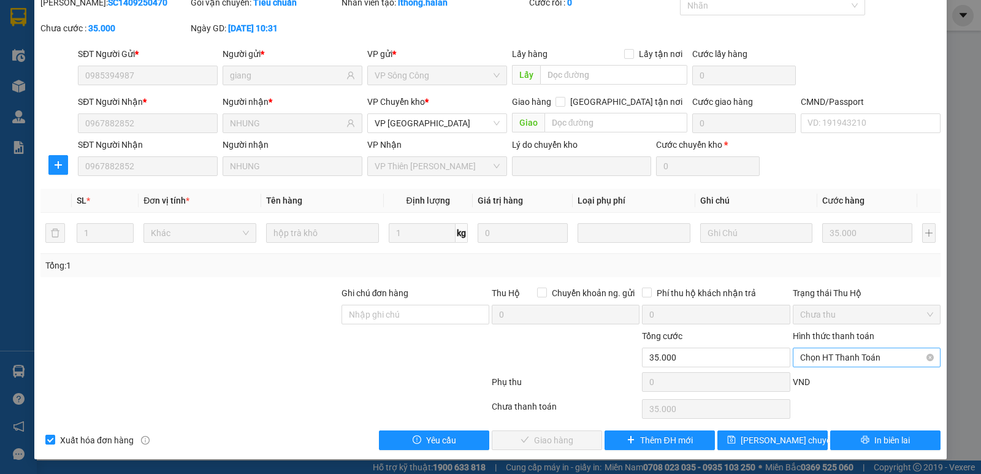
click at [853, 356] on span "Chọn HT Thanh Toán" at bounding box center [866, 357] width 133 height 18
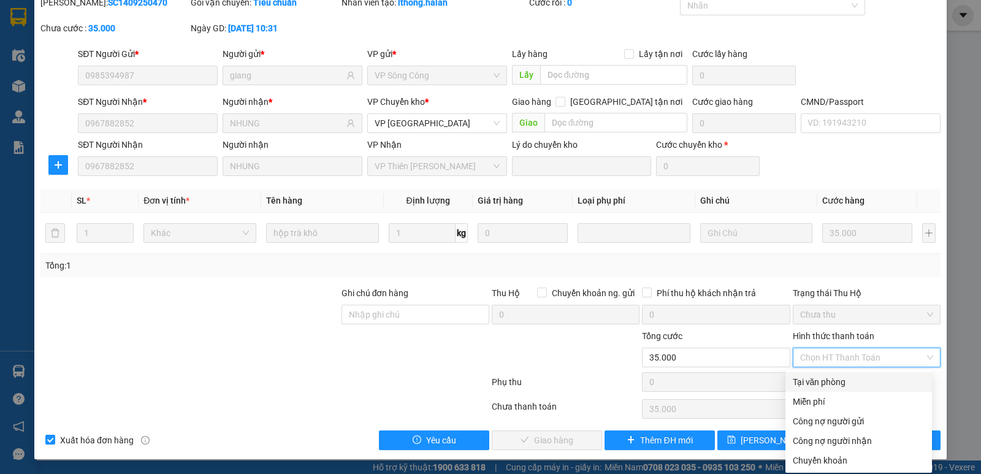
click at [832, 383] on div "Tại văn phòng" at bounding box center [859, 381] width 132 height 13
type input "0"
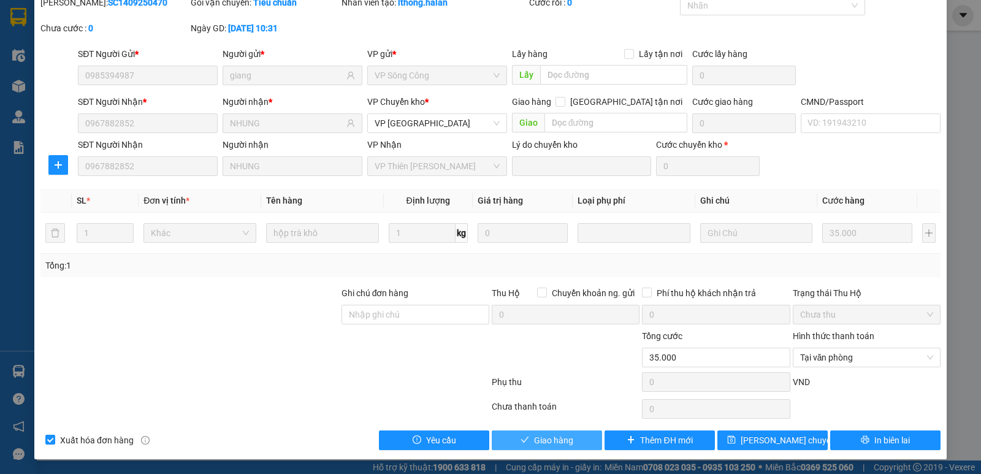
click at [564, 439] on span "Giao hàng" at bounding box center [553, 440] width 39 height 13
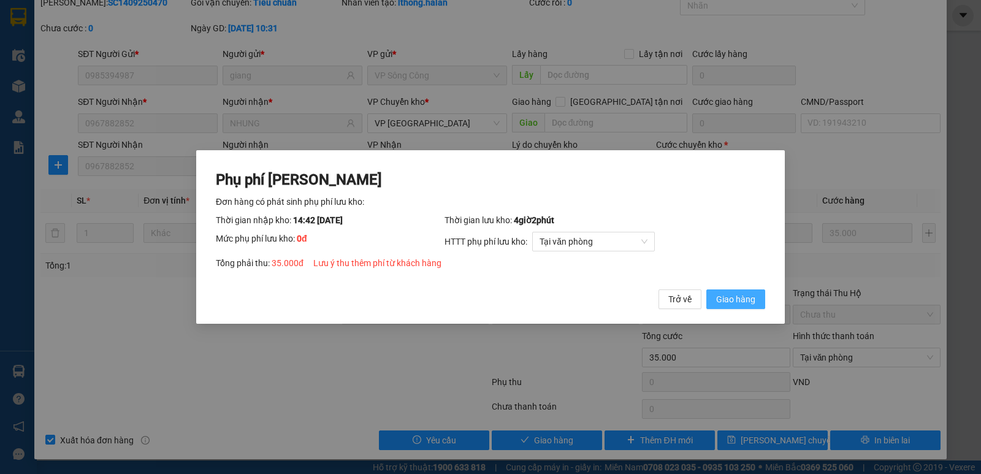
click at [754, 296] on span "Giao hàng" at bounding box center [735, 299] width 39 height 13
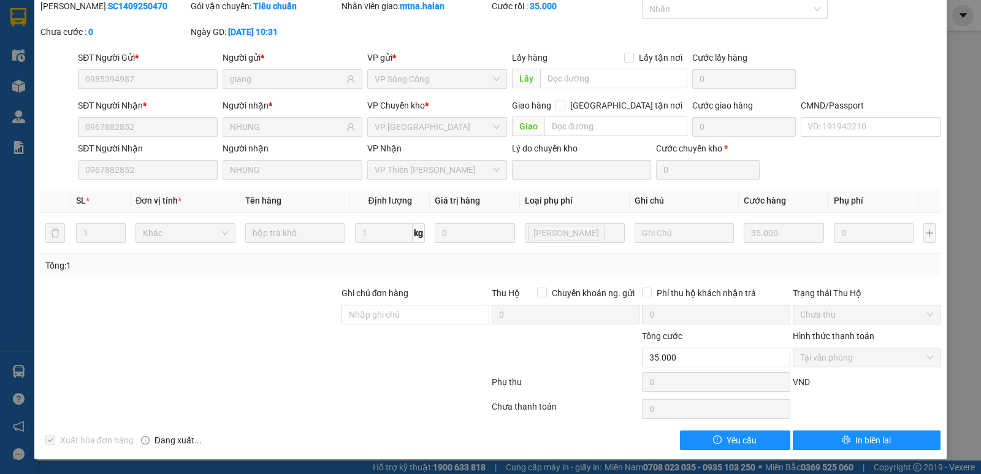
scroll to position [0, 0]
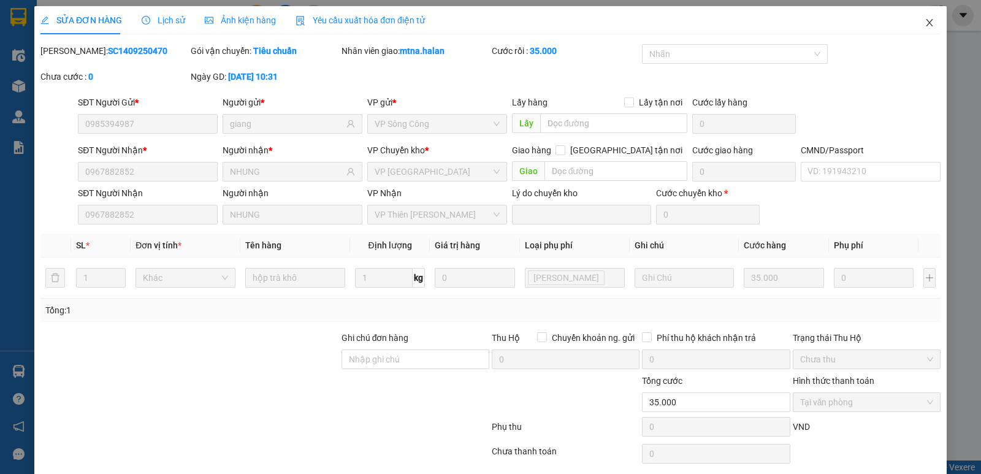
click at [925, 20] on icon "close" at bounding box center [930, 23] width 10 height 10
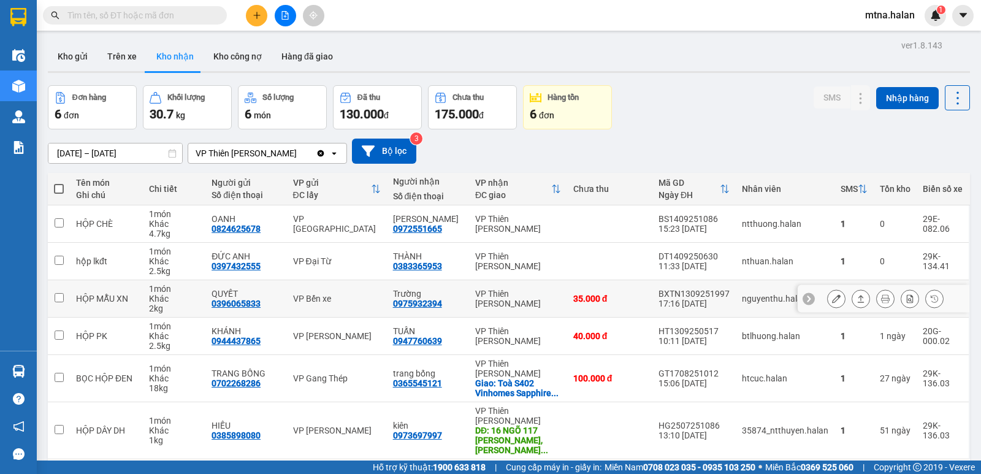
scroll to position [56, 0]
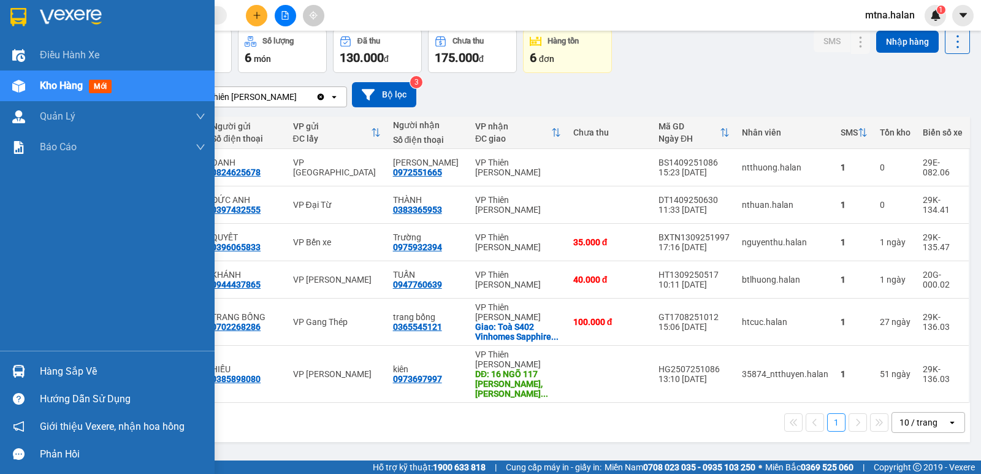
click at [28, 370] on div at bounding box center [18, 371] width 21 height 21
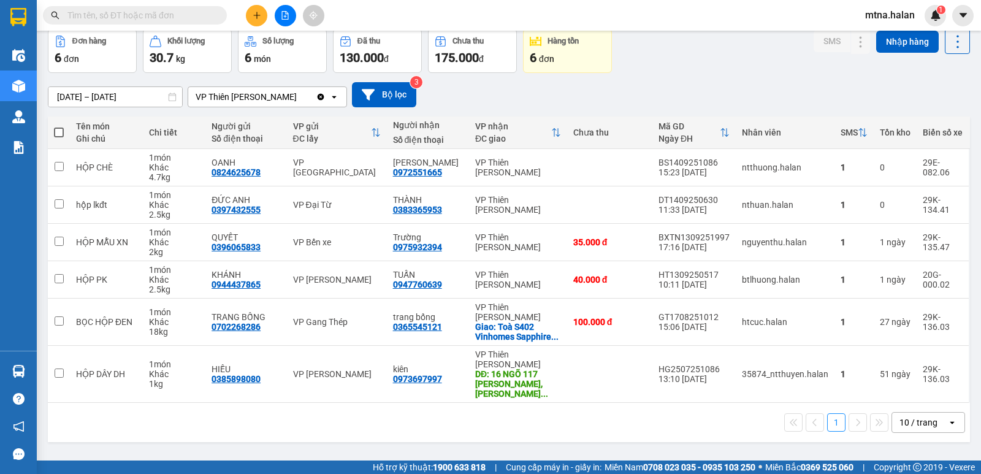
click at [594, 407] on section "Kết quả tìm kiếm ( 0 ) Bộ lọc No Data mtna.halan 1 Điều hành xe Kho hàng mới Qu…" at bounding box center [490, 237] width 981 height 474
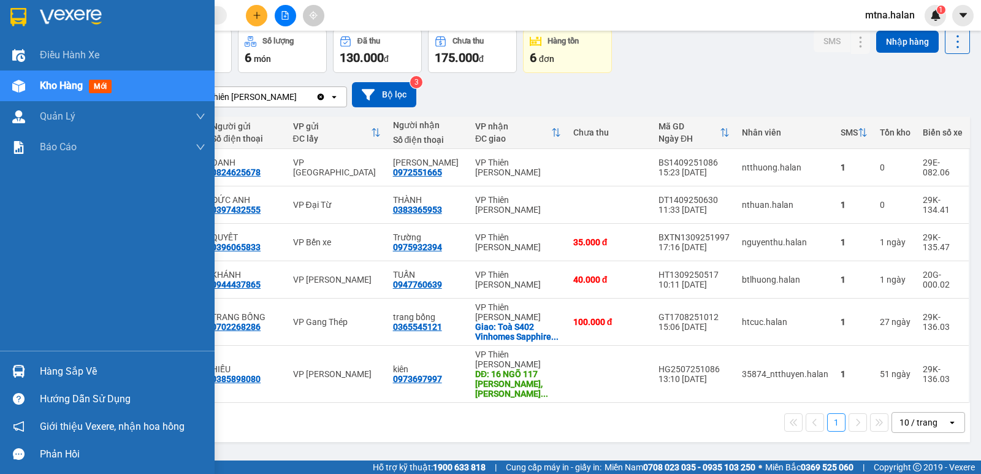
click at [17, 367] on img at bounding box center [18, 371] width 13 height 13
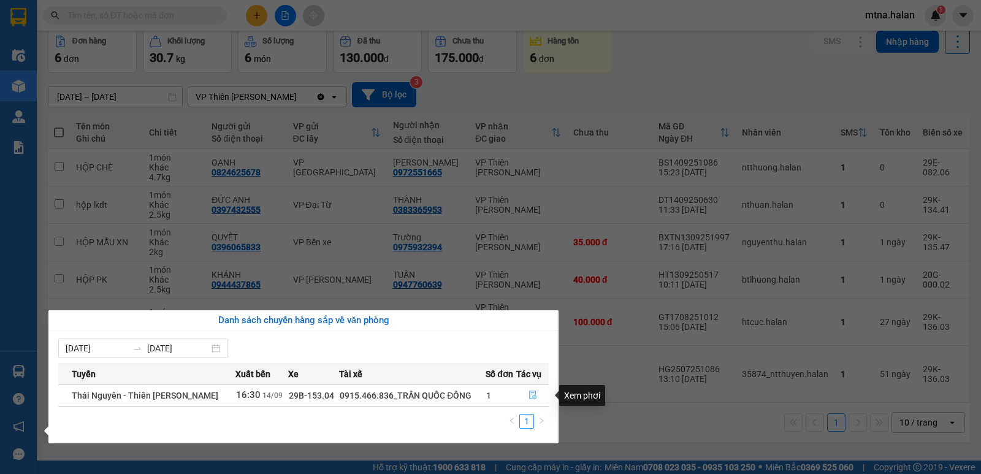
click at [530, 396] on icon "file-done" at bounding box center [533, 395] width 9 height 9
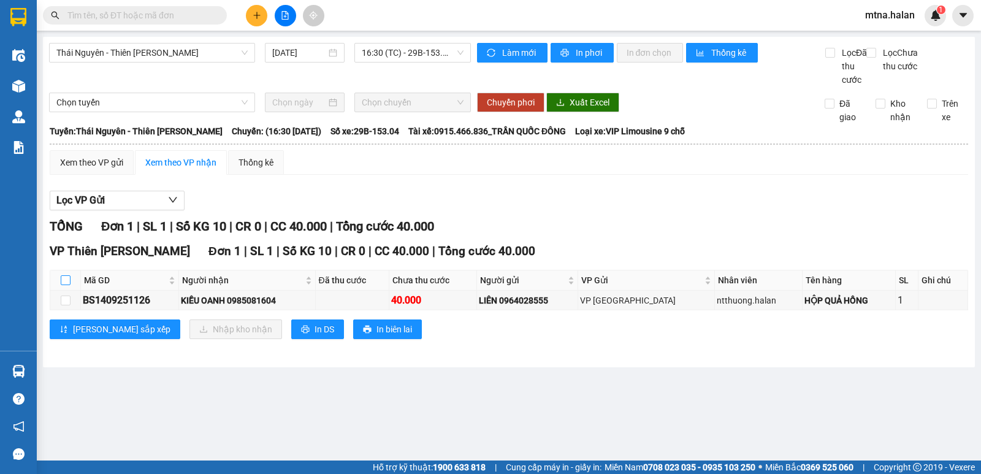
click at [65, 285] on input "checkbox" at bounding box center [66, 280] width 10 height 10
checkbox input "true"
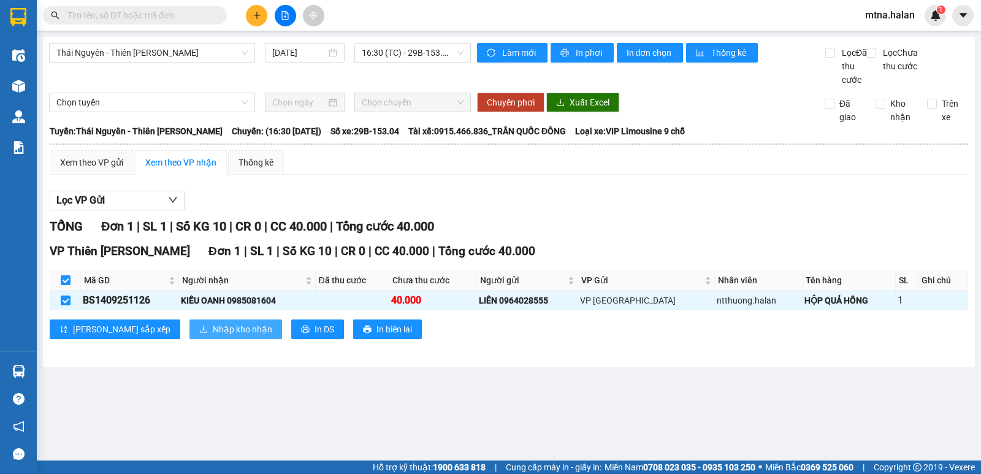
click at [213, 336] on span "Nhập kho nhận" at bounding box center [242, 329] width 59 height 13
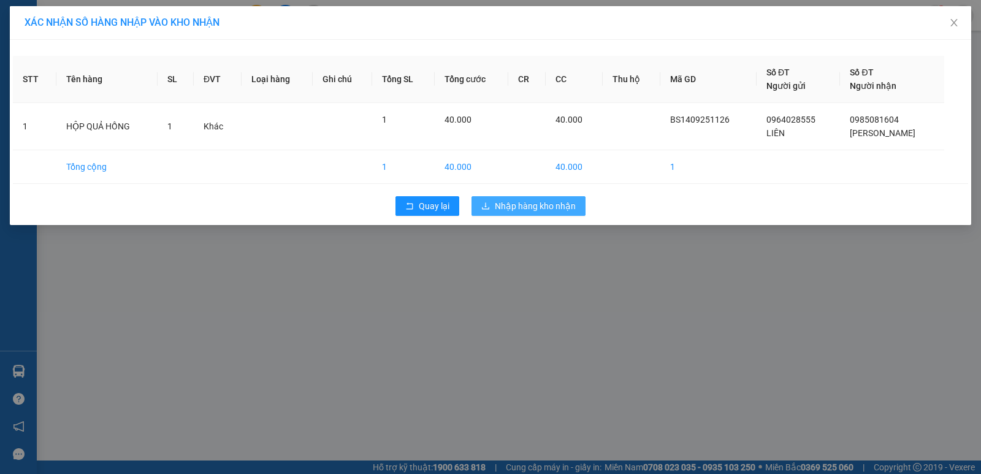
click at [534, 204] on span "Nhập hàng kho nhận" at bounding box center [535, 205] width 81 height 13
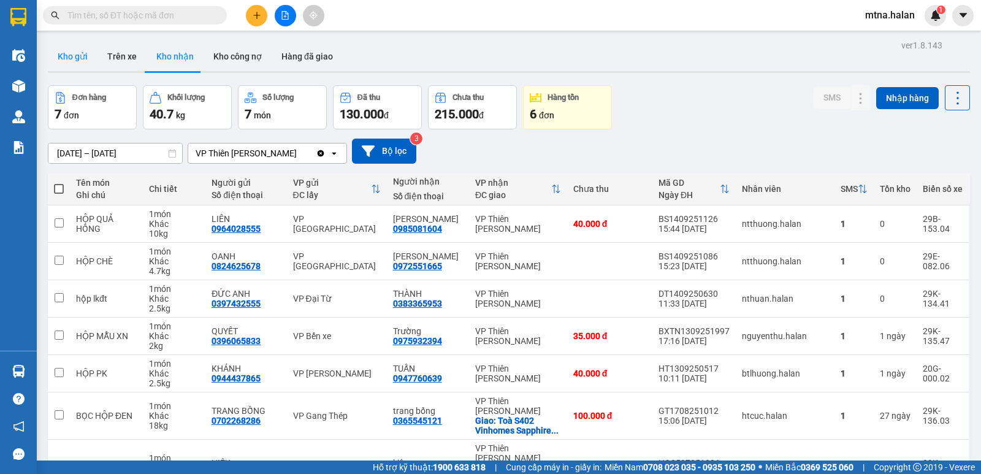
click at [80, 59] on button "Kho gửi" at bounding box center [73, 56] width 50 height 29
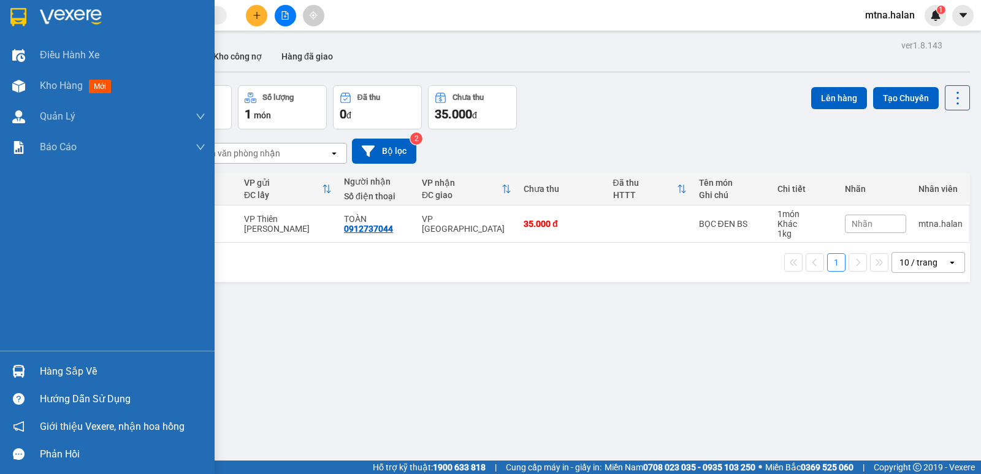
click at [19, 367] on img at bounding box center [18, 371] width 13 height 13
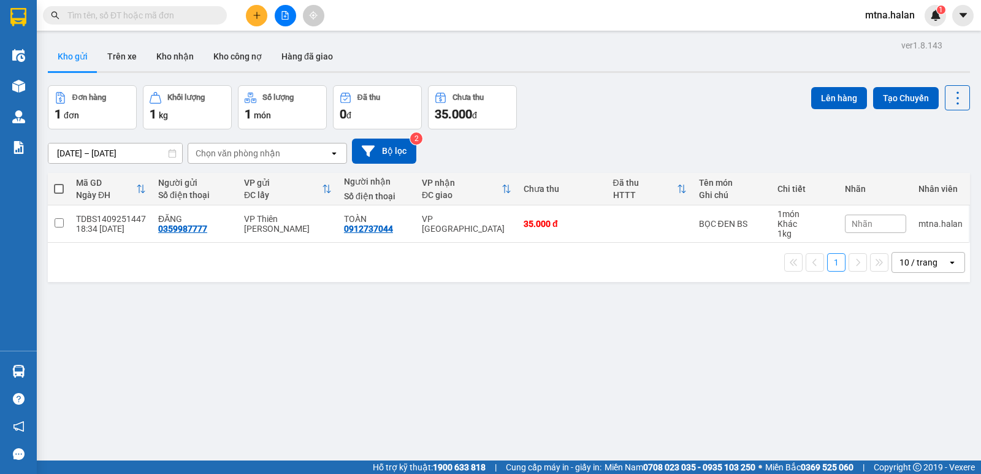
click at [715, 359] on section "Kết quả tìm kiếm ( 0 ) Bộ lọc No Data mtna.halan 1 Điều hành xe Kho hàng mới Qu…" at bounding box center [490, 237] width 981 height 474
click at [889, 223] on button at bounding box center [897, 223] width 17 height 21
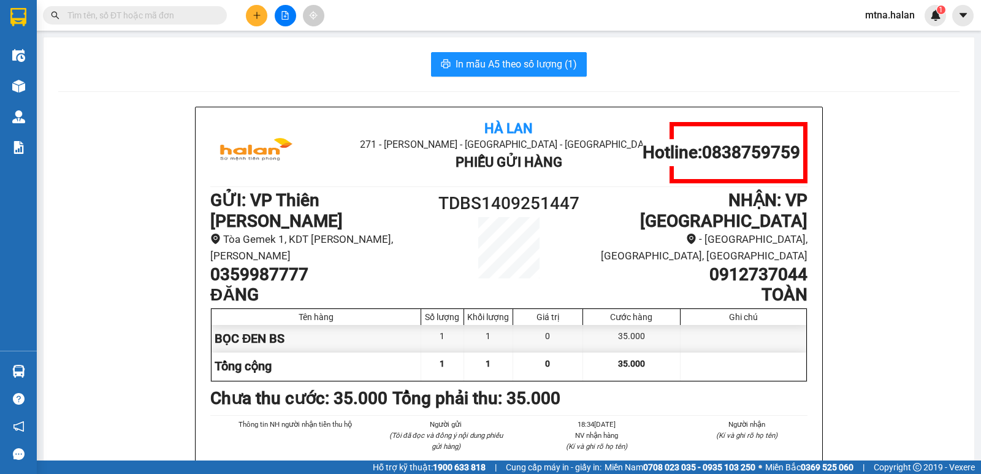
scroll to position [61, 0]
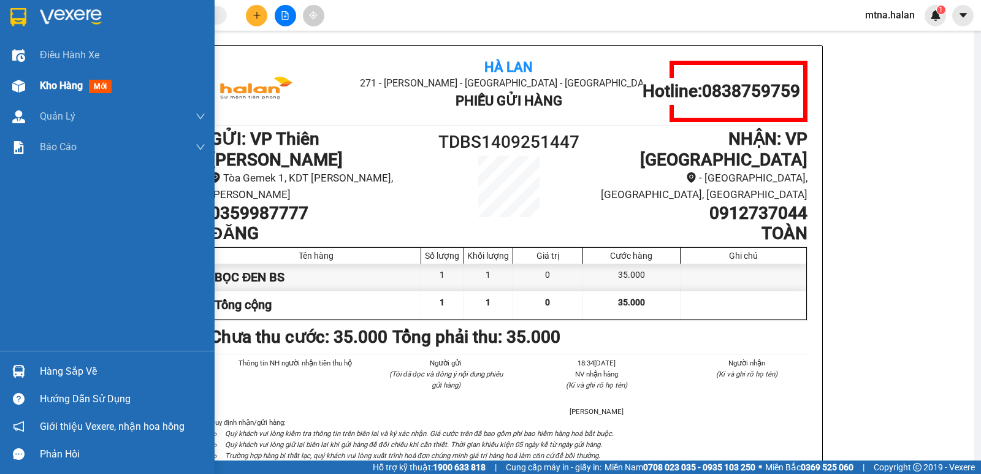
click at [21, 84] on img at bounding box center [18, 86] width 13 height 13
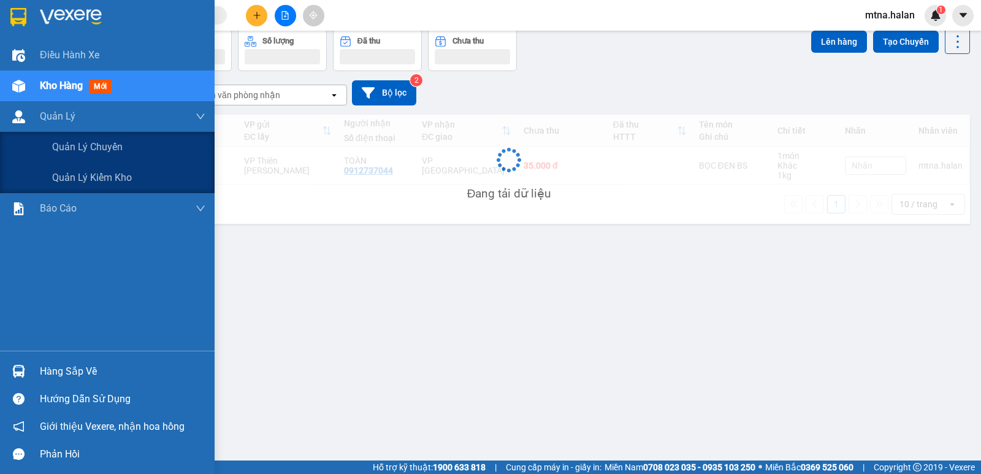
scroll to position [56, 0]
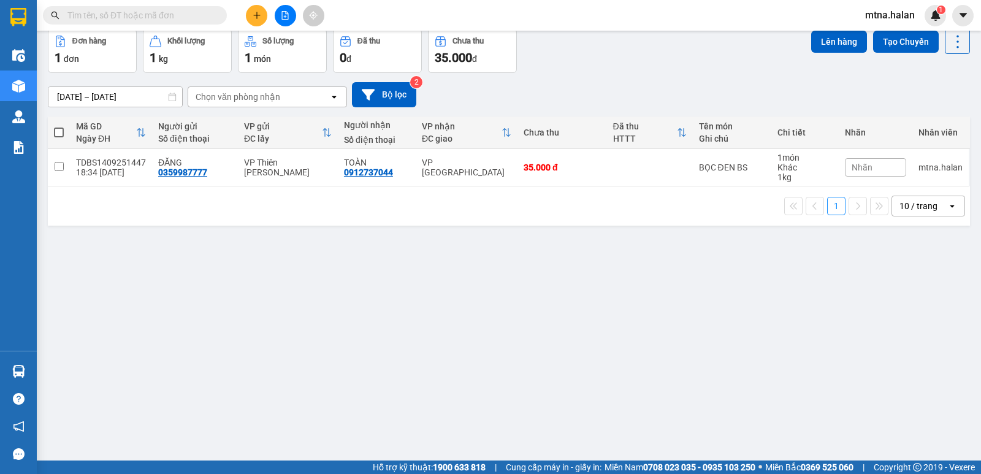
click at [58, 131] on span at bounding box center [59, 133] width 10 height 10
click at [59, 126] on input "checkbox" at bounding box center [59, 126] width 0 height 0
checkbox input "true"
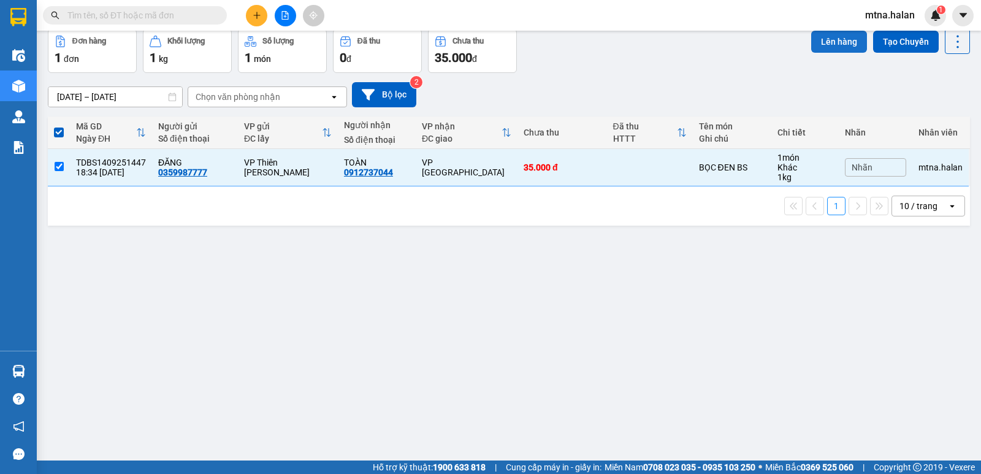
click at [830, 40] on button "Lên hàng" at bounding box center [839, 42] width 56 height 22
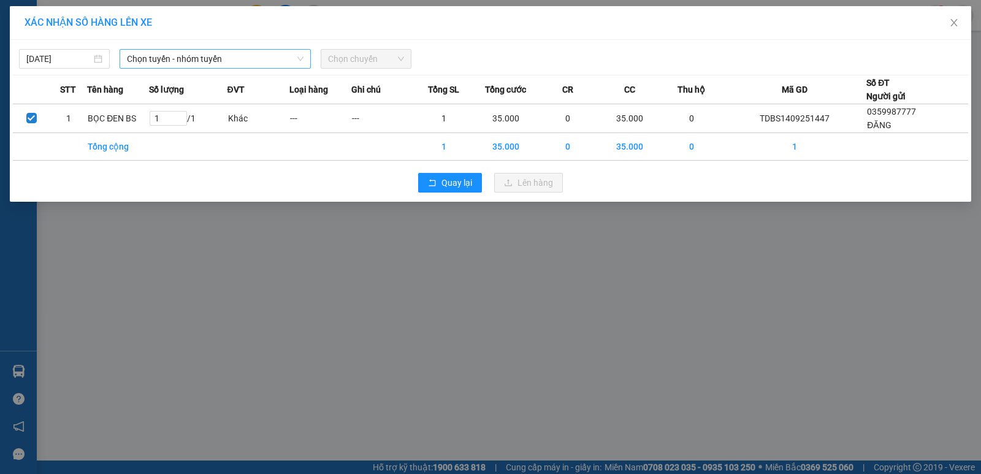
click at [242, 57] on span "Chọn tuyến - nhóm tuyến" at bounding box center [215, 59] width 177 height 18
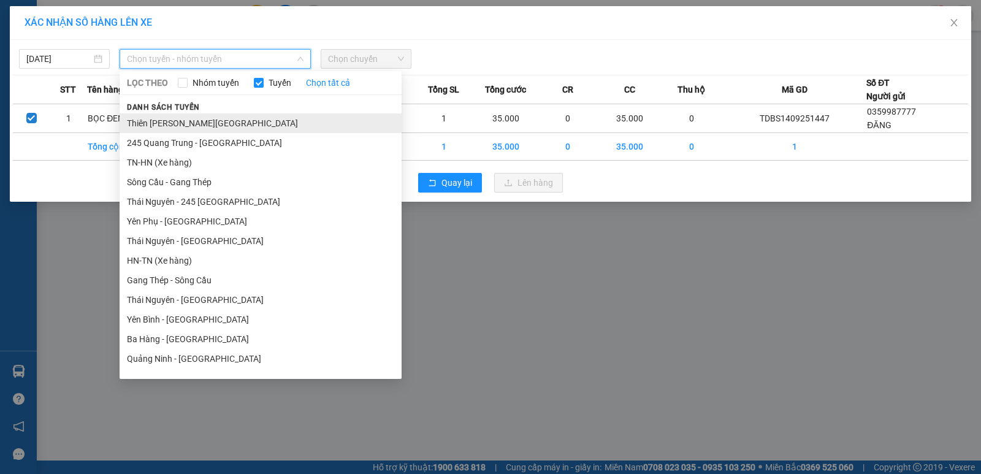
click at [212, 124] on li "Thiên [PERSON_NAME][GEOGRAPHIC_DATA]" at bounding box center [261, 123] width 282 height 20
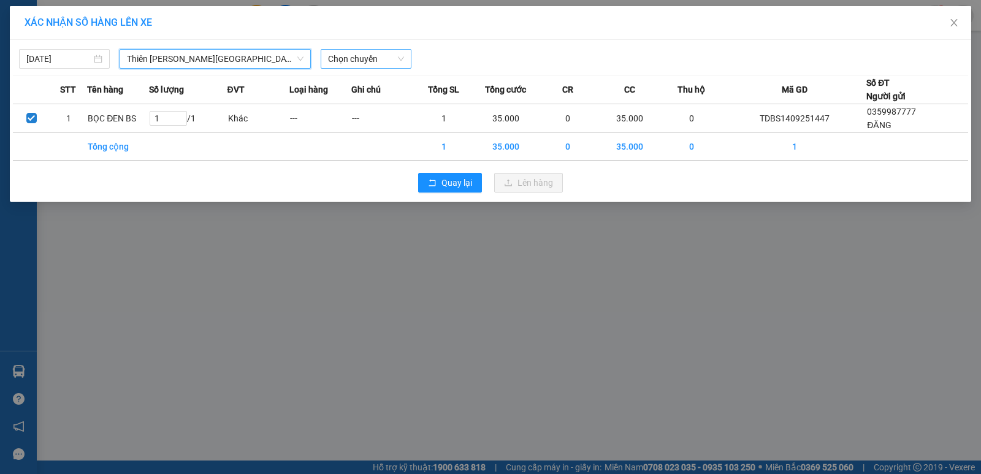
click at [394, 58] on span "Chọn chuyến" at bounding box center [366, 59] width 76 height 18
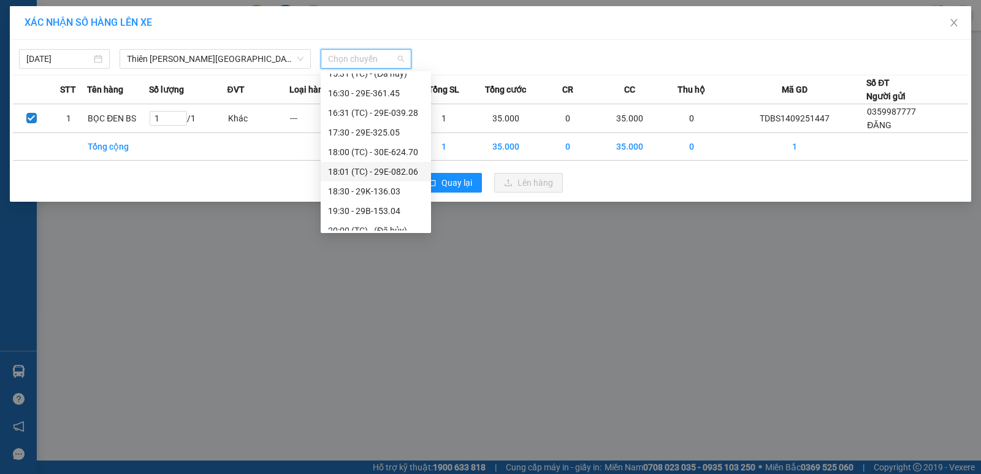
scroll to position [307, 0]
click at [367, 145] on div "19:30 - 29B-153.04" at bounding box center [376, 149] width 96 height 13
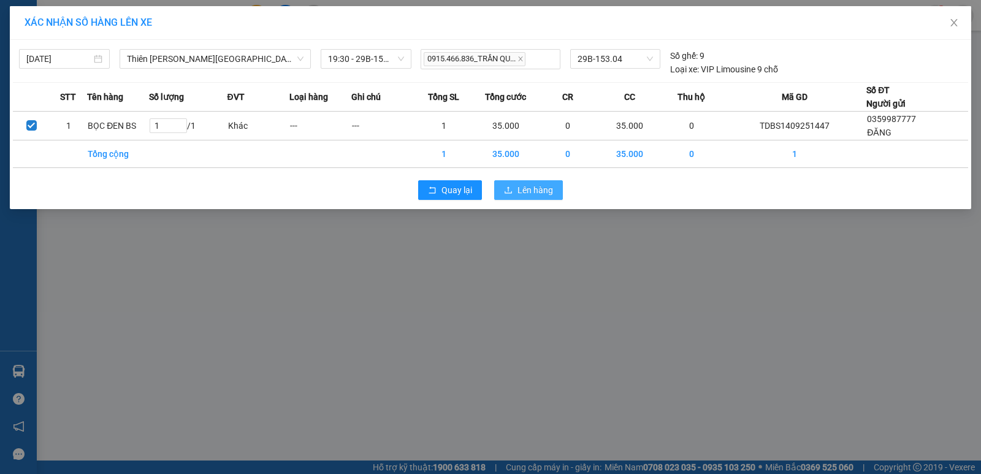
click at [532, 191] on span "Lên hàng" at bounding box center [536, 189] width 36 height 13
